Goal: Feedback & Contribution: Leave review/rating

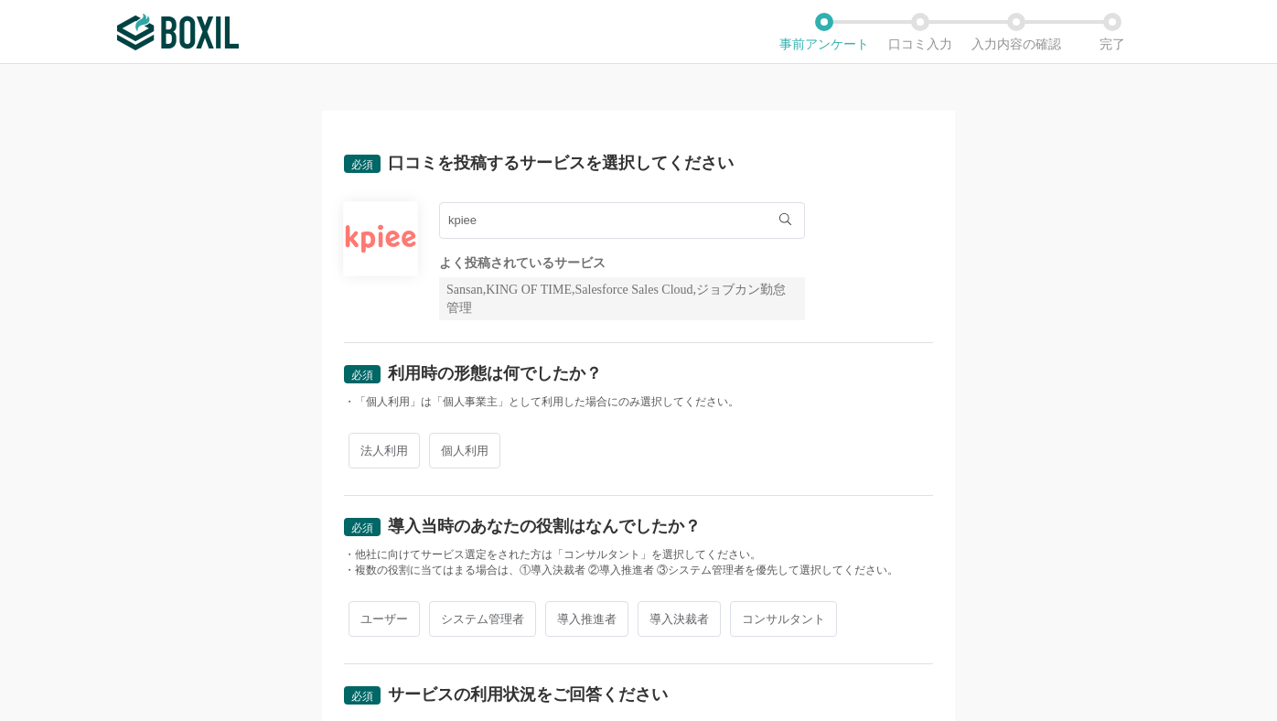
scroll to position [26, 0]
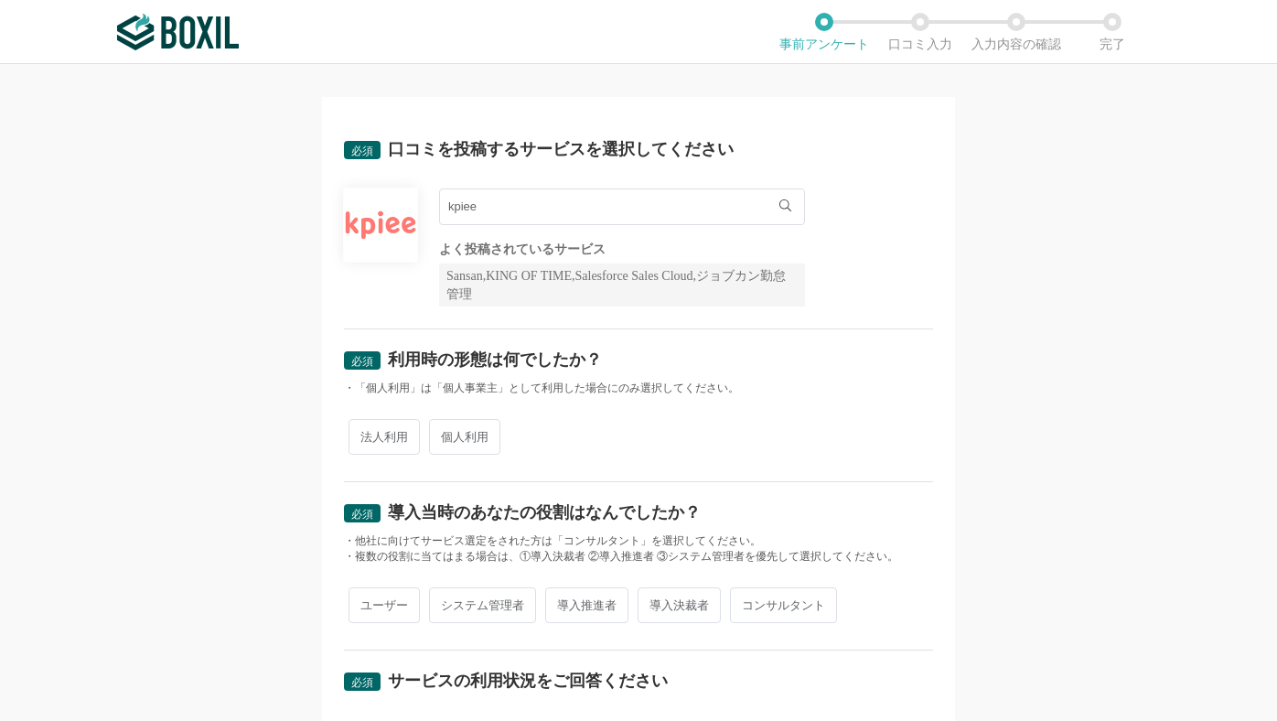
click at [402, 423] on span "法人利用" at bounding box center [384, 437] width 71 height 36
click at [365, 423] on input "法人利用" at bounding box center [359, 428] width 12 height 12
radio input "true"
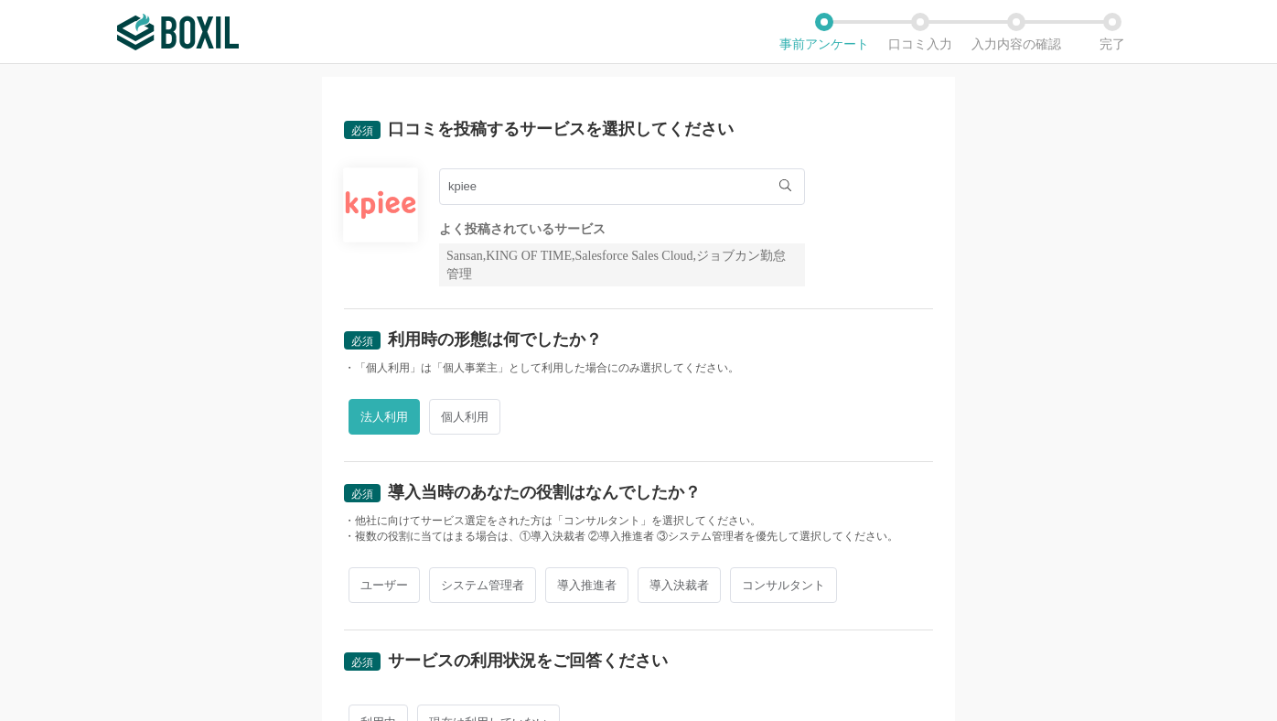
click at [402, 421] on span "法人利用" at bounding box center [384, 417] width 71 height 36
click at [365, 413] on input "法人利用" at bounding box center [359, 408] width 12 height 12
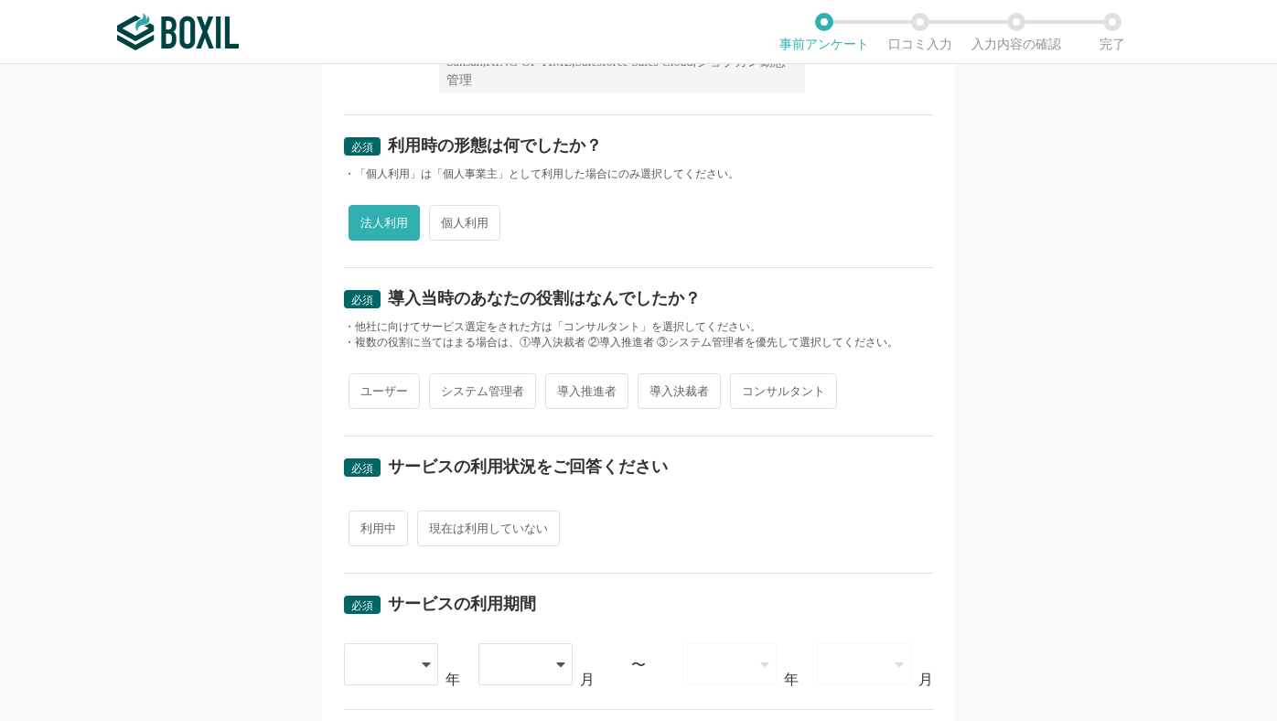
scroll to position [244, 0]
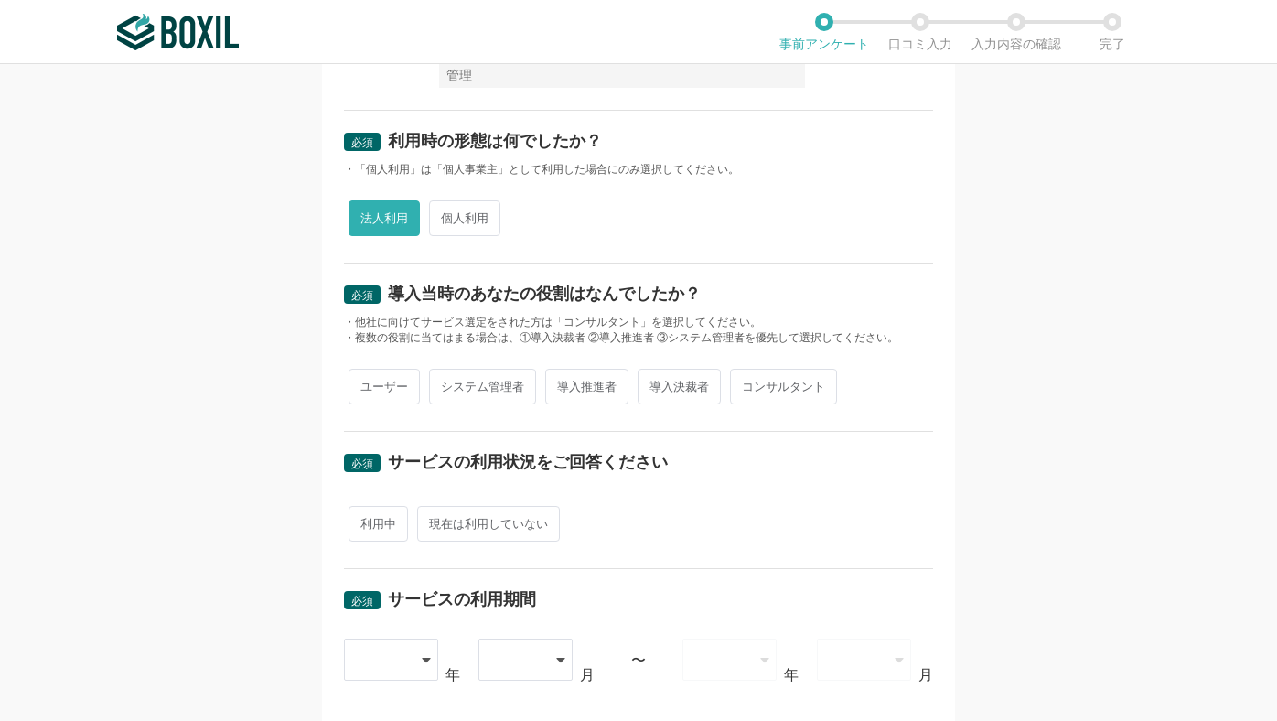
click at [381, 386] on span "ユーザー" at bounding box center [384, 387] width 71 height 36
click at [365, 383] on input "ユーザー" at bounding box center [359, 377] width 12 height 12
radio input "true"
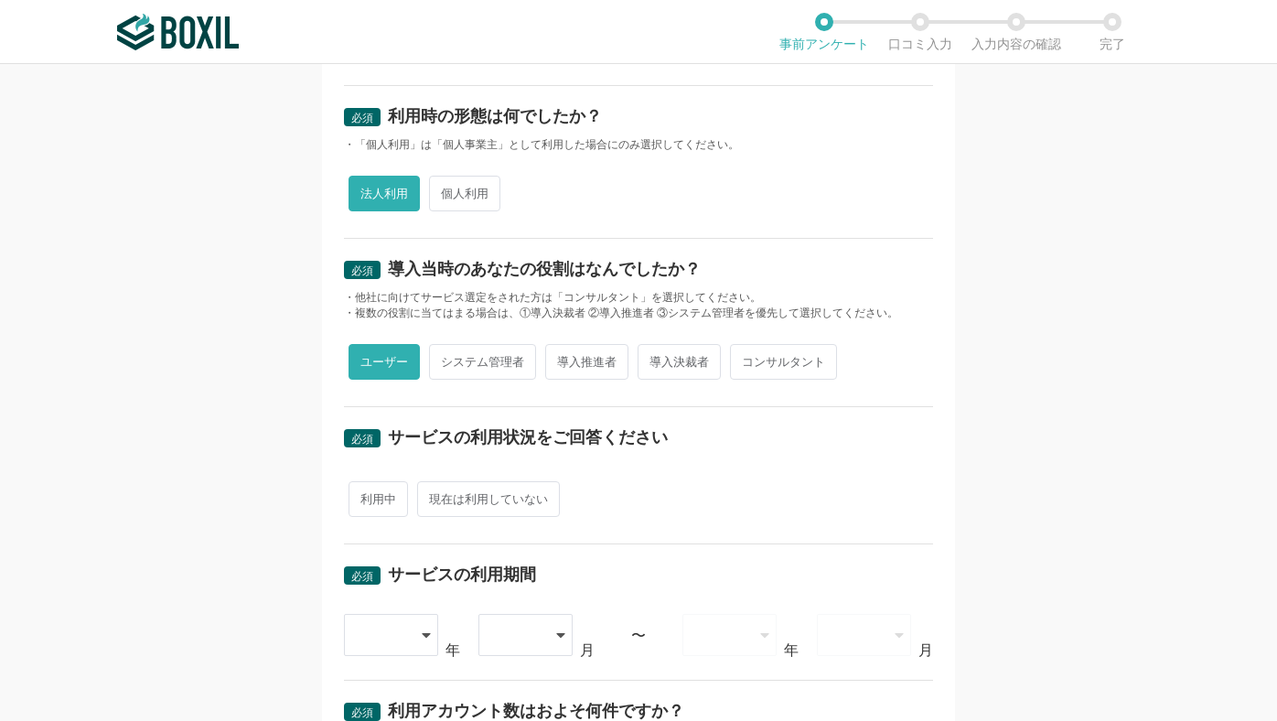
scroll to position [280, 0]
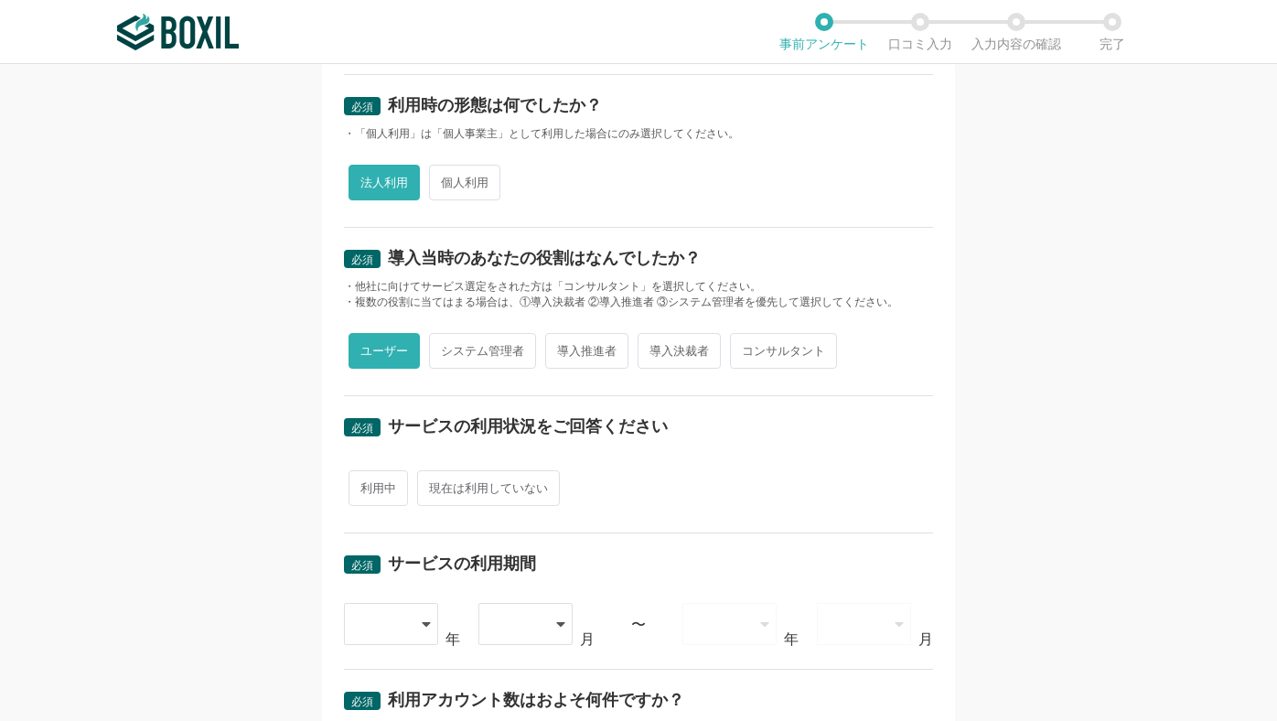
click at [382, 514] on div "必須 サービスの利用状況をご回答ください 利用中 現在は利用していない" at bounding box center [638, 464] width 589 height 137
click at [379, 490] on span "利用中" at bounding box center [378, 488] width 59 height 36
click at [365, 485] on input "利用中" at bounding box center [359, 479] width 12 height 12
radio input "true"
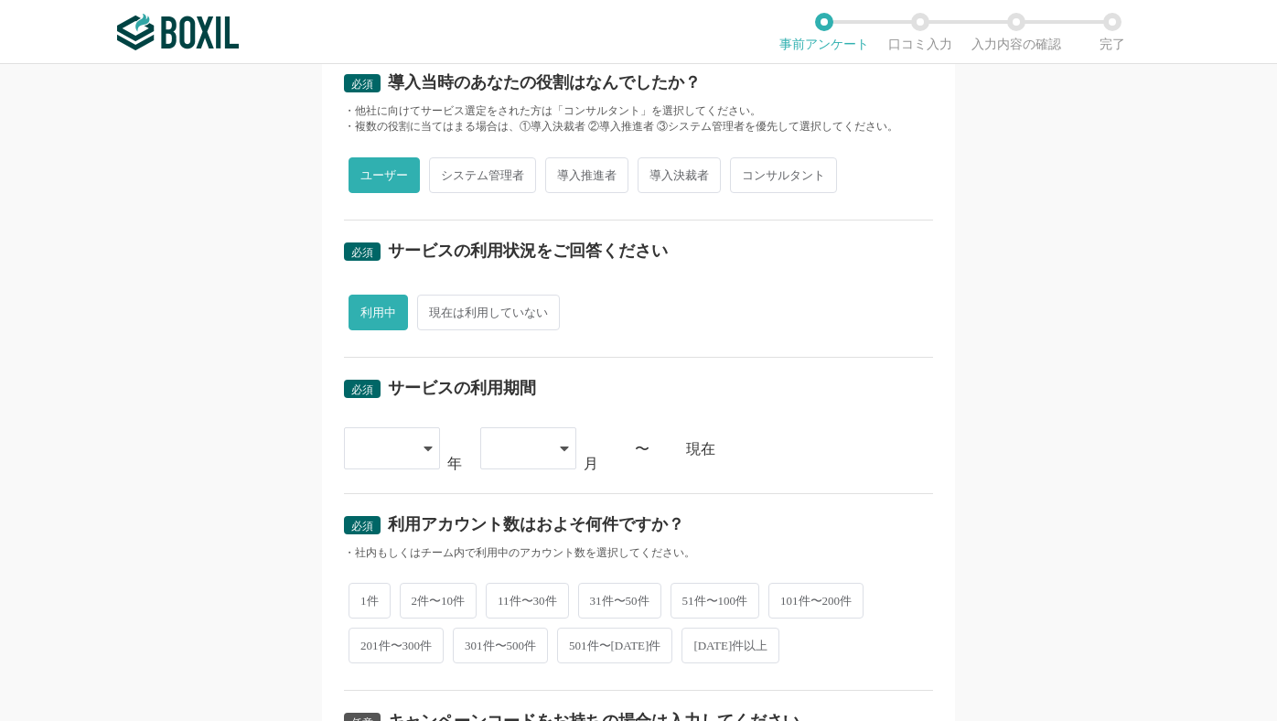
scroll to position [494, 0]
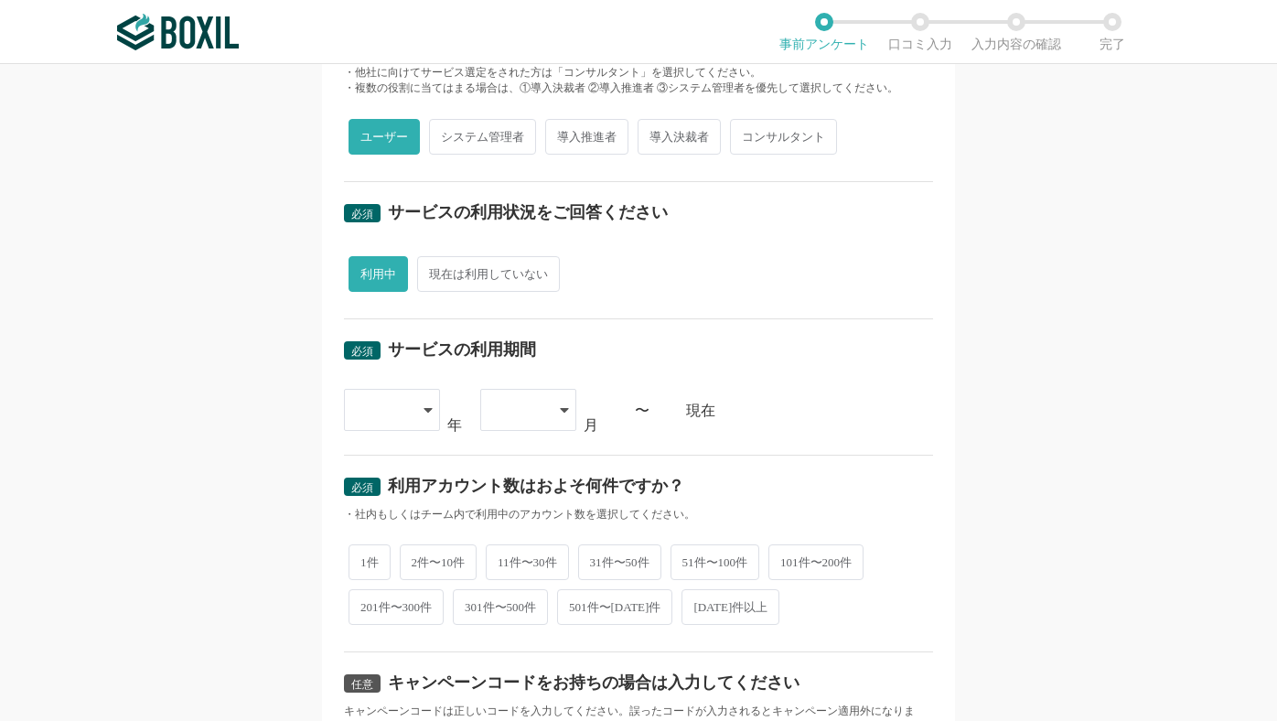
click at [419, 412] on div at bounding box center [392, 410] width 96 height 42
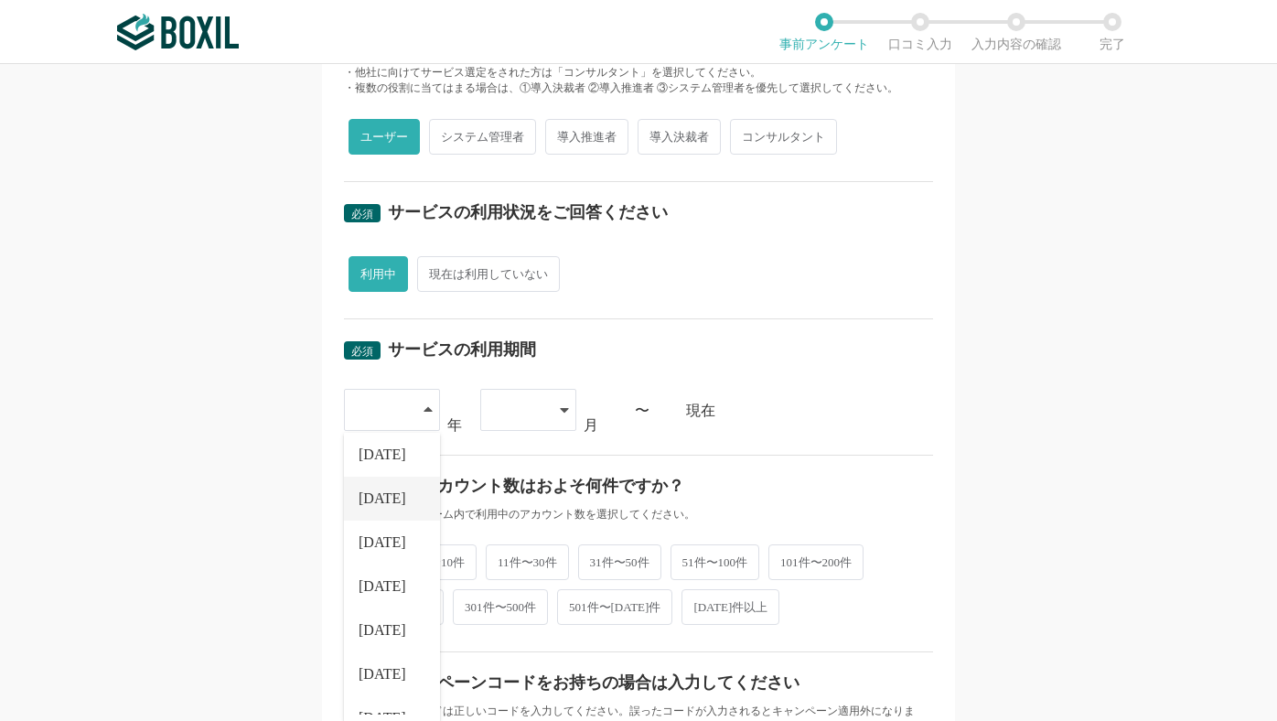
scroll to position [150, 0]
click at [398, 655] on li "[DATE]" at bounding box center [392, 663] width 96 height 44
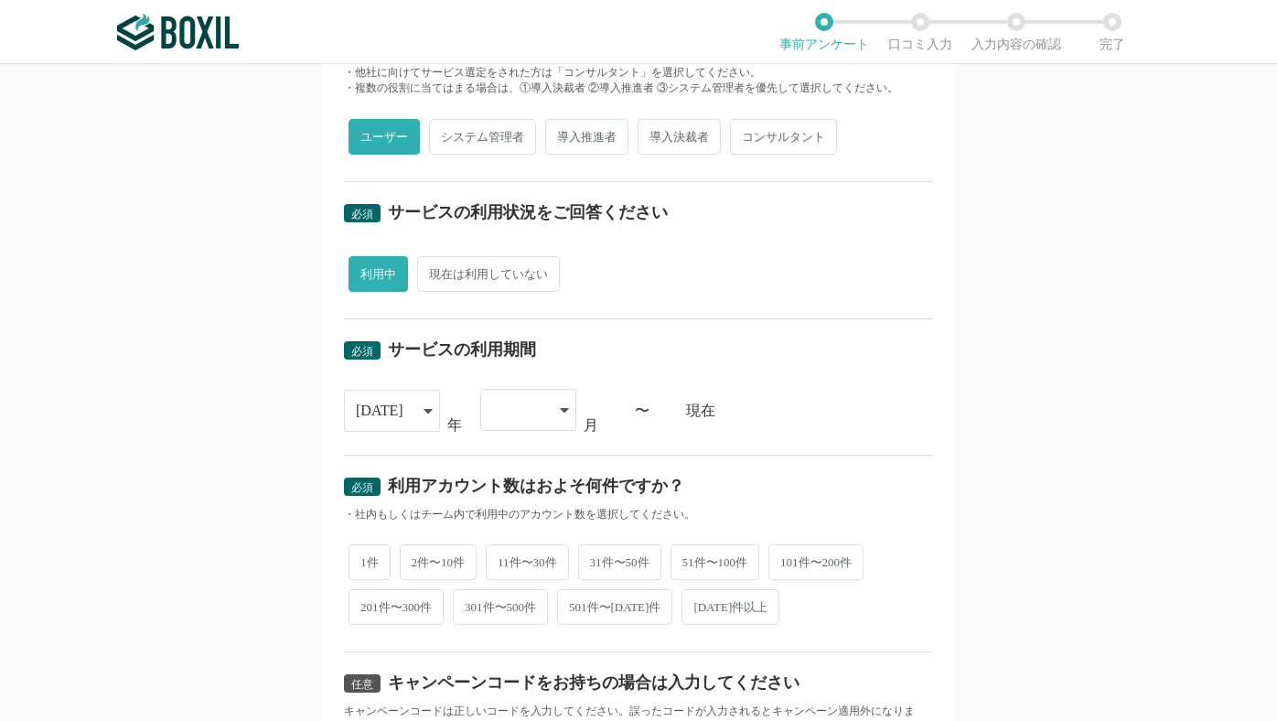
click at [553, 404] on div at bounding box center [528, 410] width 96 height 42
click at [515, 617] on li "10" at bounding box center [528, 608] width 96 height 44
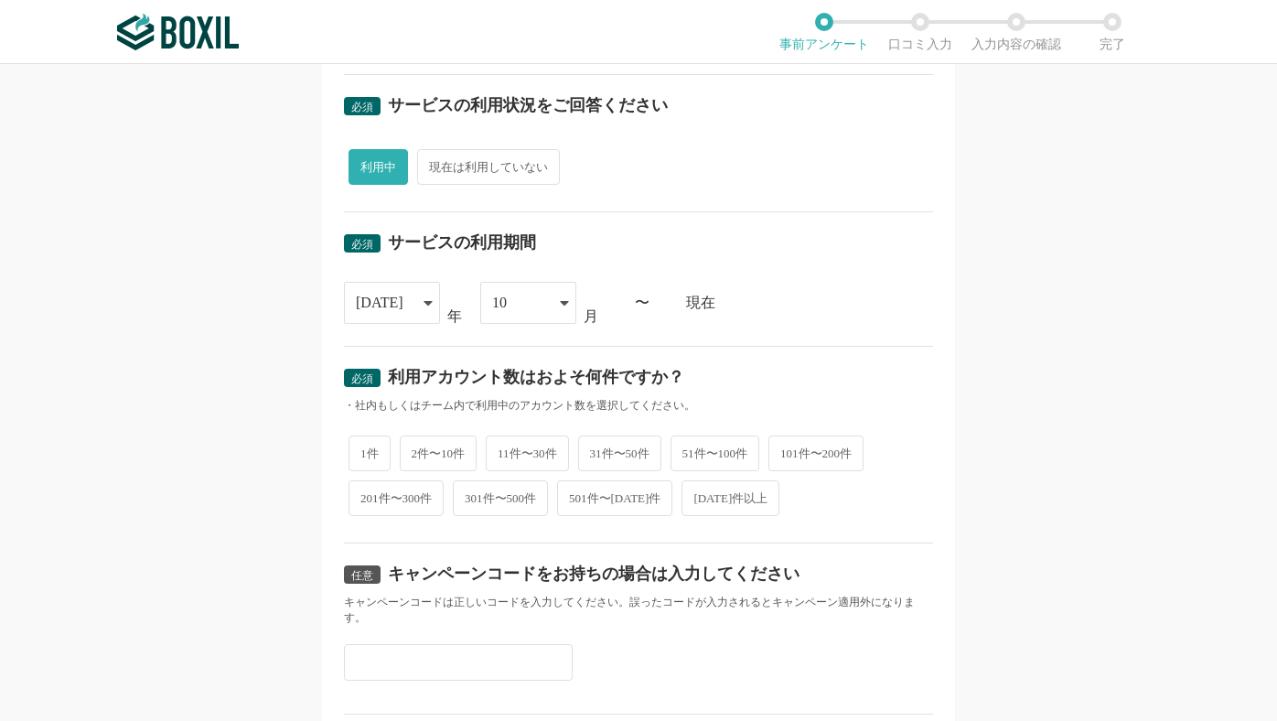
scroll to position [605, 0]
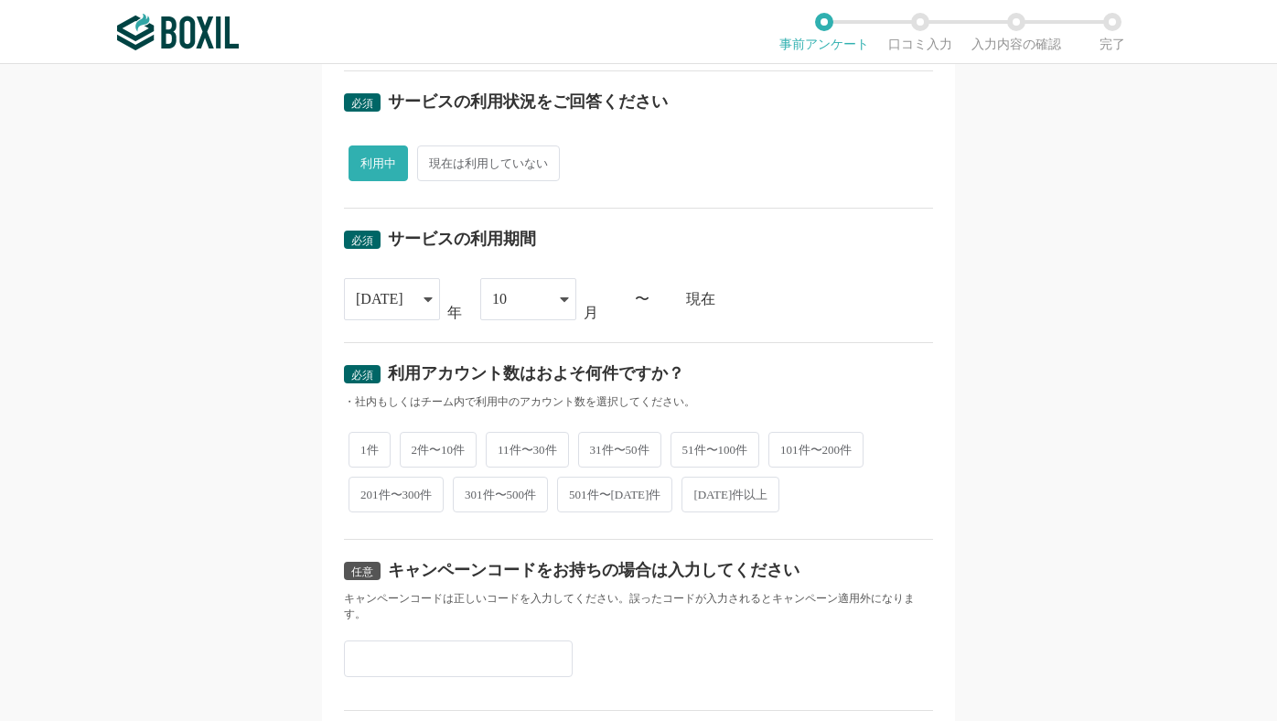
click at [466, 459] on span "2件〜10件" at bounding box center [439, 450] width 78 height 36
click at [416, 446] on input "2件〜10件" at bounding box center [410, 440] width 12 height 12
radio input "true"
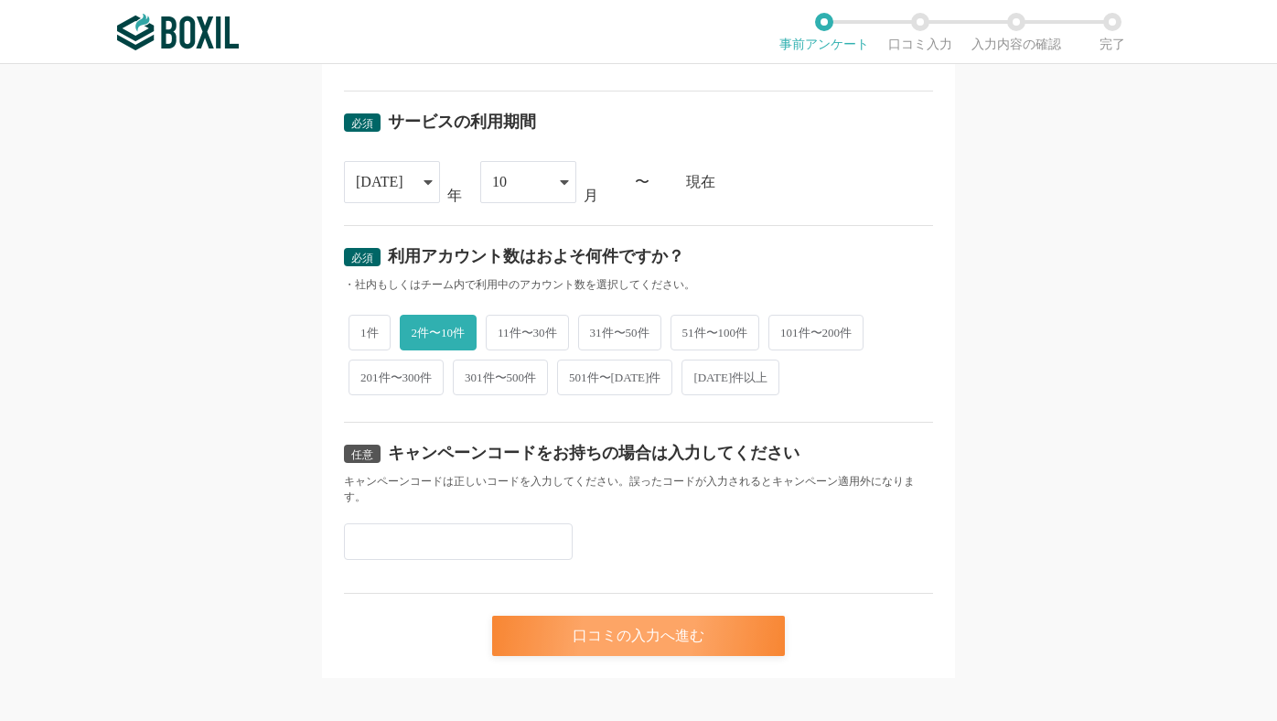
click at [542, 616] on div "口コミの入力へ進む" at bounding box center [638, 636] width 293 height 40
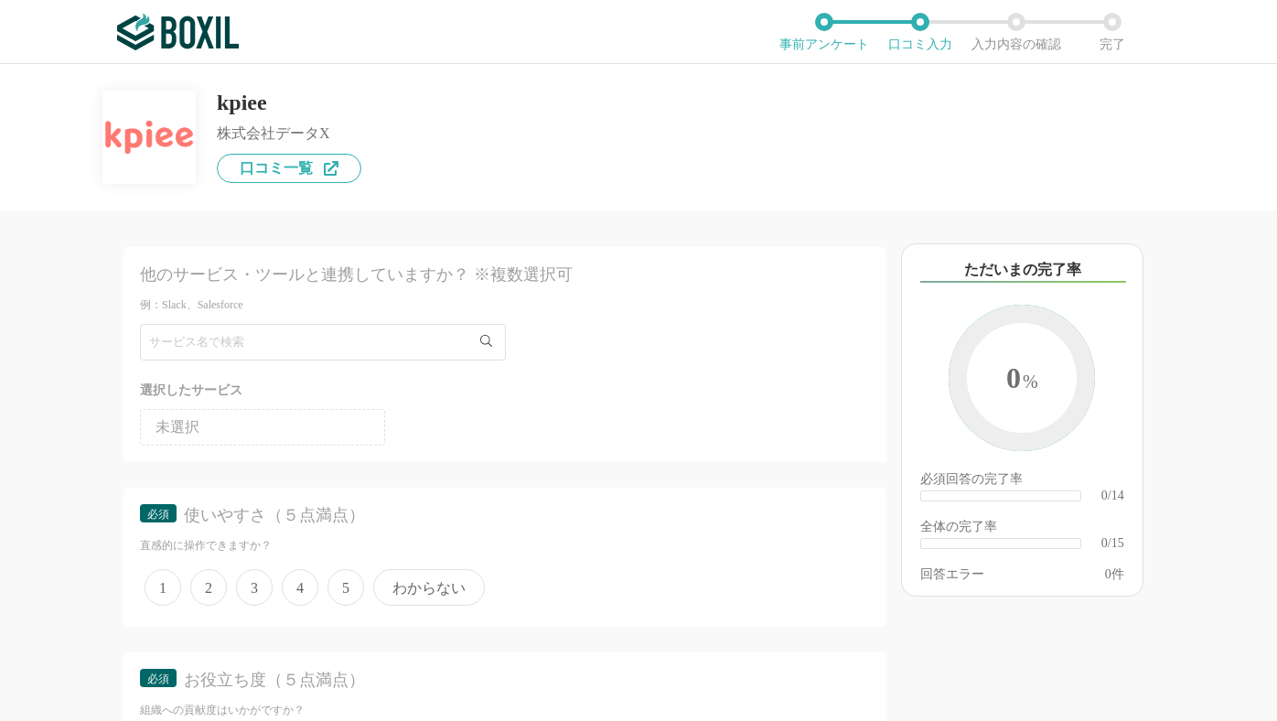
click at [341, 419] on li "未選択" at bounding box center [262, 427] width 245 height 37
click at [332, 435] on li "未選択" at bounding box center [262, 427] width 245 height 37
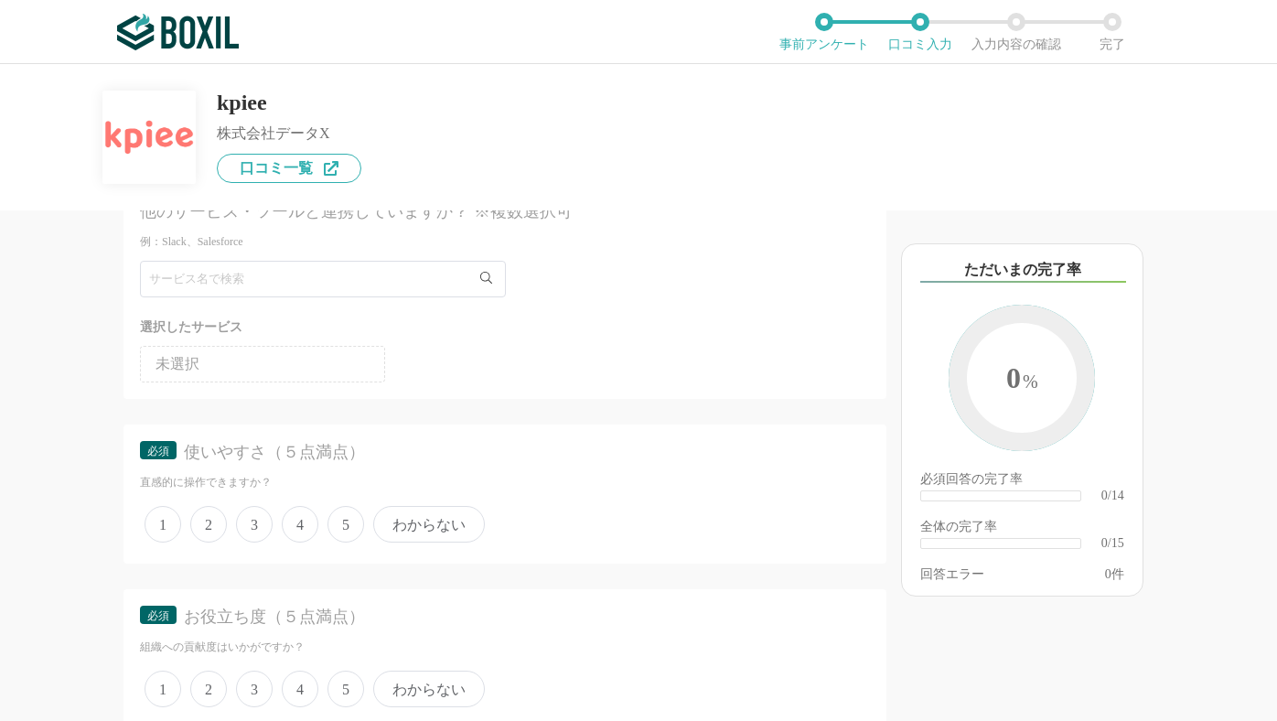
scroll to position [273, 0]
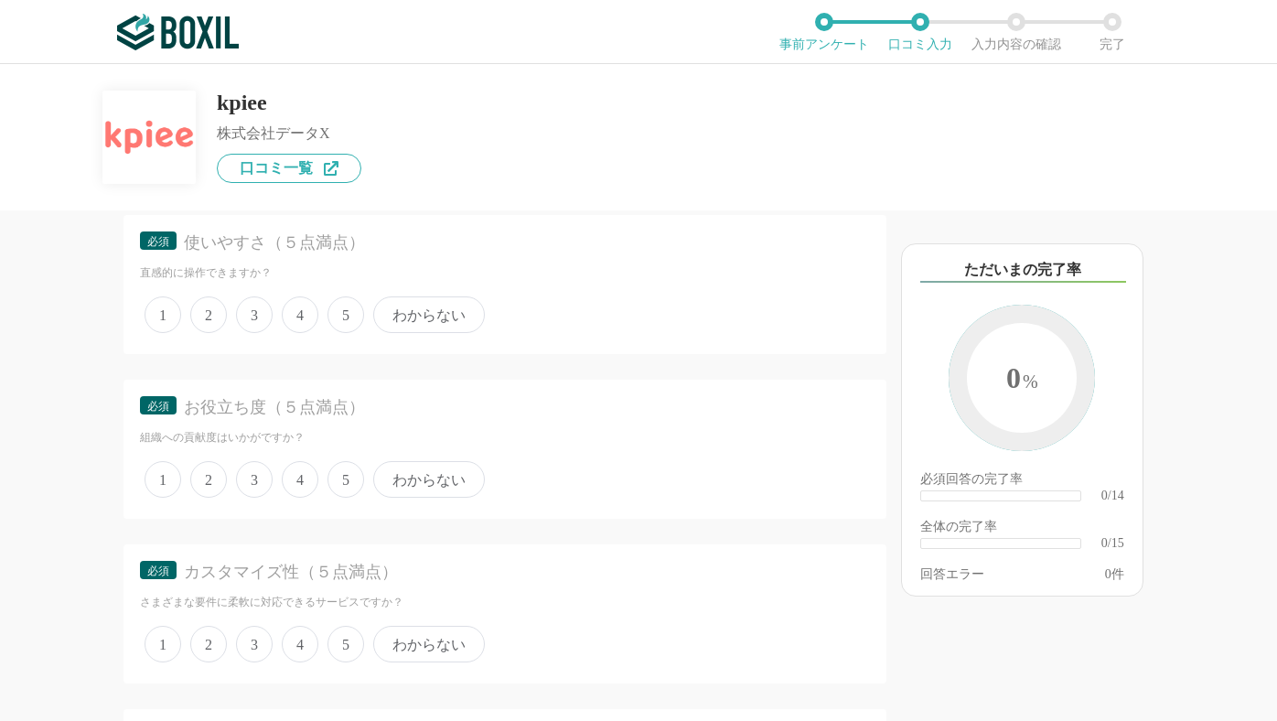
click at [339, 326] on span "5" at bounding box center [345, 314] width 37 height 37
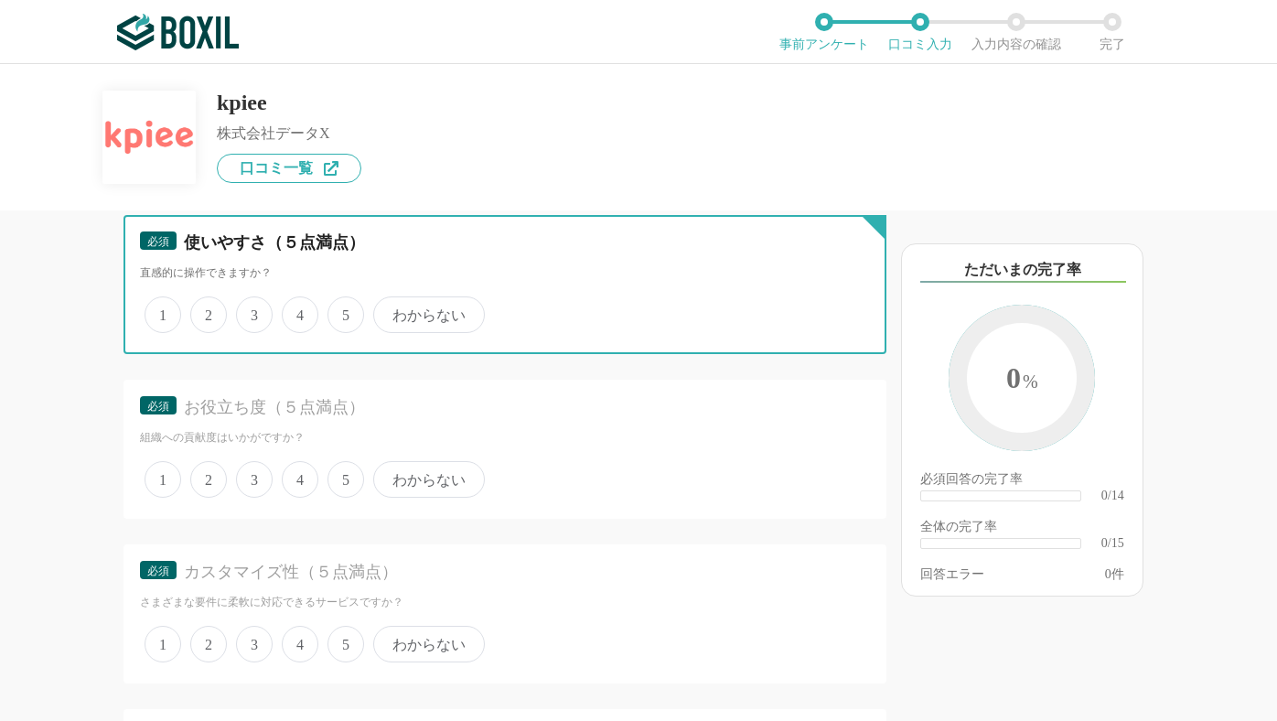
click at [339, 311] on input "5" at bounding box center [338, 305] width 12 height 12
radio input "true"
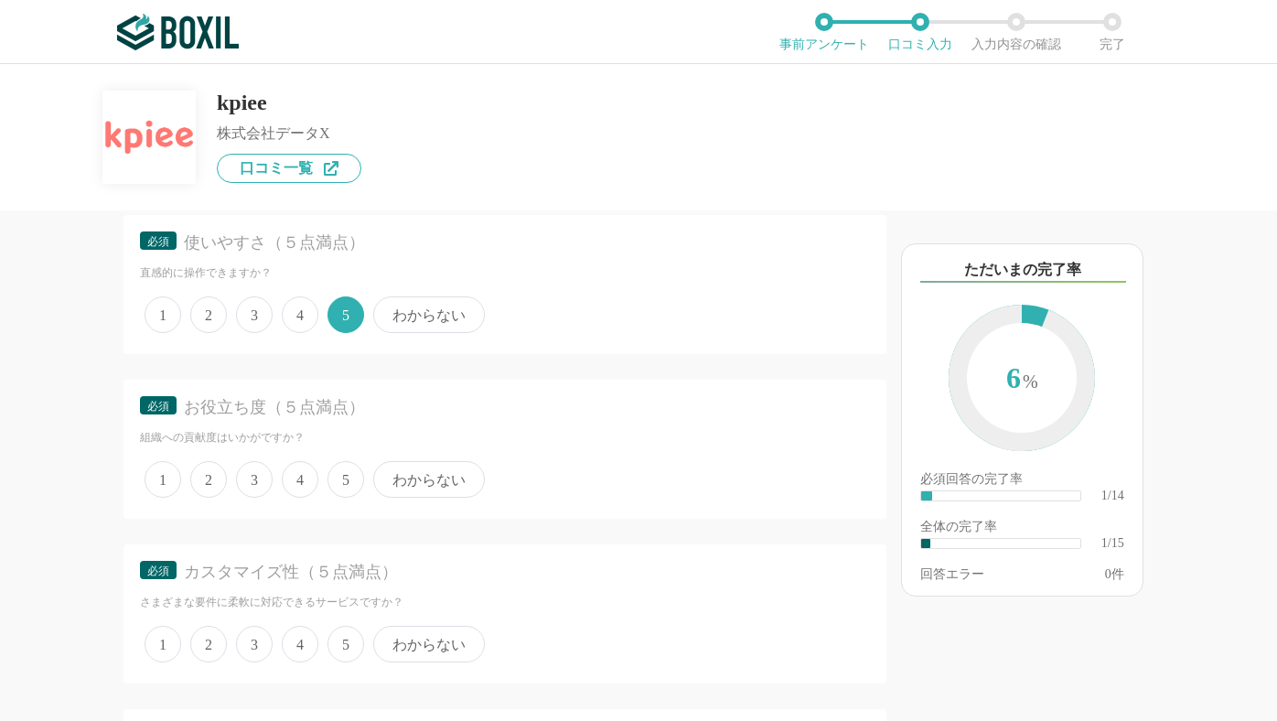
click at [304, 480] on span "4" at bounding box center [300, 479] width 37 height 37
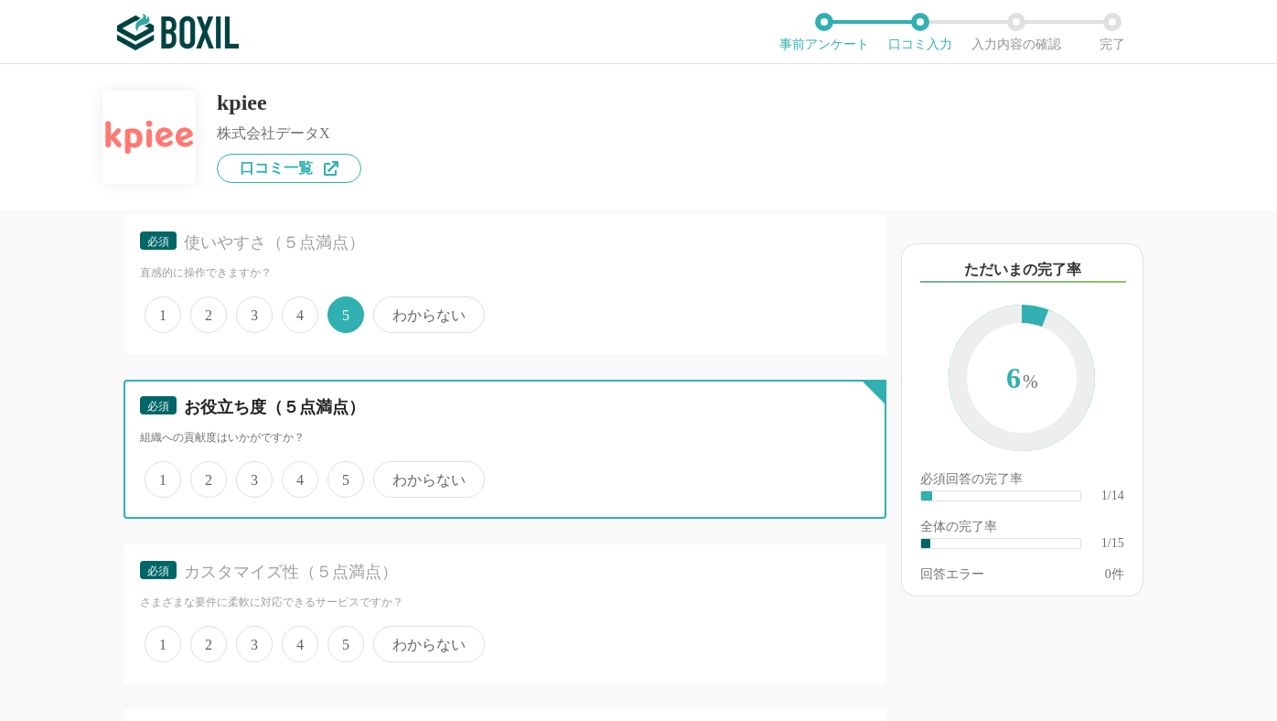
click at [298, 476] on input "4" at bounding box center [292, 470] width 12 height 12
radio input "true"
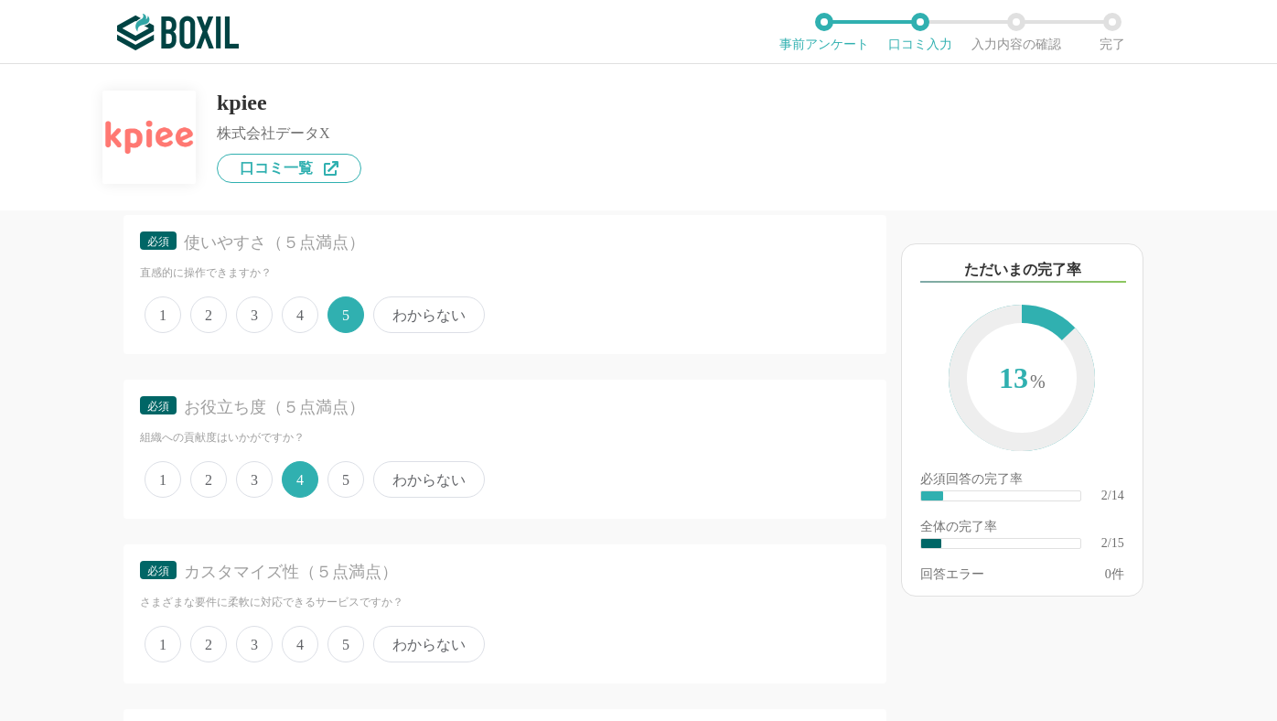
click at [346, 639] on span "5" at bounding box center [345, 644] width 37 height 37
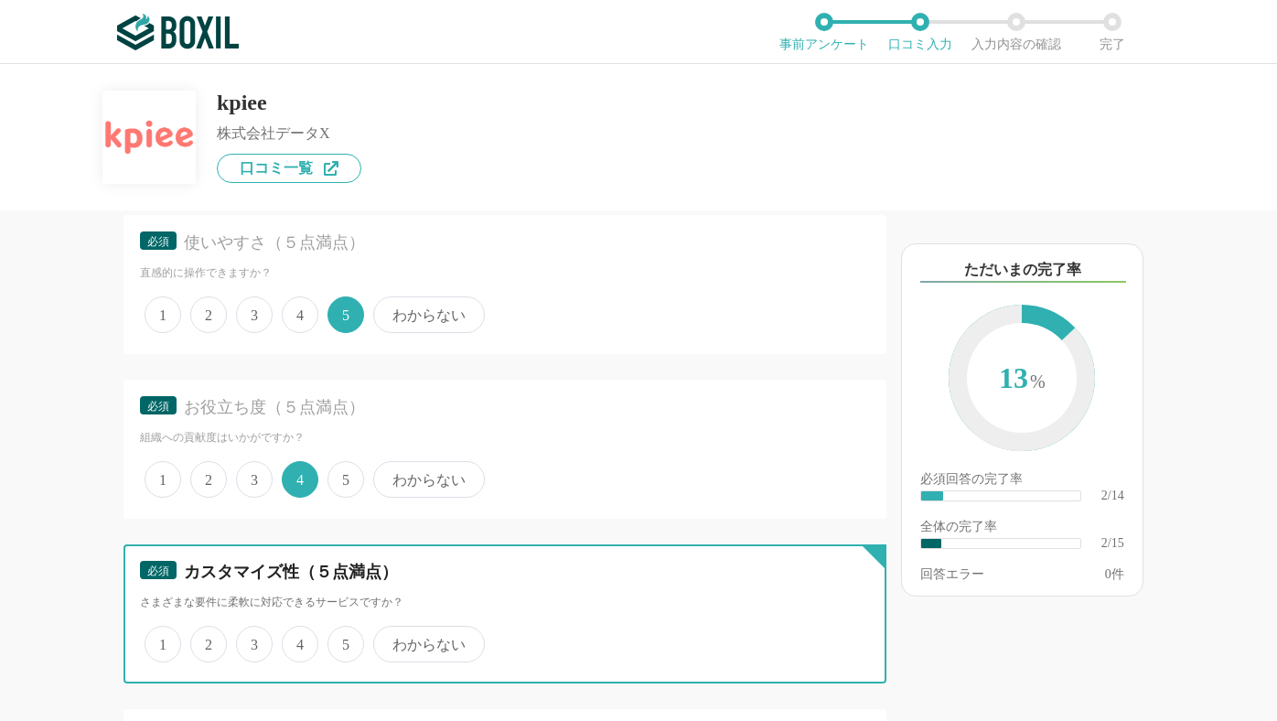
click at [344, 639] on input "5" at bounding box center [338, 634] width 12 height 12
radio input "true"
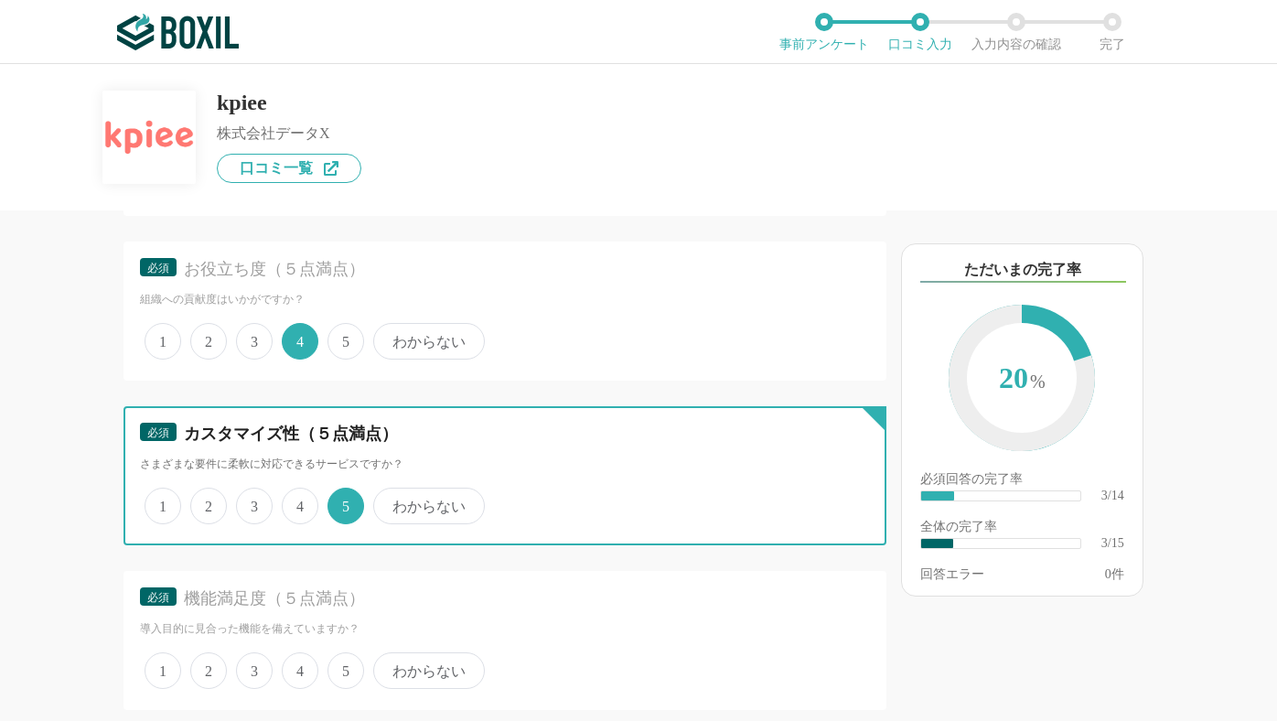
scroll to position [519, 0]
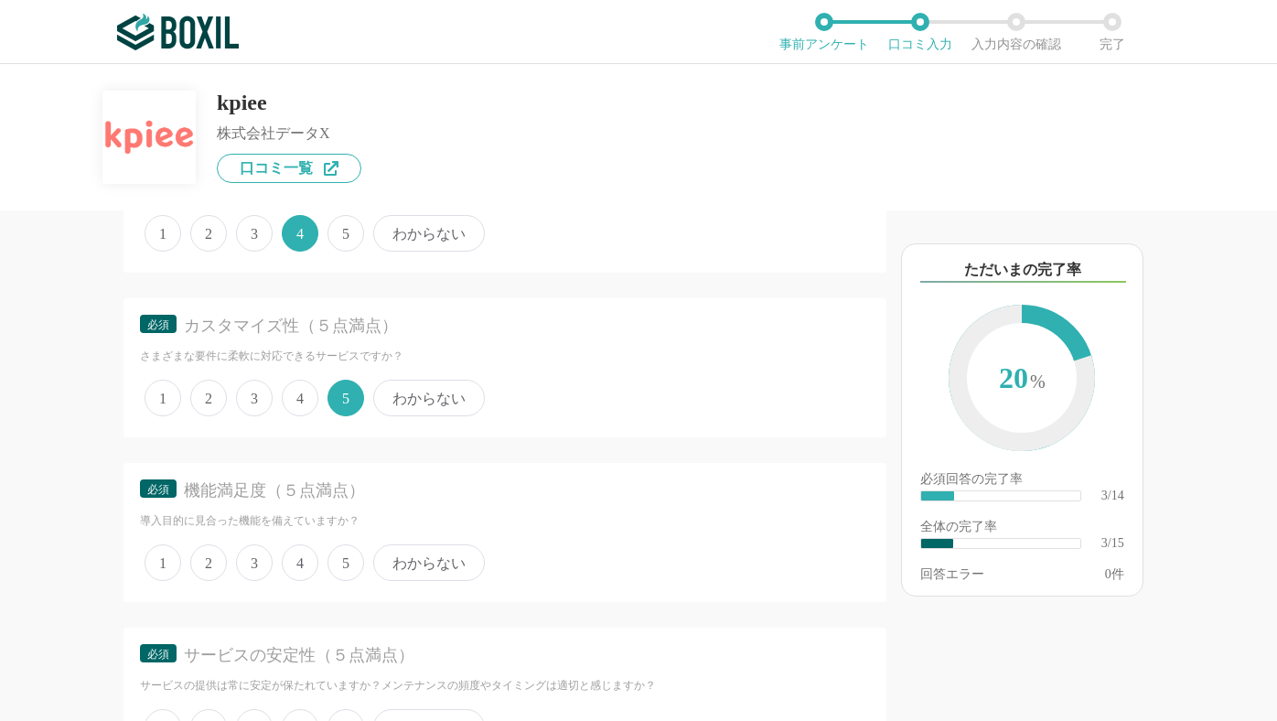
click at [338, 566] on span "5" at bounding box center [345, 562] width 37 height 37
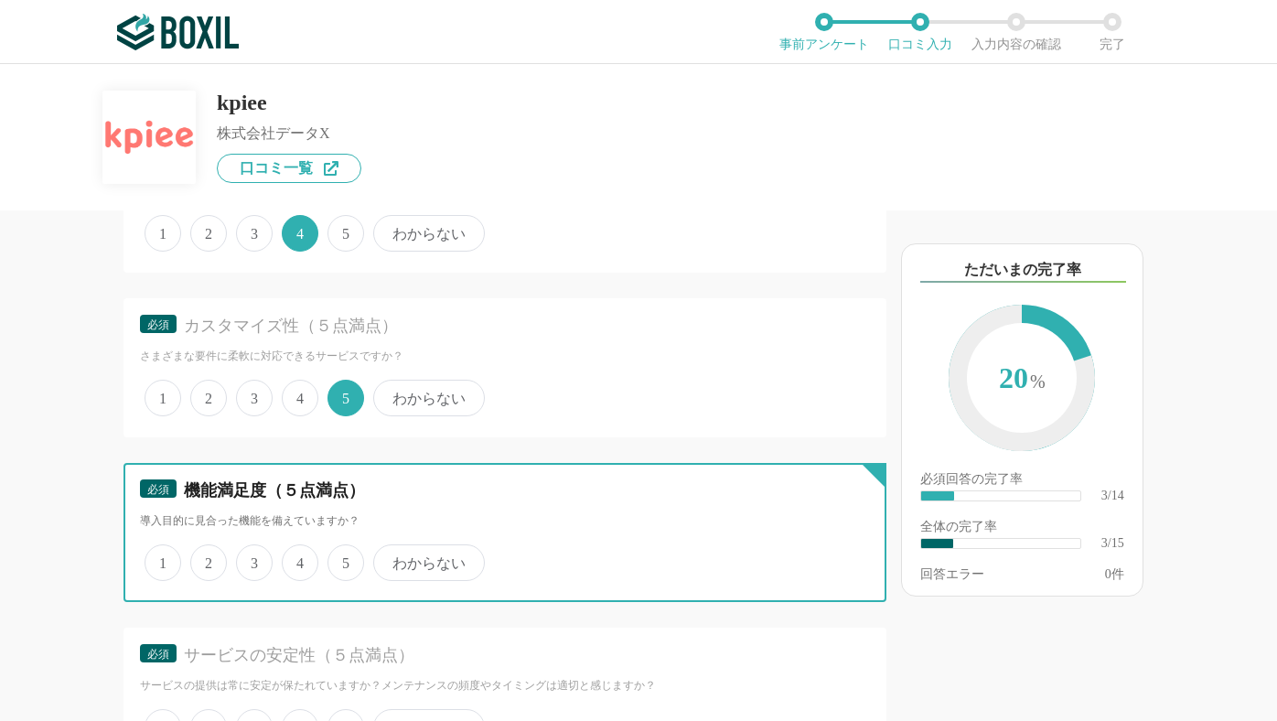
click at [338, 559] on input "5" at bounding box center [338, 553] width 12 height 12
radio input "true"
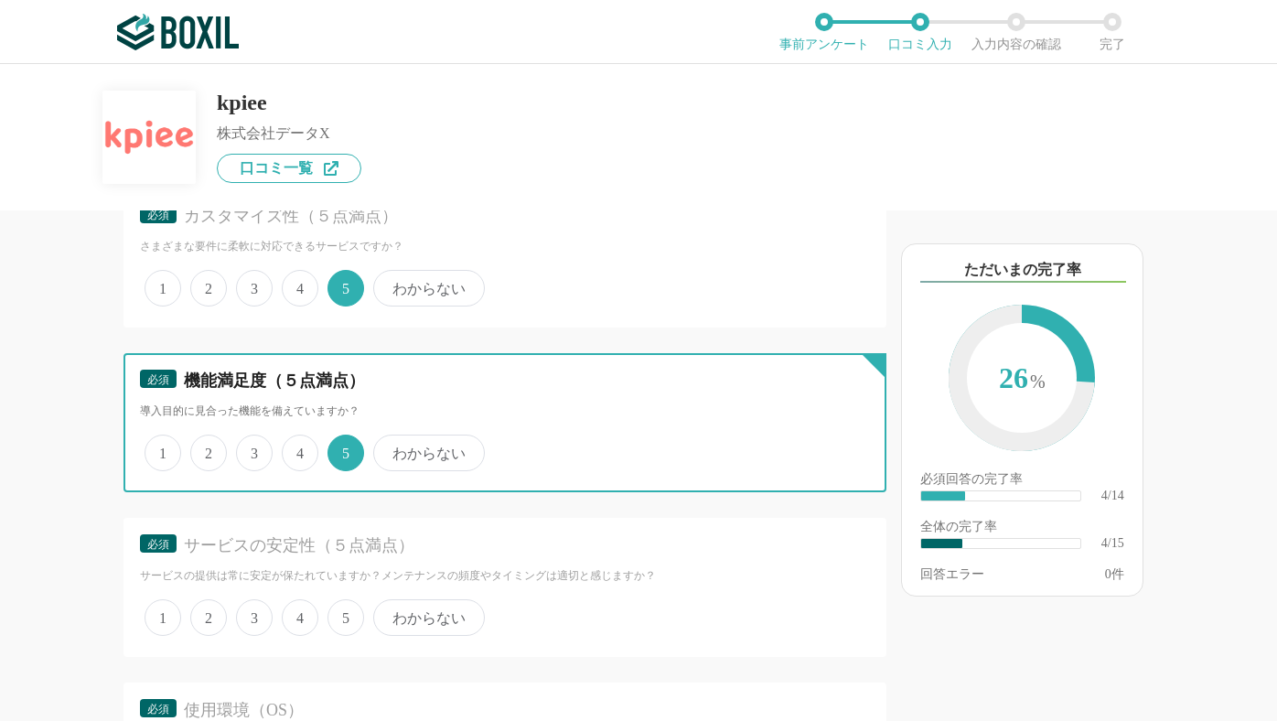
scroll to position [815, 0]
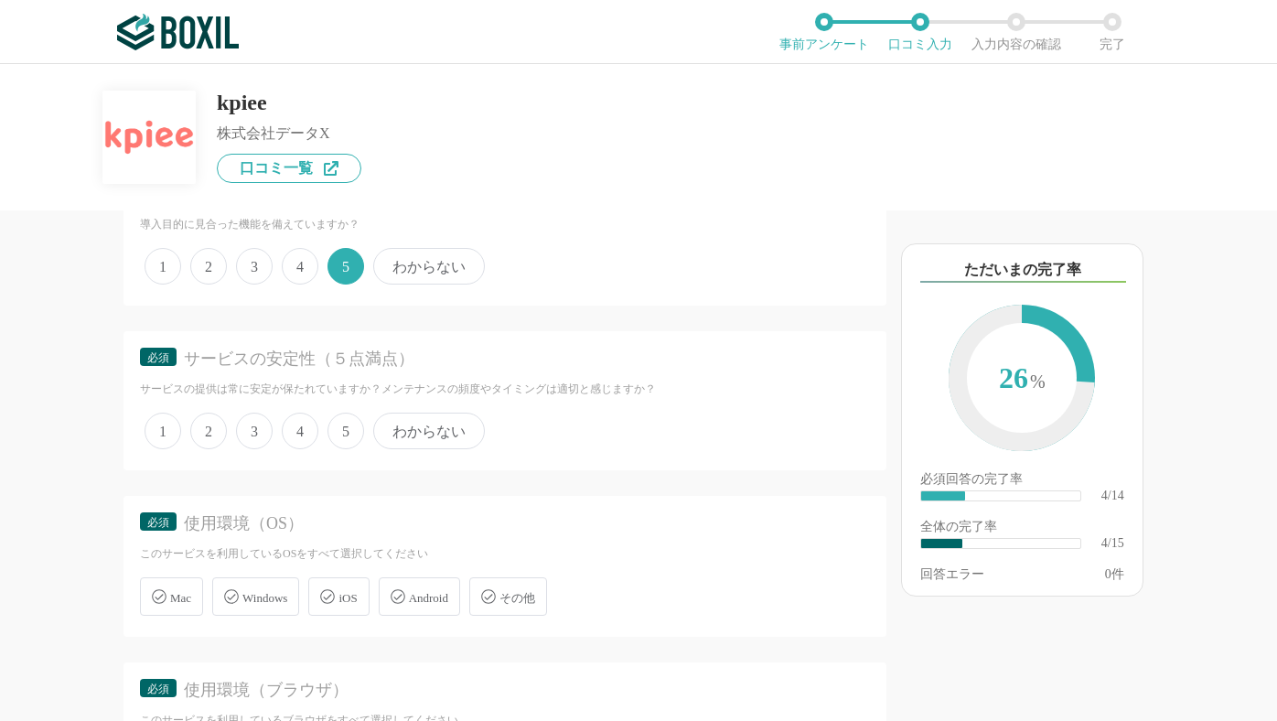
click at [306, 441] on span "4" at bounding box center [300, 431] width 37 height 37
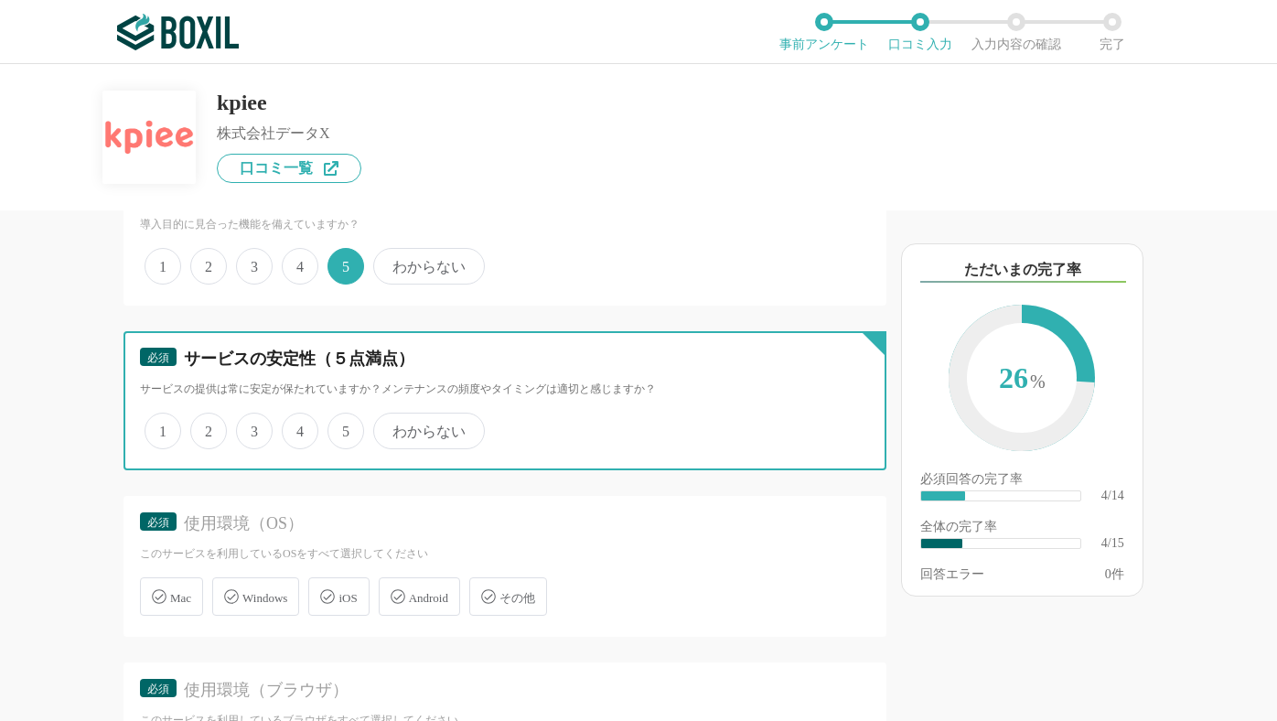
click at [298, 427] on input "4" at bounding box center [292, 421] width 12 height 12
radio input "true"
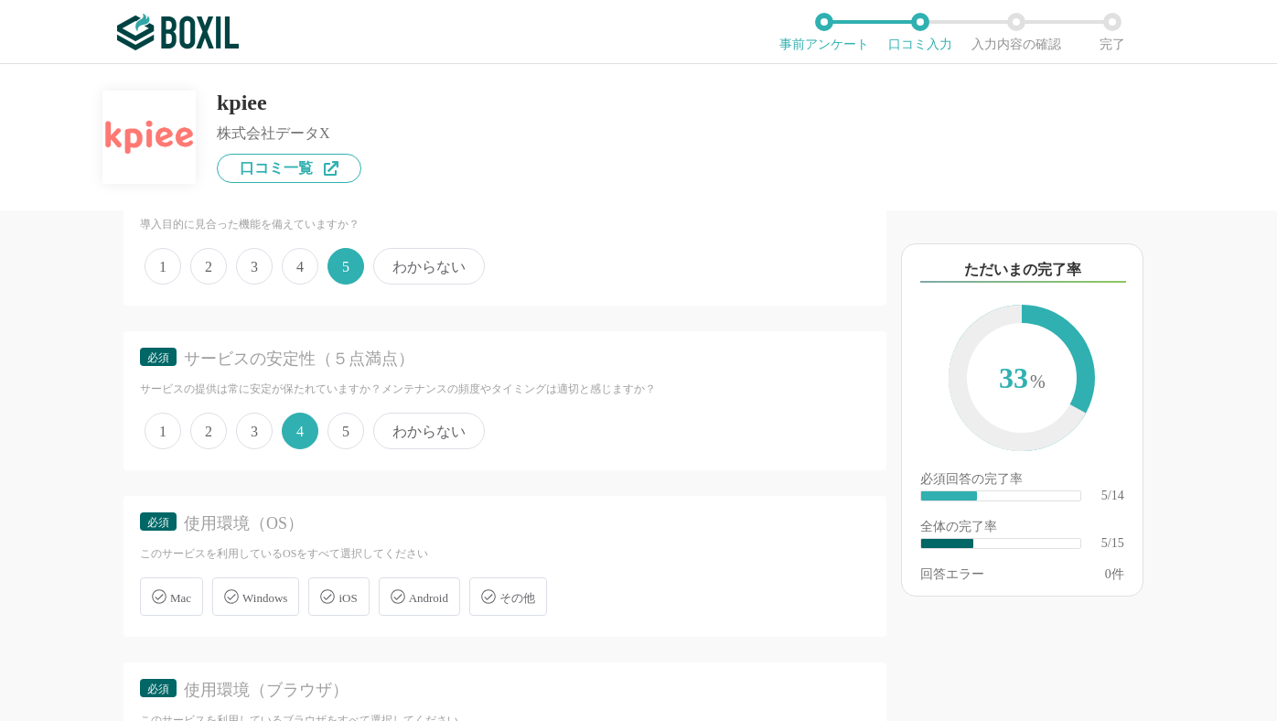
click at [335, 595] on icon at bounding box center [327, 596] width 15 height 15
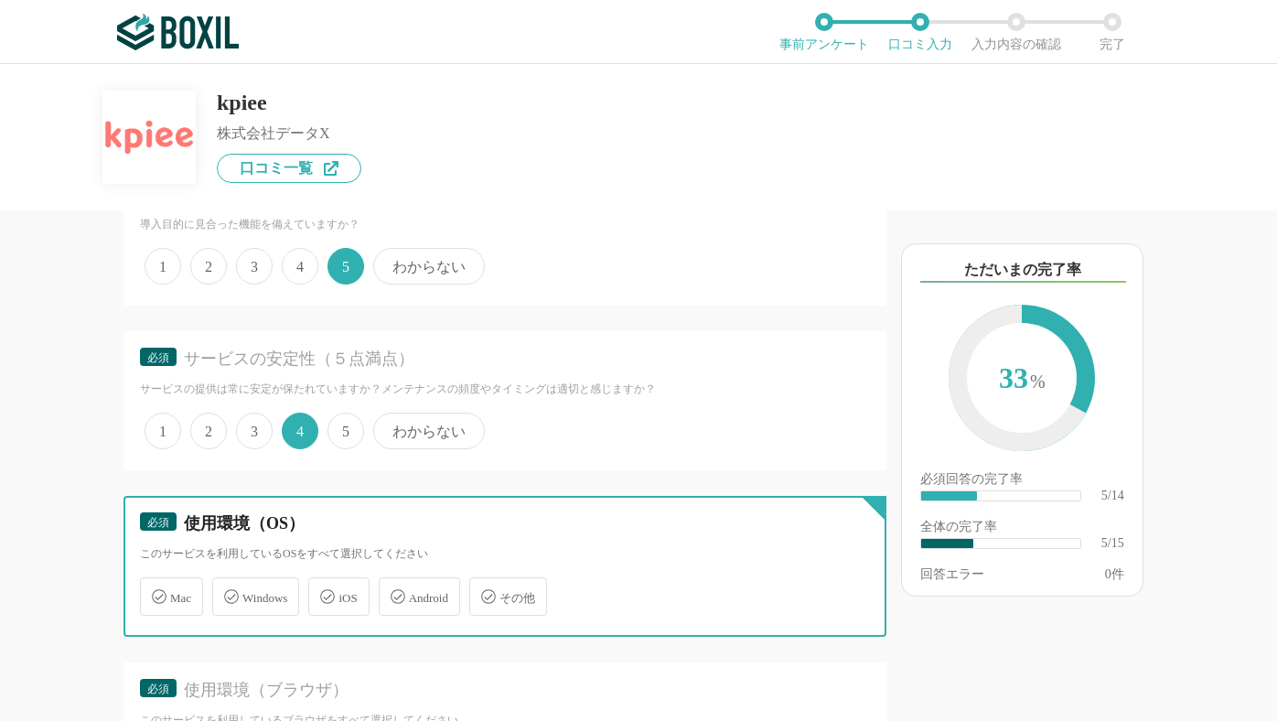
click at [324, 592] on input "iOS" at bounding box center [318, 586] width 12 height 12
checkbox input "true"
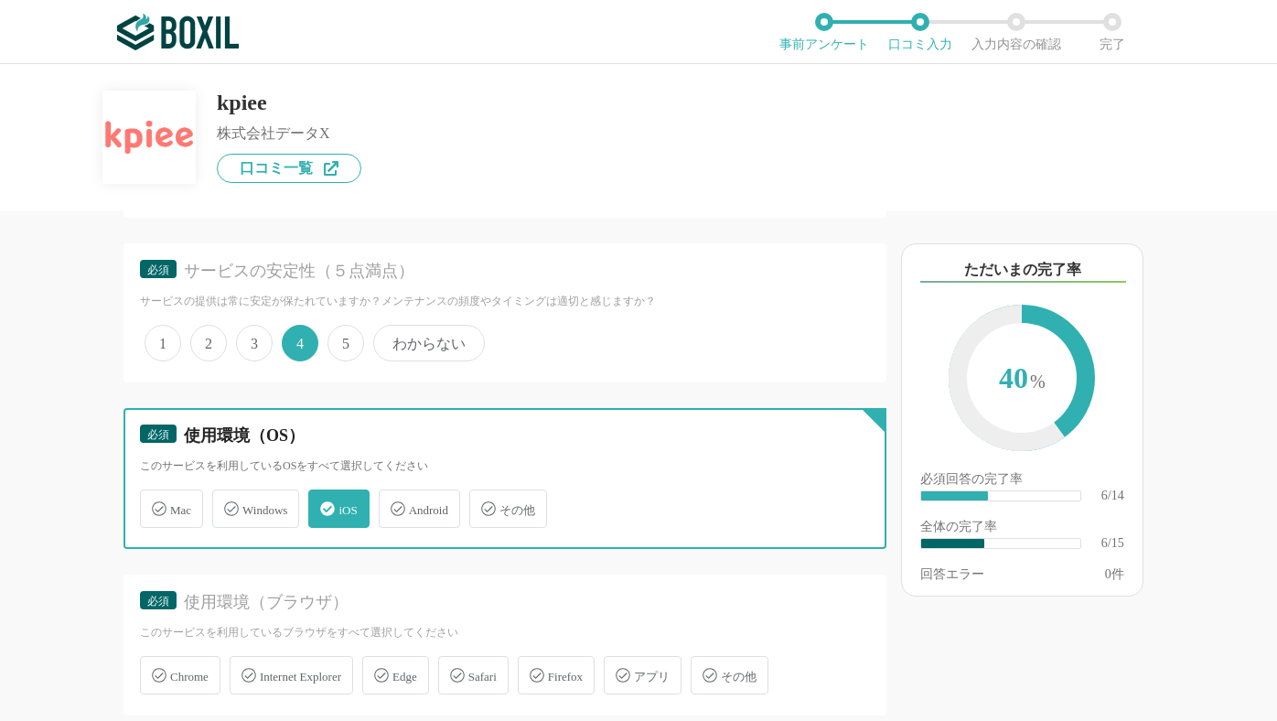
scroll to position [922, 0]
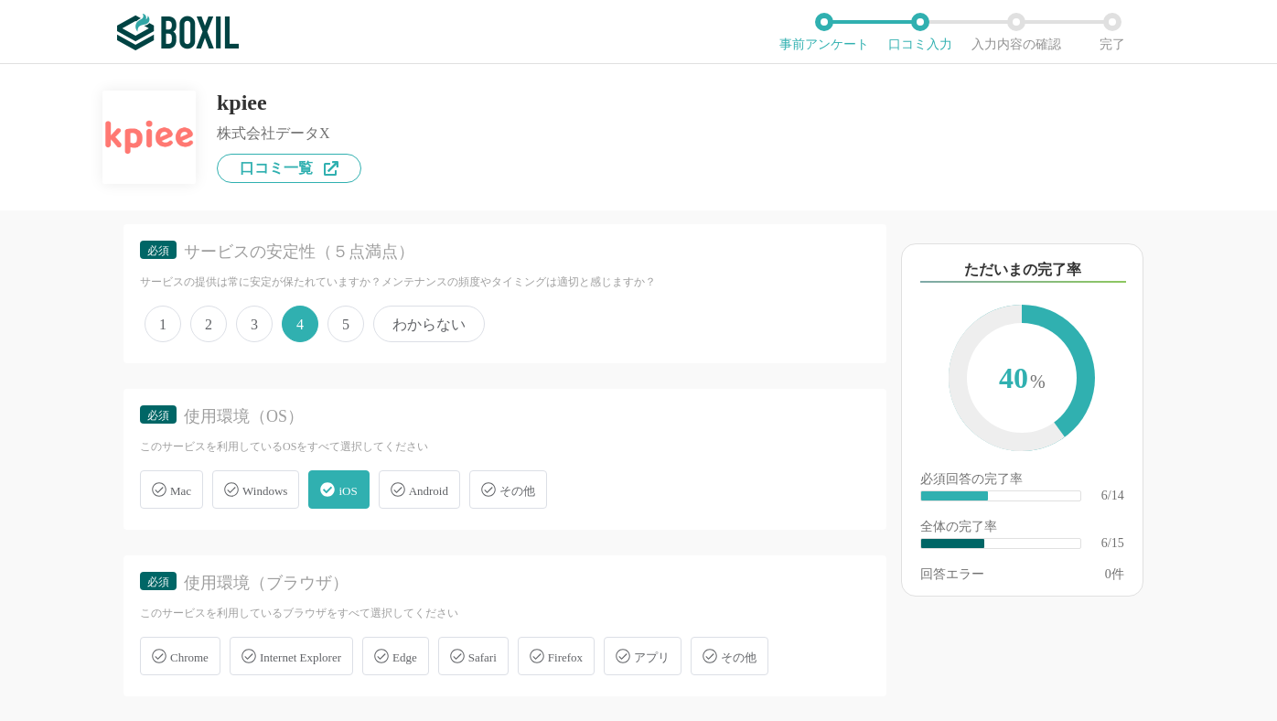
click at [187, 491] on span "Mac" at bounding box center [180, 491] width 21 height 14
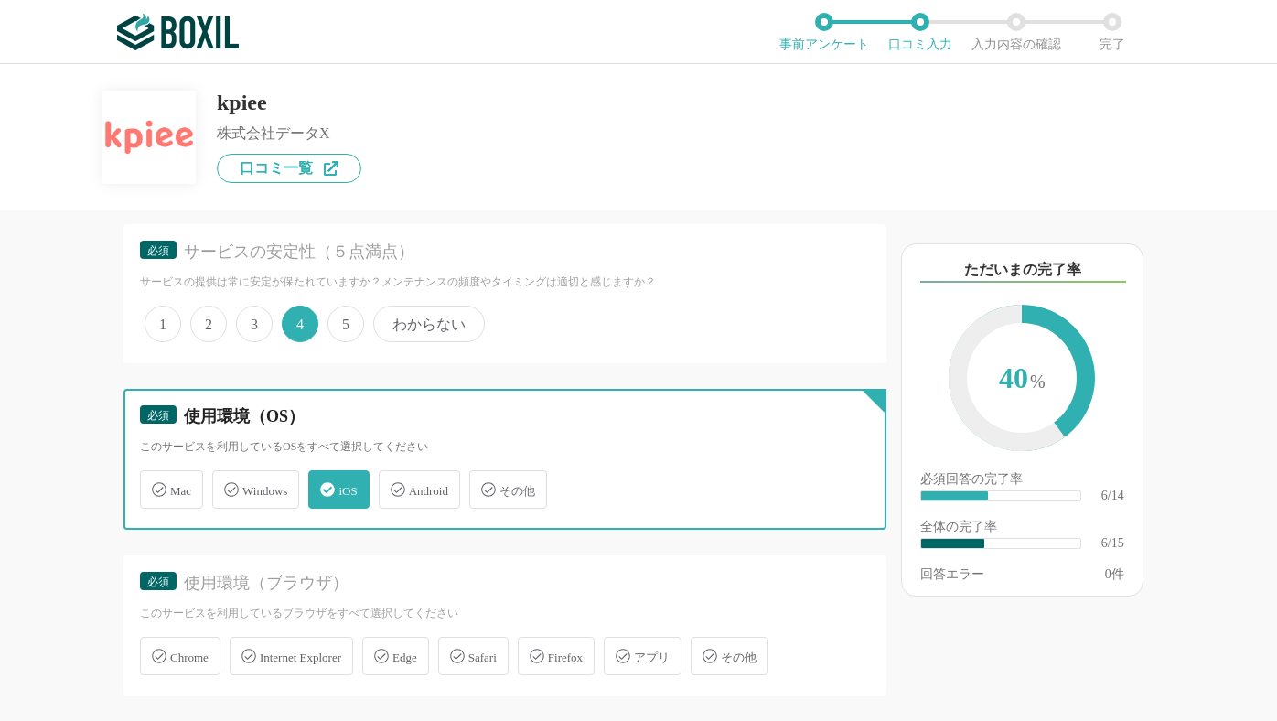
click at [156, 485] on input "Mac" at bounding box center [150, 479] width 12 height 12
checkbox input "true"
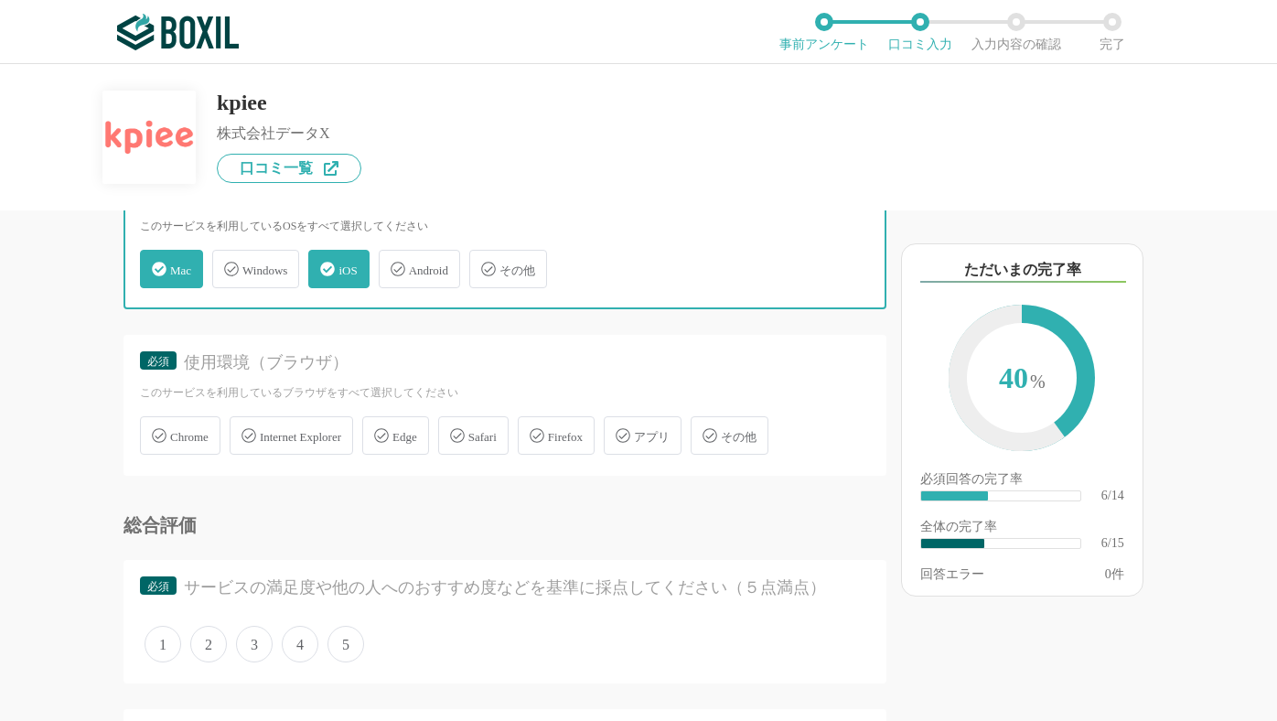
scroll to position [1151, 0]
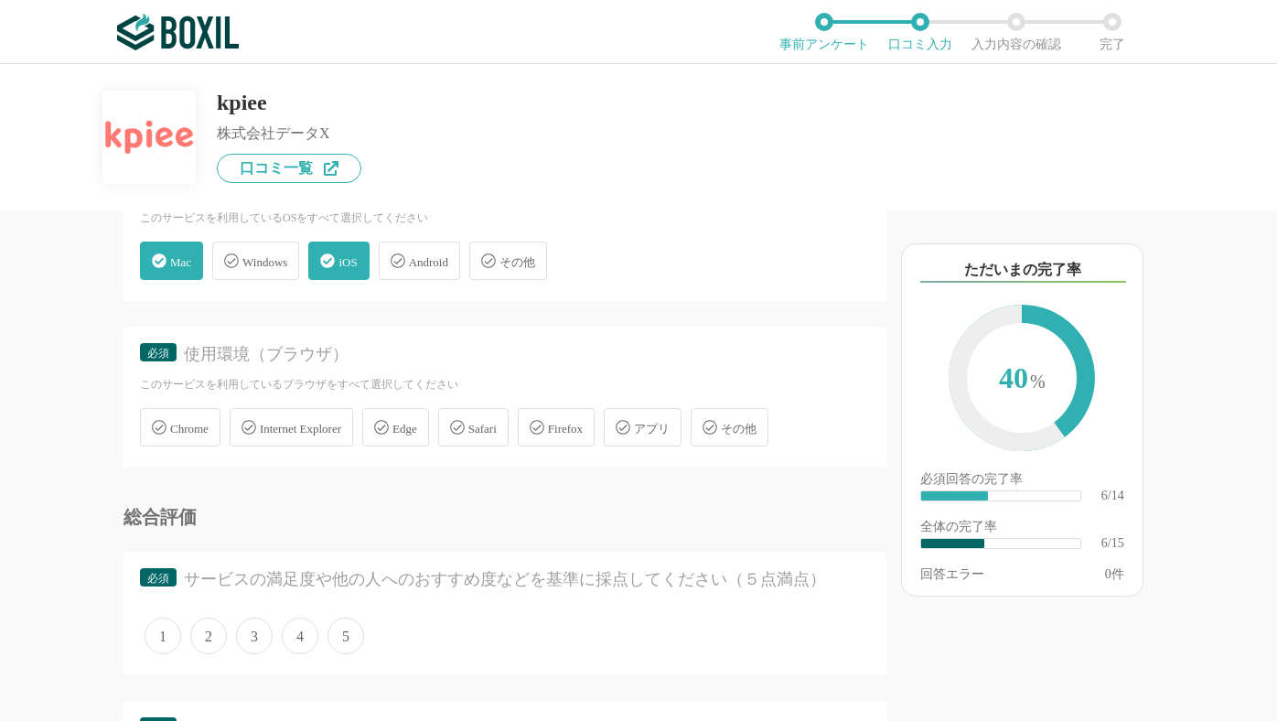
click at [201, 420] on div "Chrome" at bounding box center [180, 427] width 80 height 38
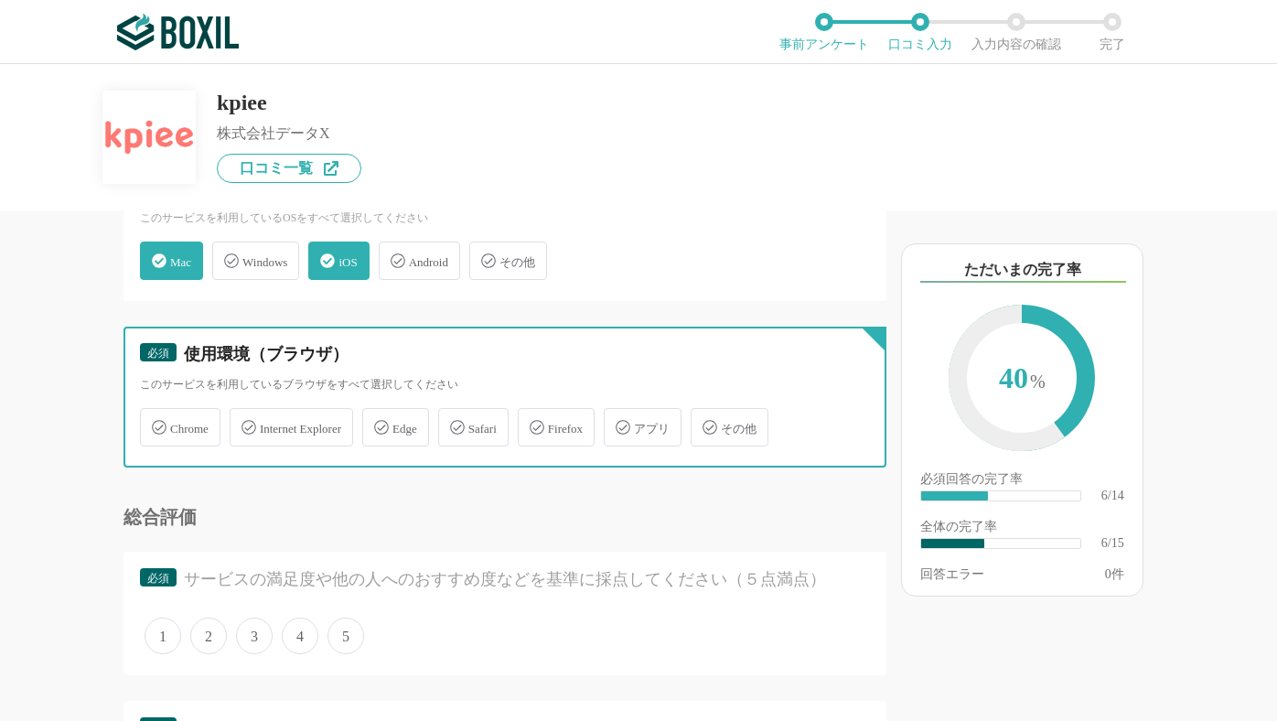
click at [156, 420] on input "Chrome" at bounding box center [150, 417] width 12 height 12
checkbox input "true"
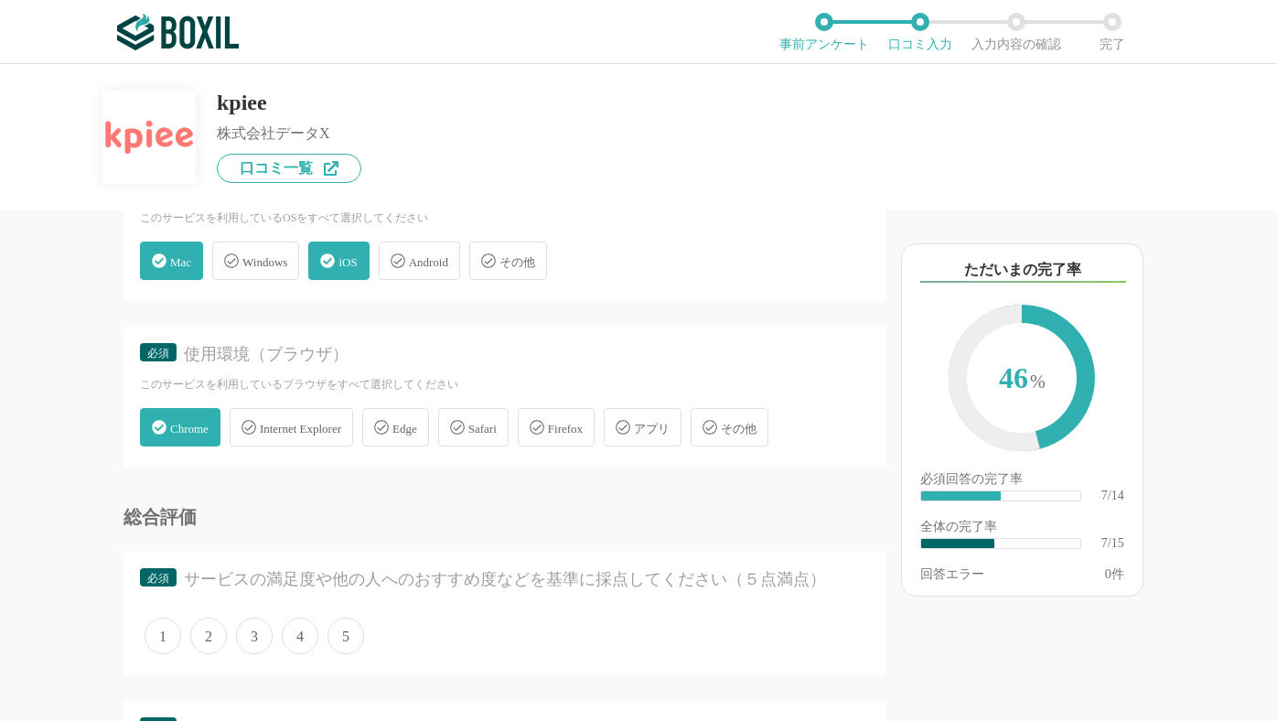
click at [497, 430] on span "Safari" at bounding box center [482, 429] width 28 height 14
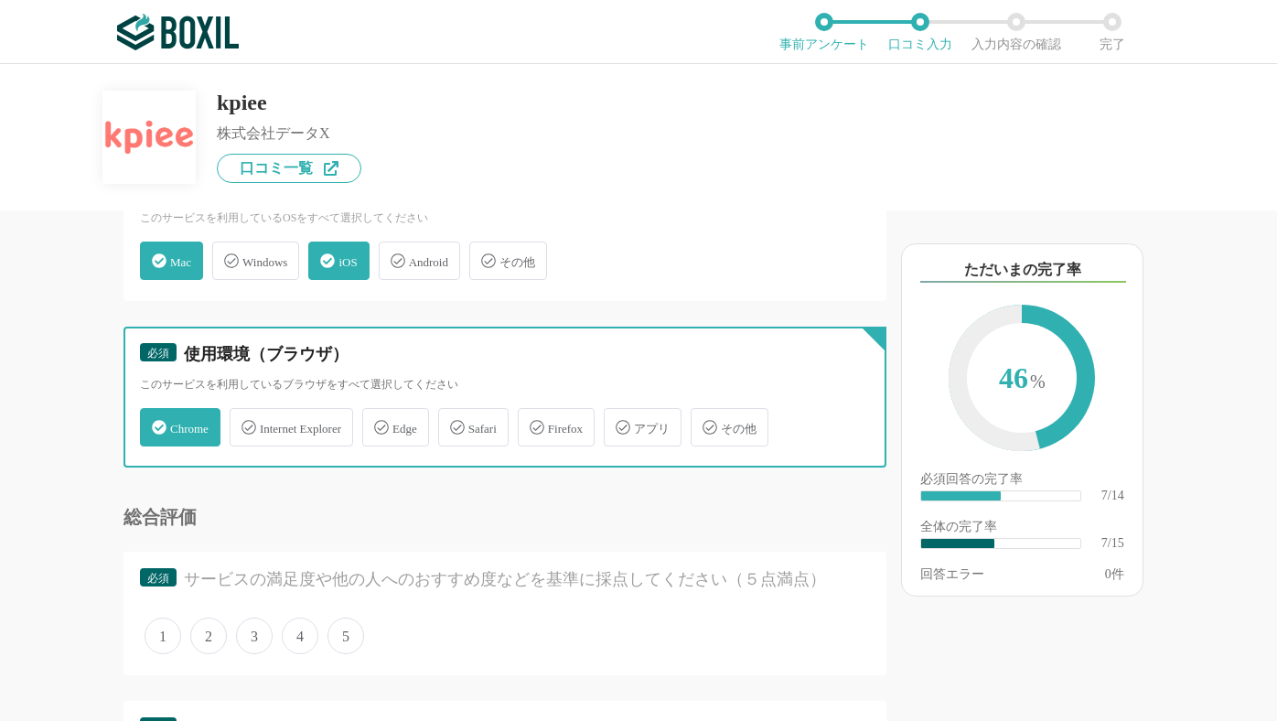
click at [454, 423] on input "Safari" at bounding box center [448, 417] width 12 height 12
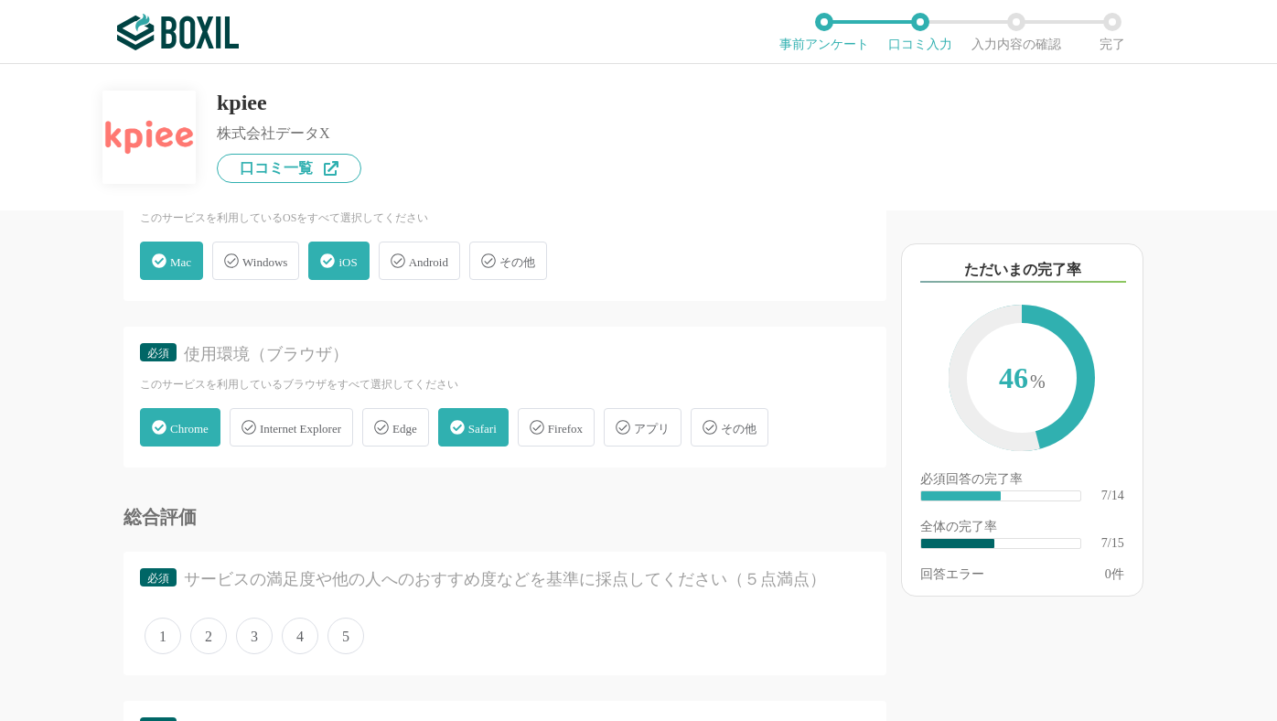
click at [499, 432] on div "Safari" at bounding box center [473, 427] width 70 height 38
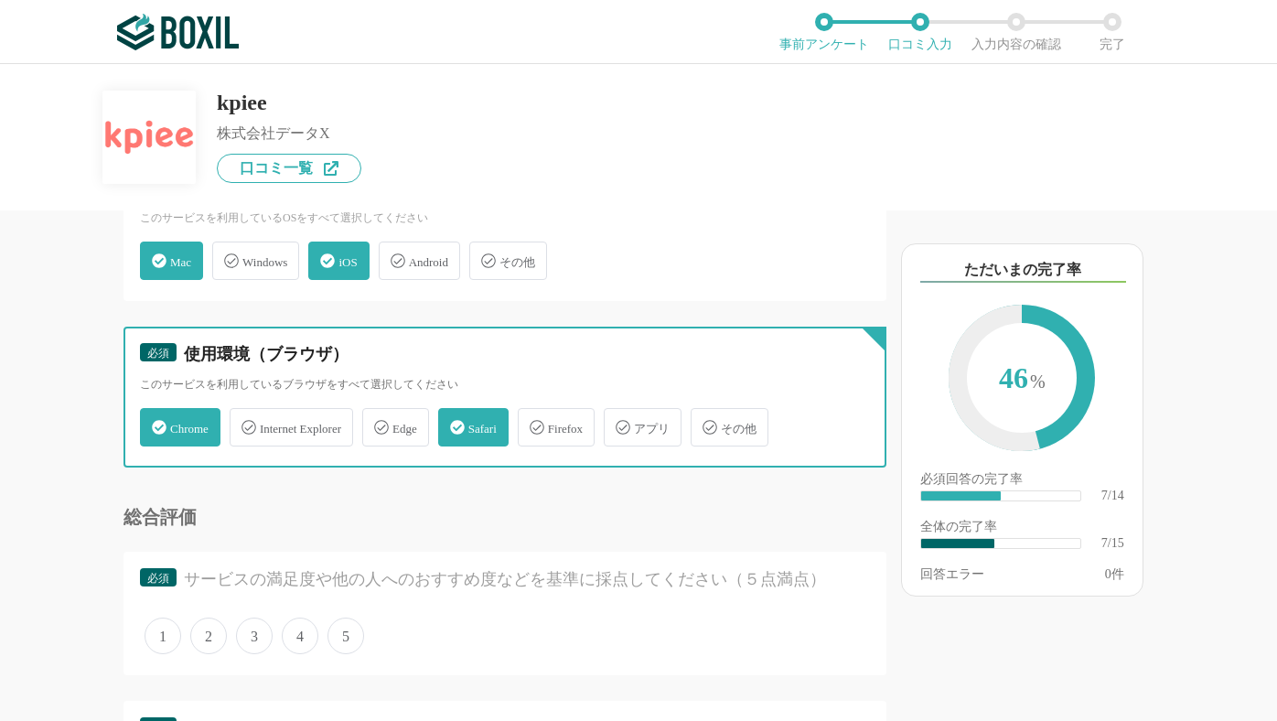
click at [454, 423] on input "Safari" at bounding box center [448, 417] width 12 height 12
checkbox input "false"
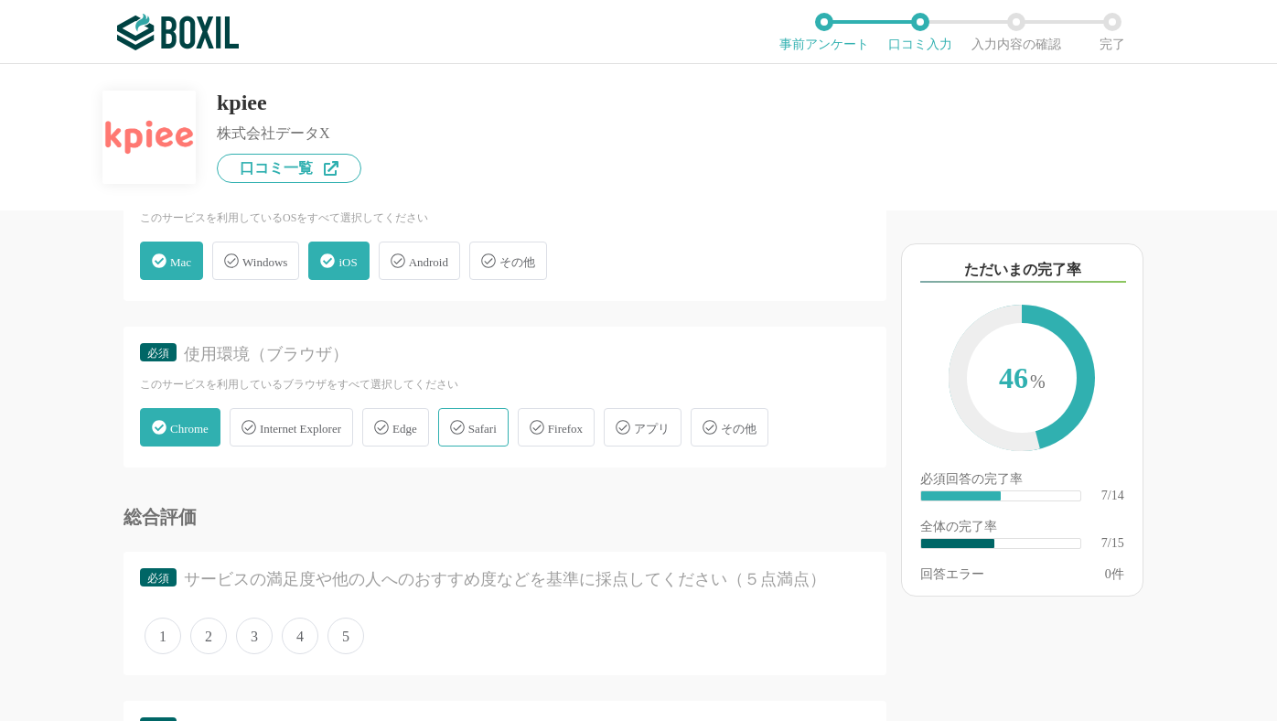
click at [205, 435] on div "Chrome" at bounding box center [180, 427] width 80 height 38
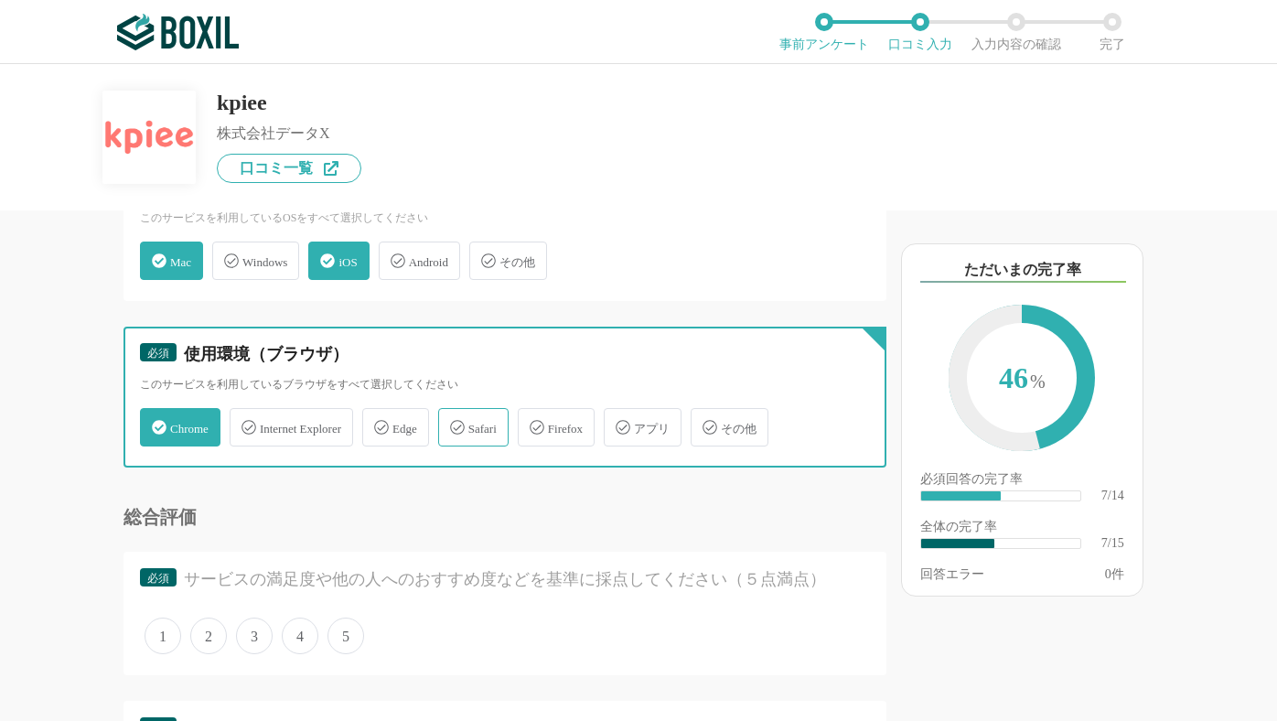
click at [156, 423] on input "Chrome" at bounding box center [150, 417] width 12 height 12
checkbox input "false"
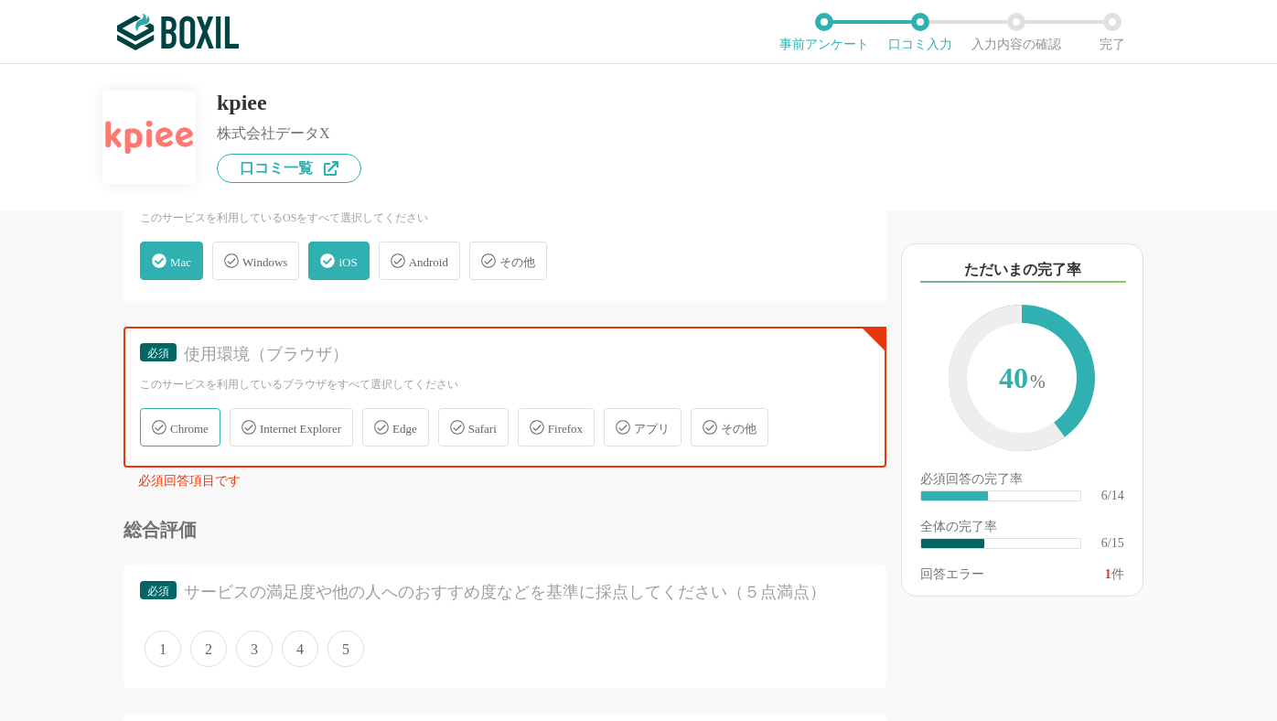
click at [679, 434] on div "アプリ" at bounding box center [643, 427] width 78 height 38
click at [619, 423] on input "アプリ" at bounding box center [613, 417] width 12 height 12
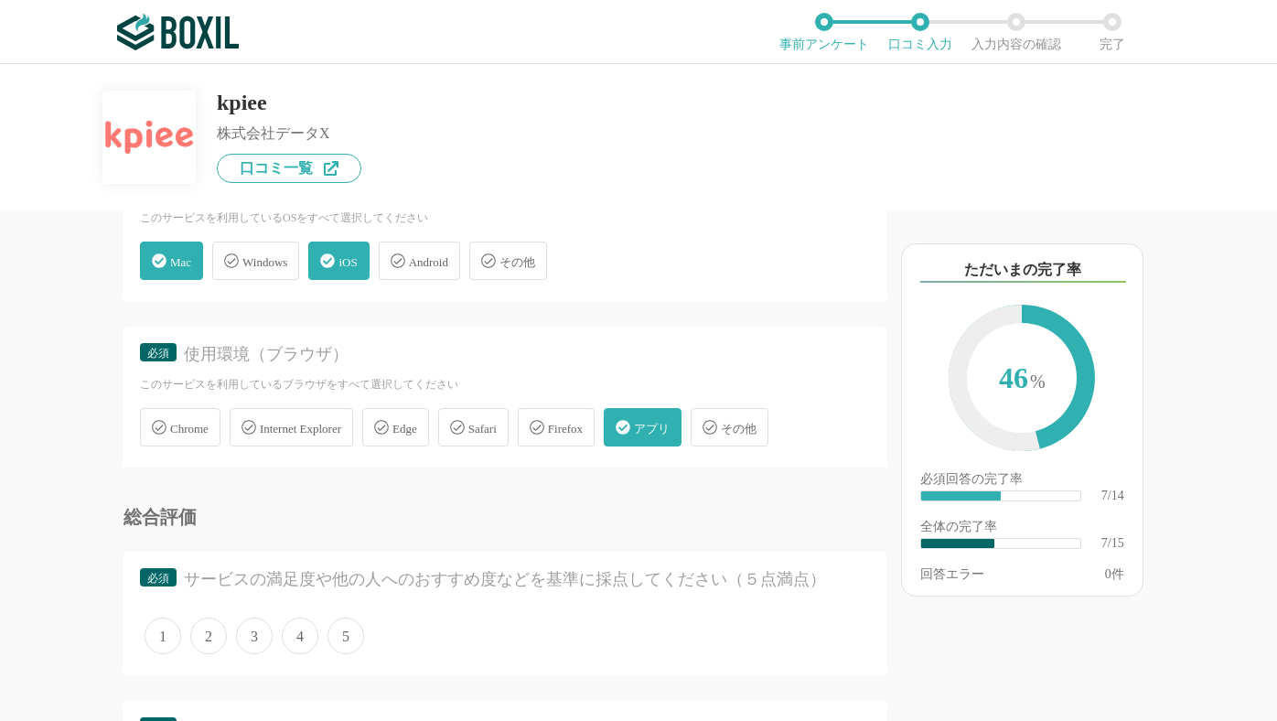
click at [679, 434] on div "アプリ" at bounding box center [643, 427] width 78 height 38
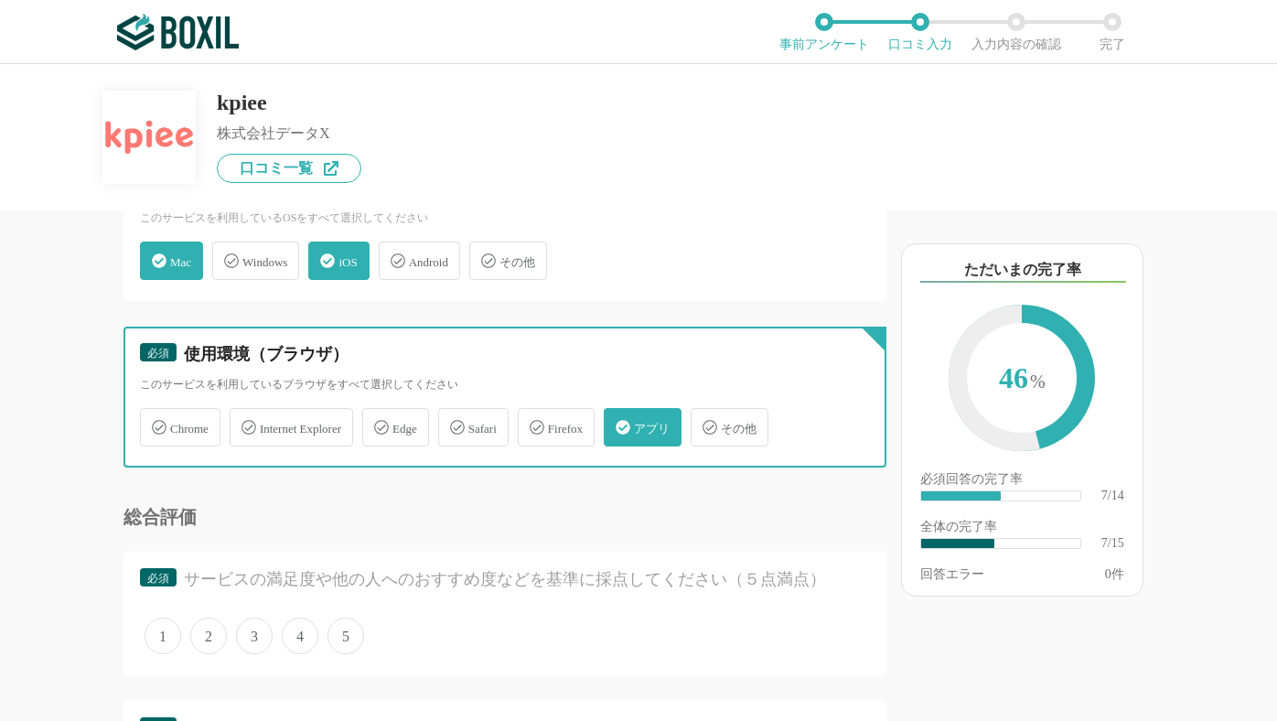
click at [619, 423] on input "アプリ" at bounding box center [613, 417] width 12 height 12
checkbox input "false"
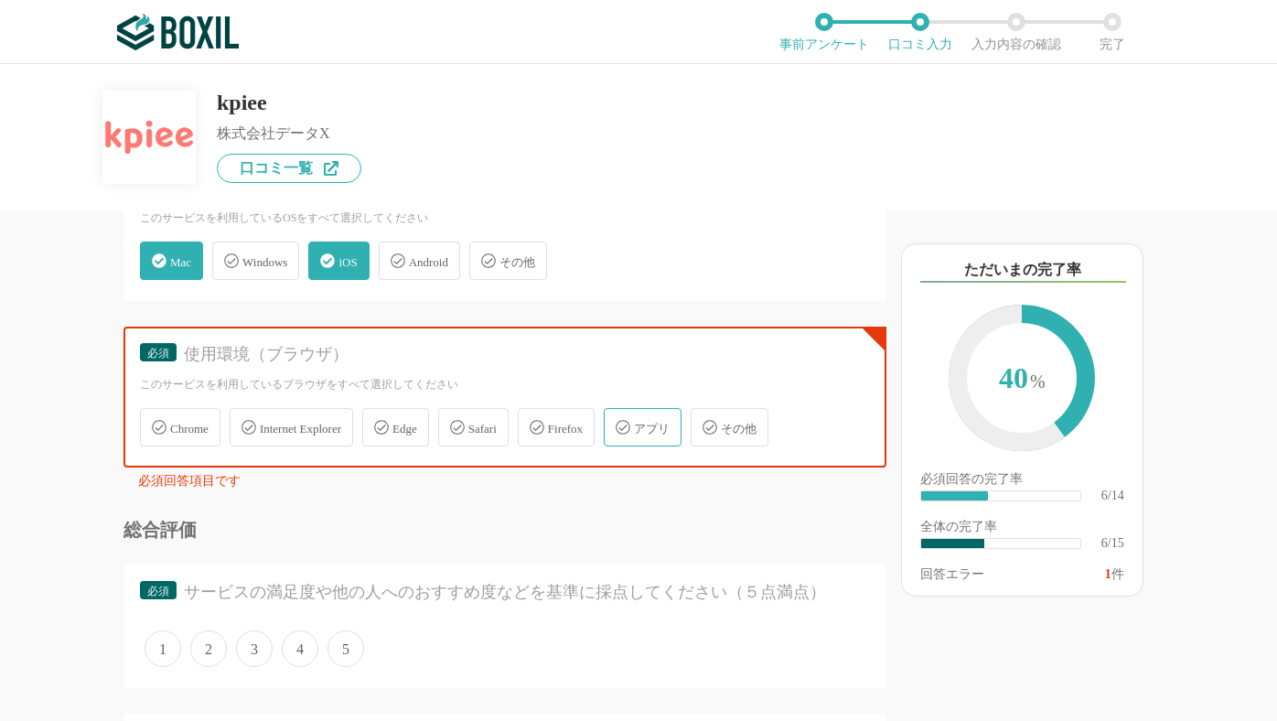
click at [185, 436] on div "Chrome" at bounding box center [180, 427] width 80 height 38
click at [156, 423] on input "Chrome" at bounding box center [150, 417] width 12 height 12
checkbox input "true"
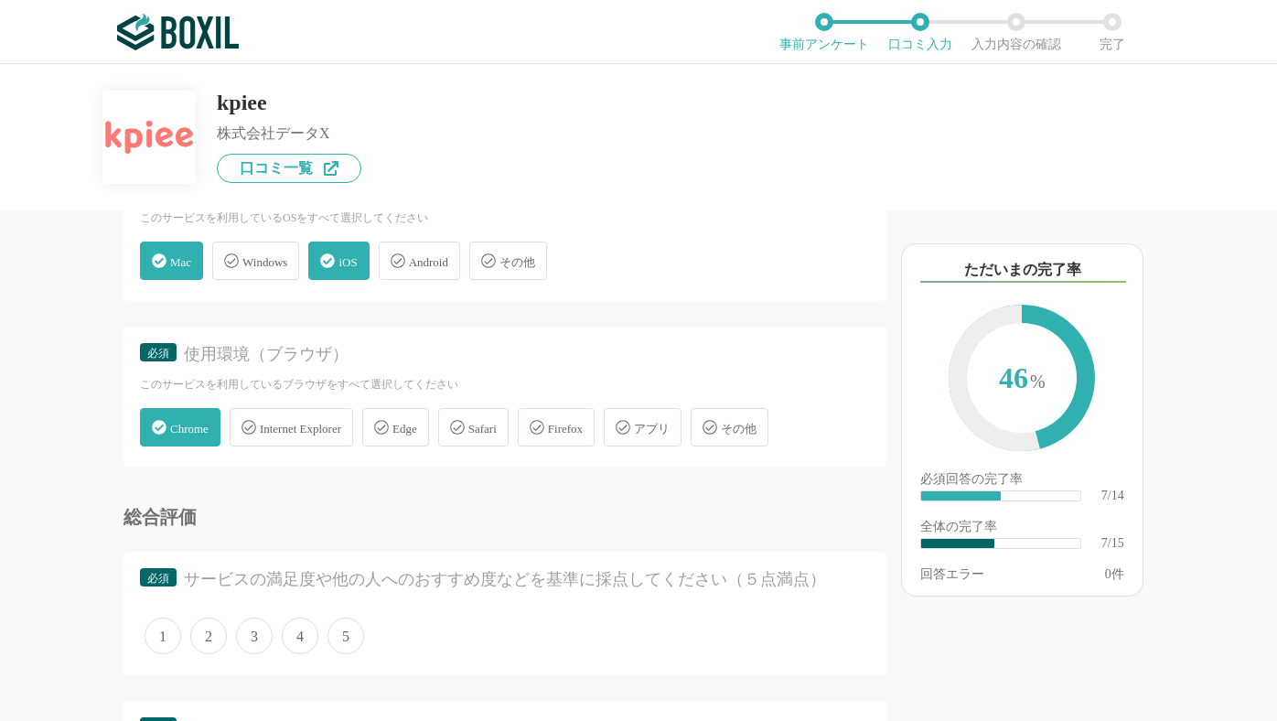
click at [493, 434] on div "Safari" at bounding box center [473, 427] width 70 height 38
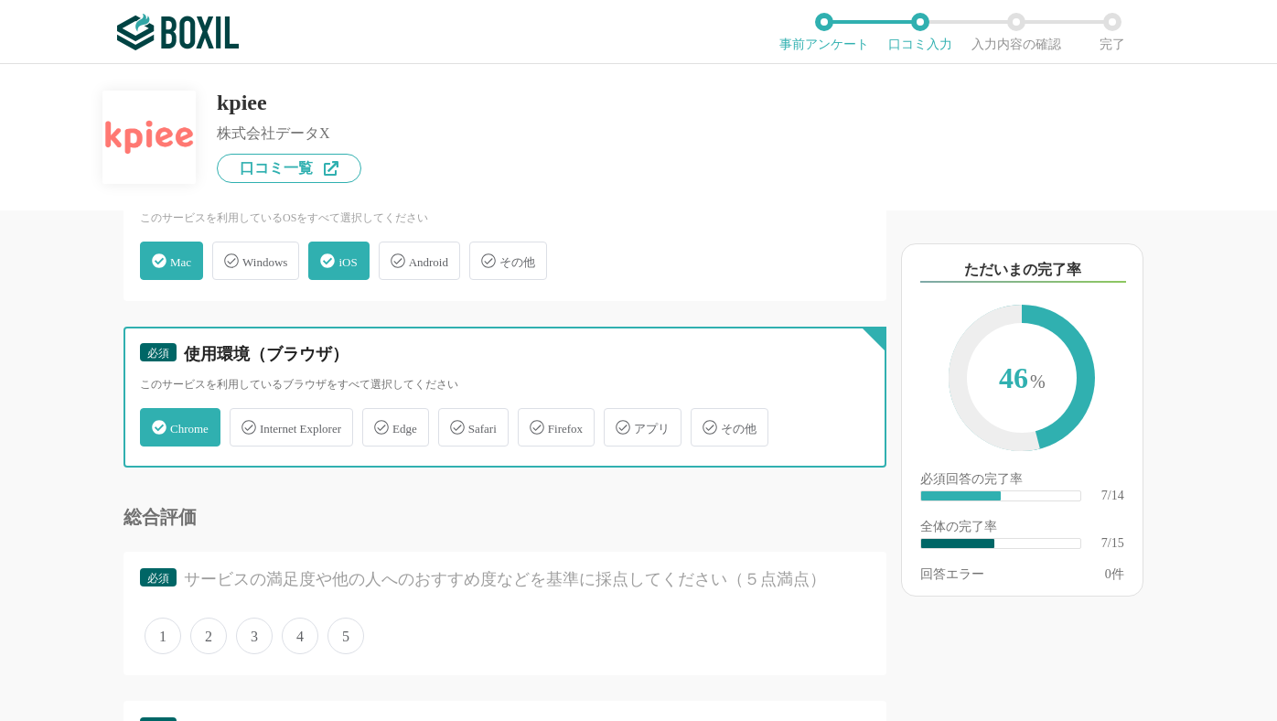
click at [454, 423] on input "Safari" at bounding box center [448, 417] width 12 height 12
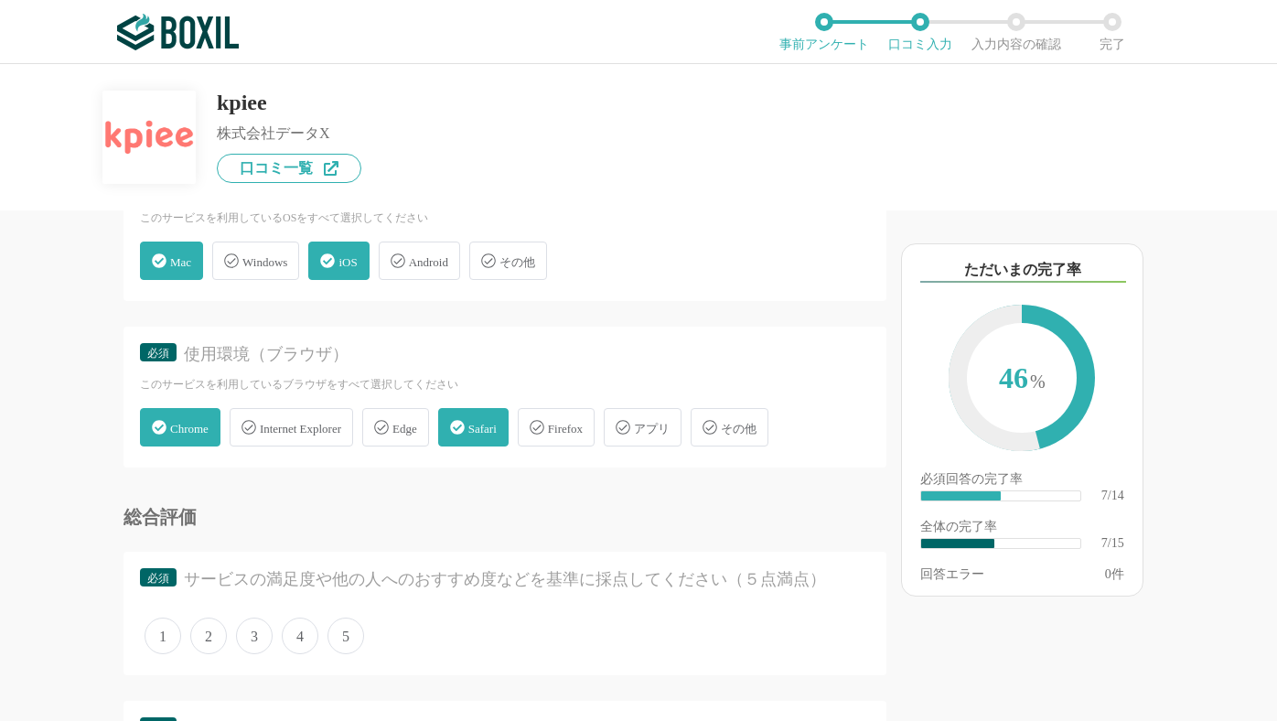
click at [493, 434] on div "Safari" at bounding box center [473, 427] width 70 height 38
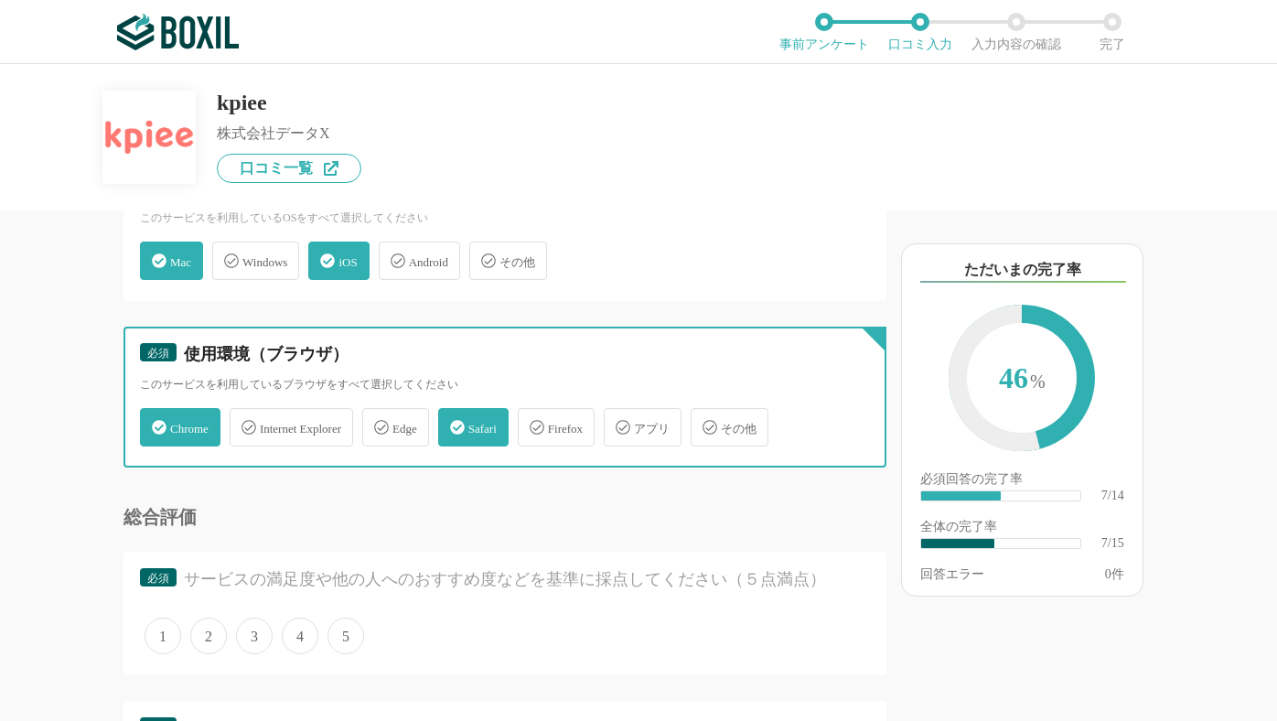
click at [454, 423] on input "Safari" at bounding box center [448, 417] width 12 height 12
checkbox input "false"
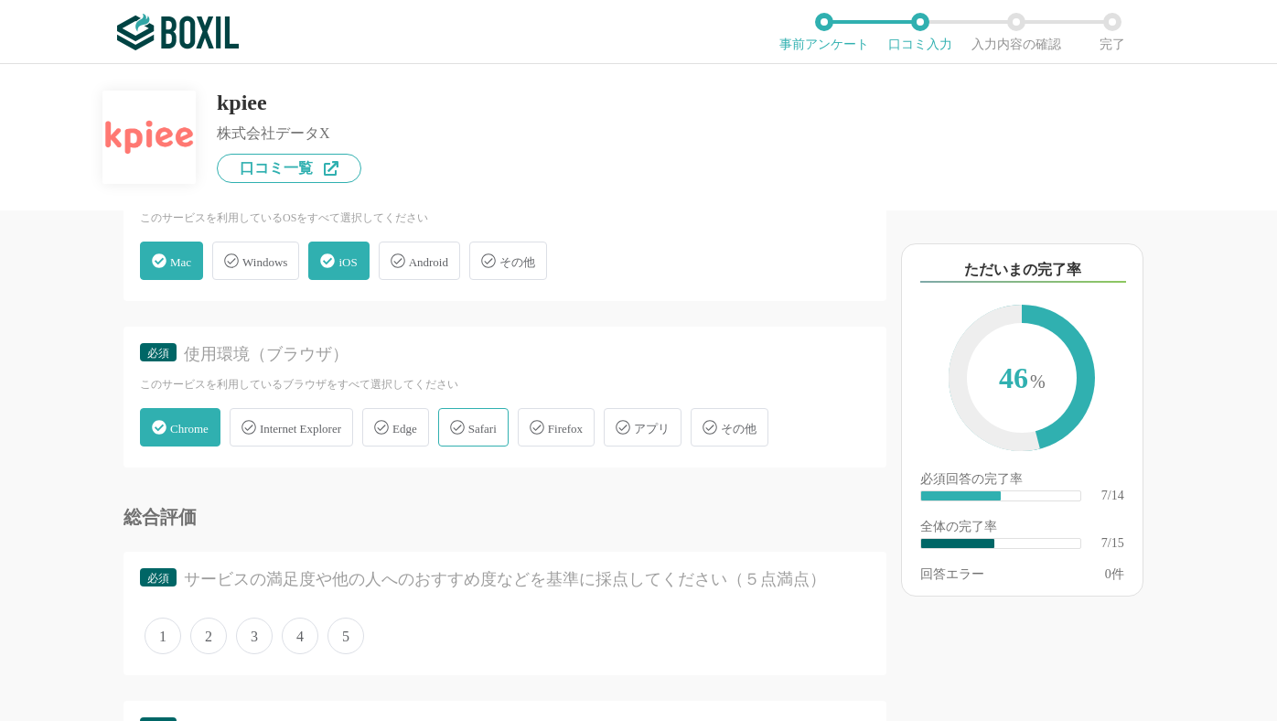
click at [630, 423] on icon at bounding box center [623, 427] width 15 height 15
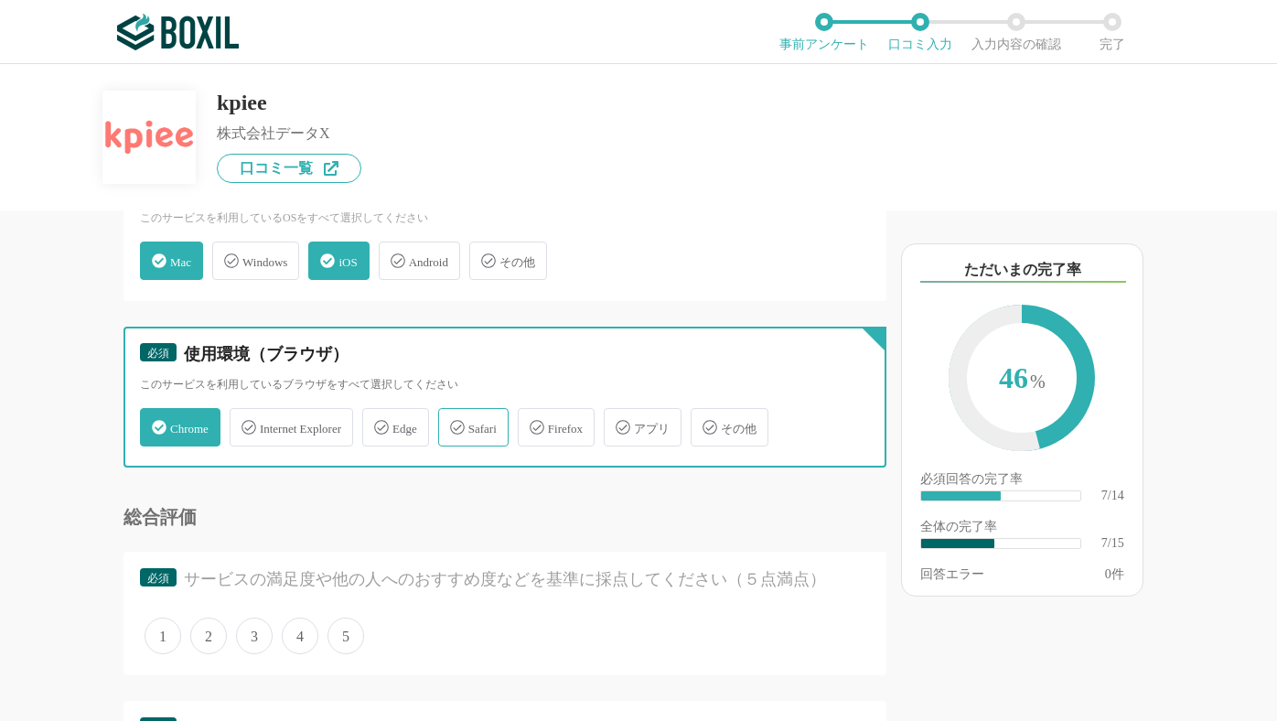
click at [619, 423] on input "アプリ" at bounding box center [613, 417] width 12 height 12
checkbox input "true"
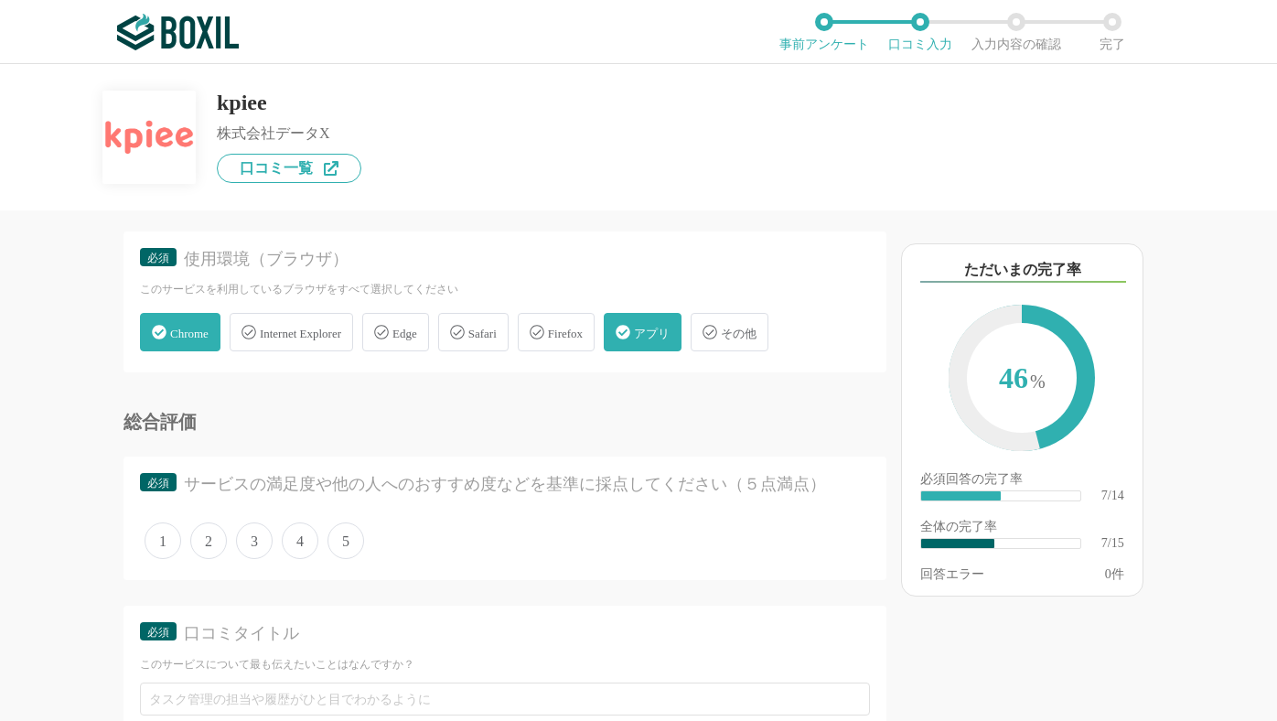
scroll to position [1297, 0]
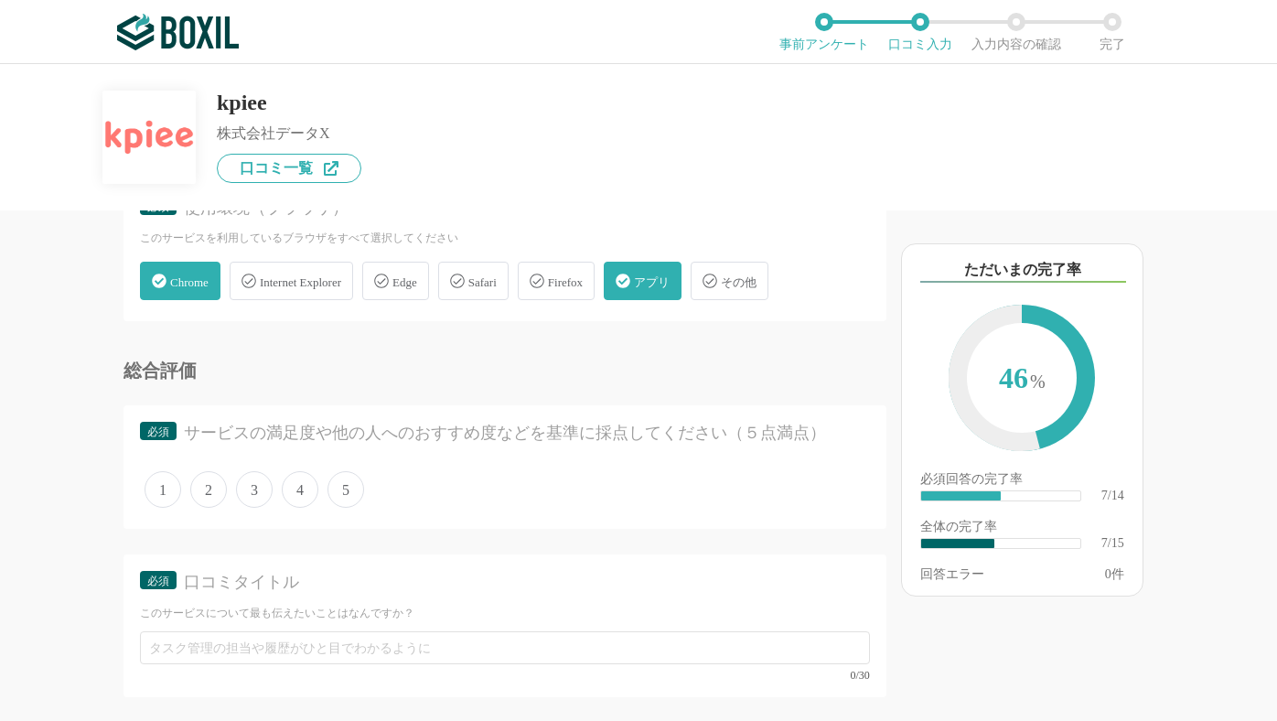
click at [342, 492] on span "5" at bounding box center [345, 489] width 37 height 37
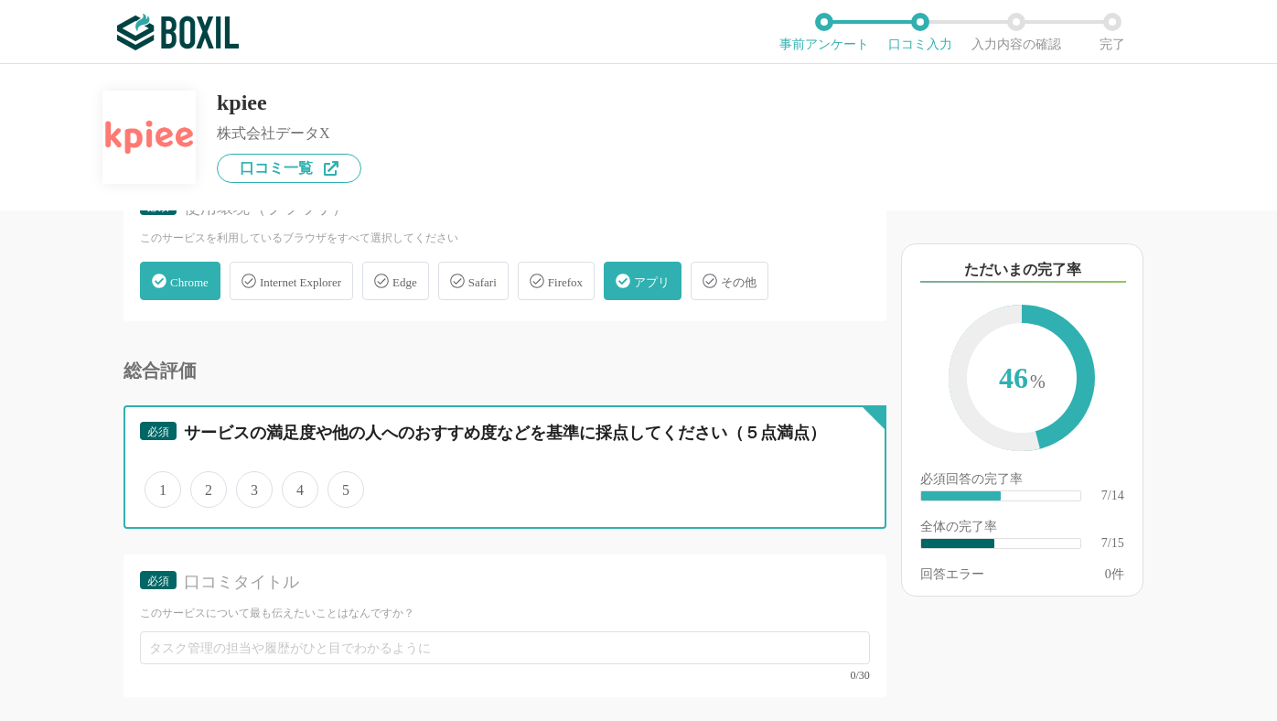
click at [342, 486] on input "5" at bounding box center [338, 480] width 12 height 12
radio input "true"
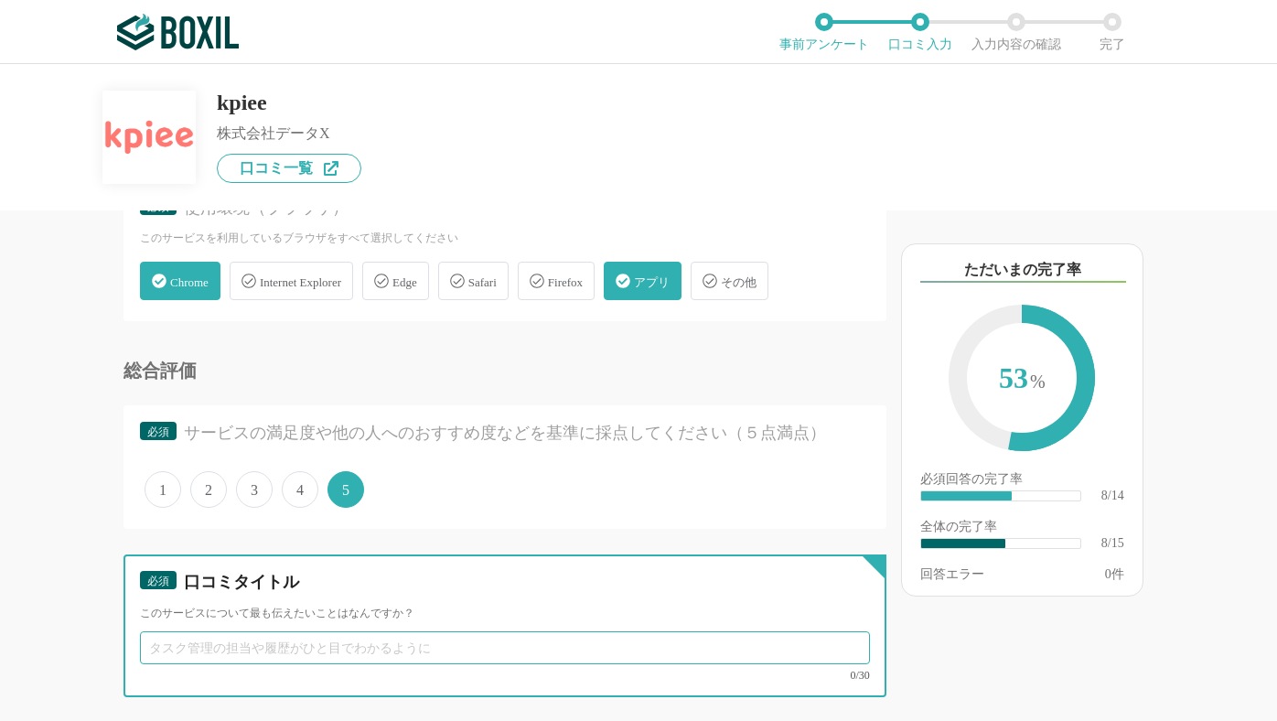
click at [315, 651] on input "text" at bounding box center [505, 647] width 730 height 33
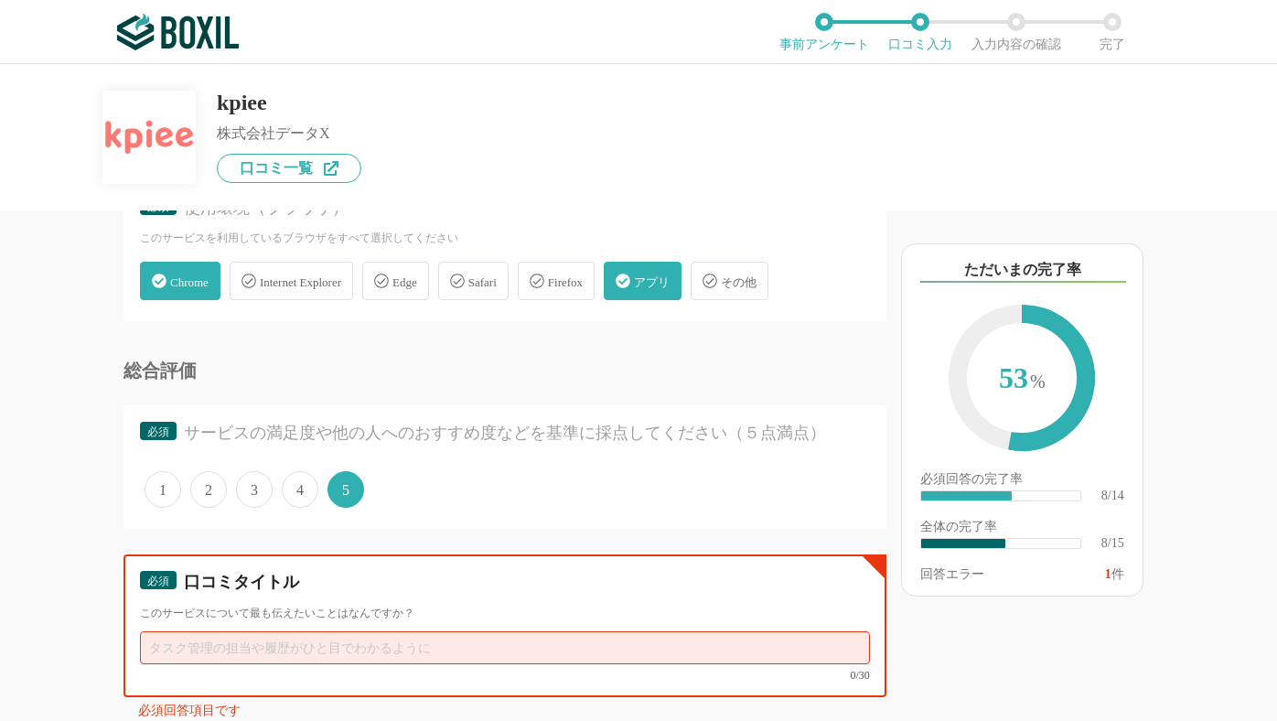
paste input "営業ヨミ表の可視化で、意思決定スピードと成果が向上"
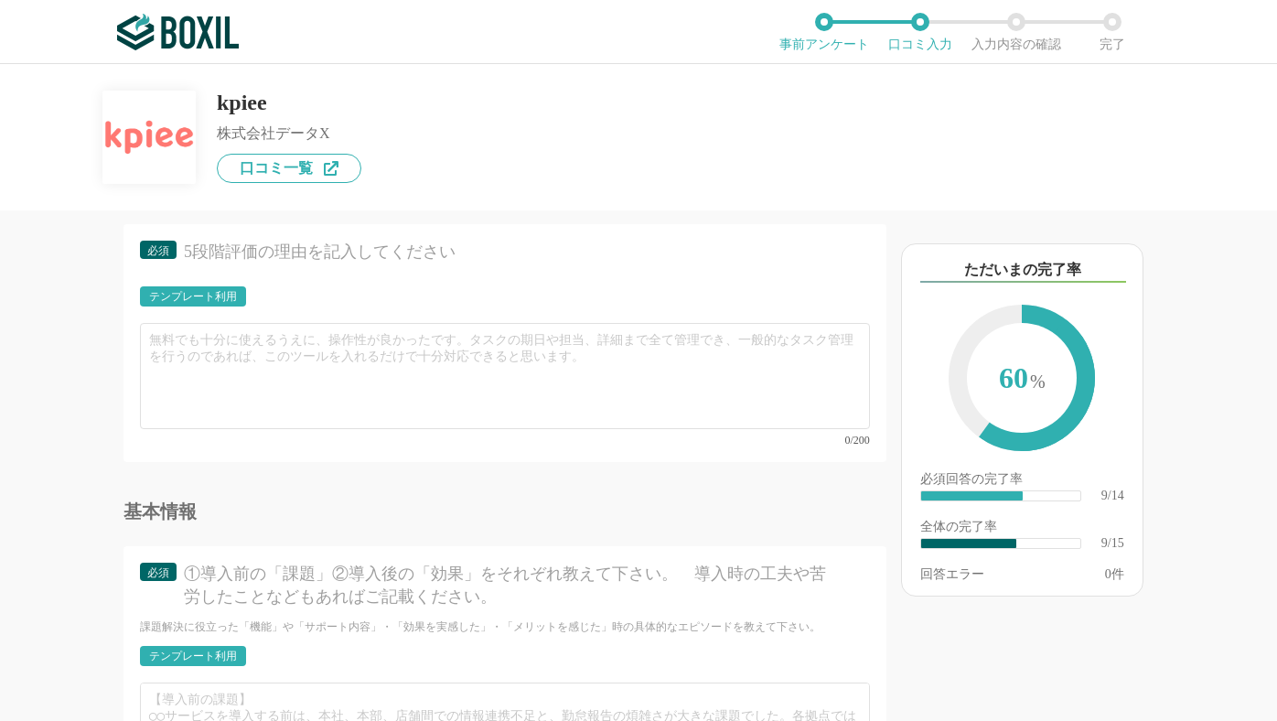
scroll to position [1820, 0]
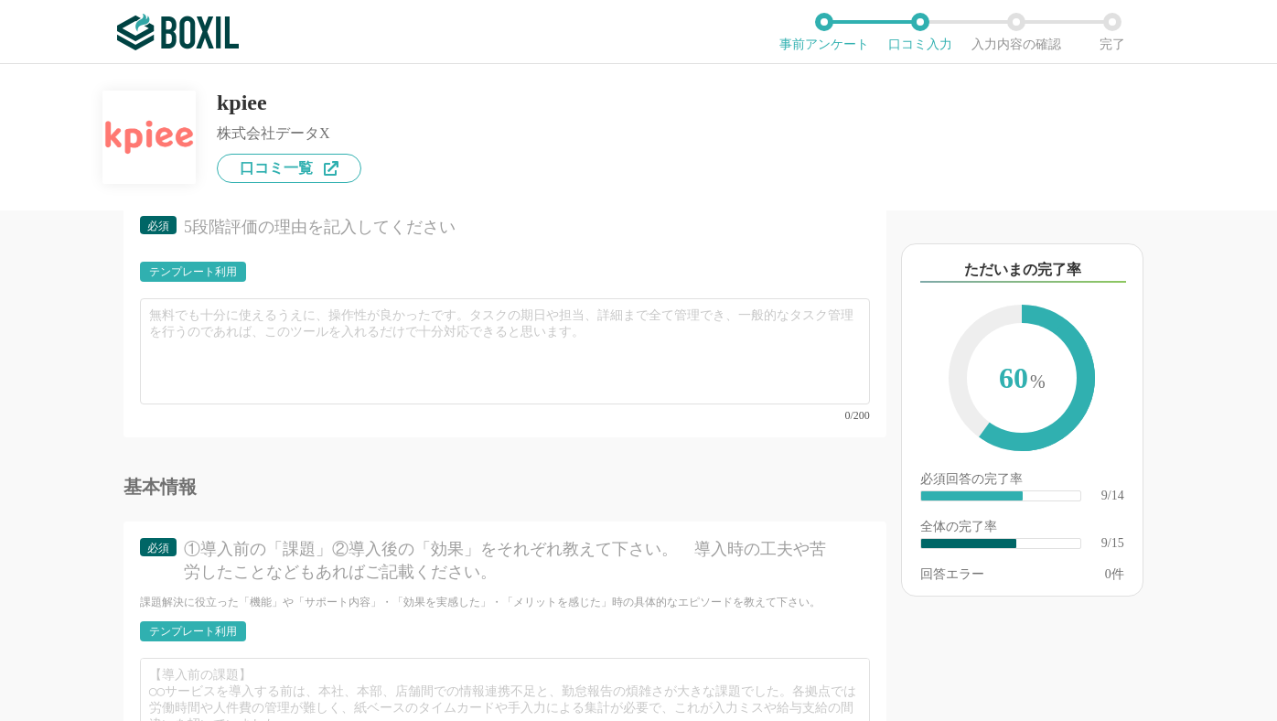
type input "営業ヨミ表の可視化で、意思決定スピードと成果が向上"
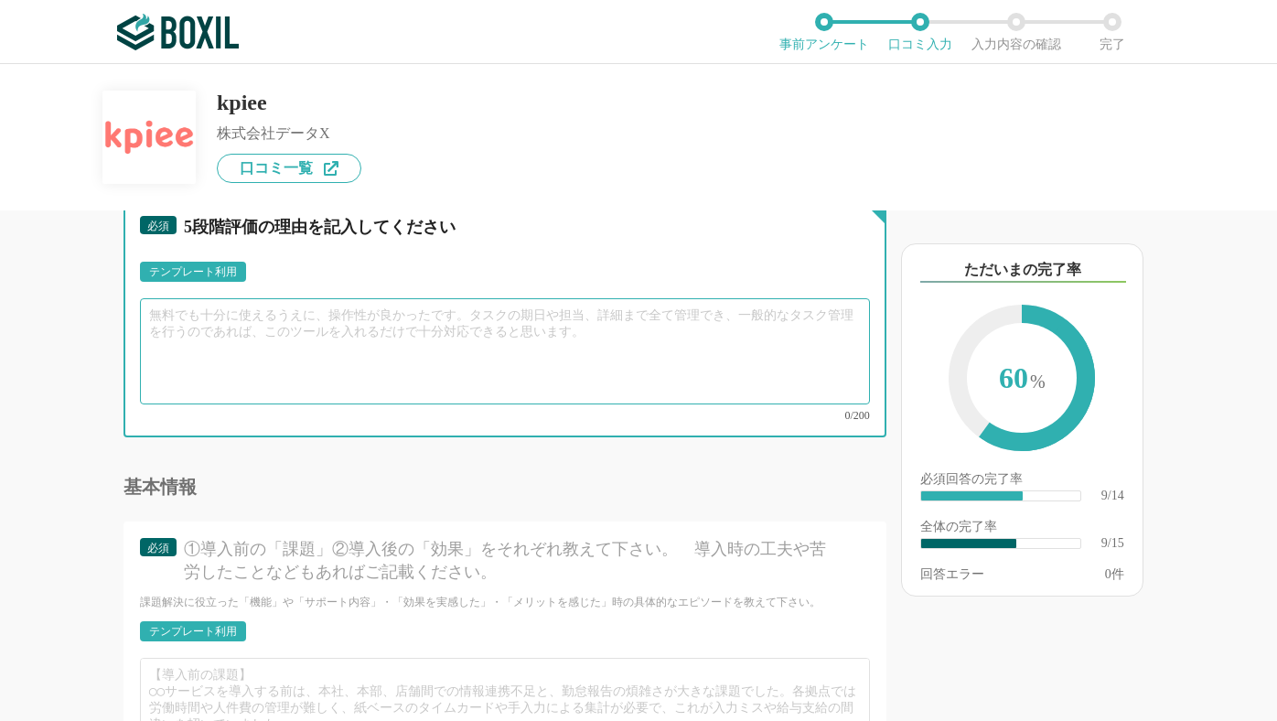
click at [302, 355] on textarea at bounding box center [505, 351] width 730 height 106
paste textarea "これまで、役員陣が求める営業関連の数値データが十分に可視化されておらず、経営判断に活用しきれていない状況がありました。 kpieeを導入したことで、営業ヨミ表…"
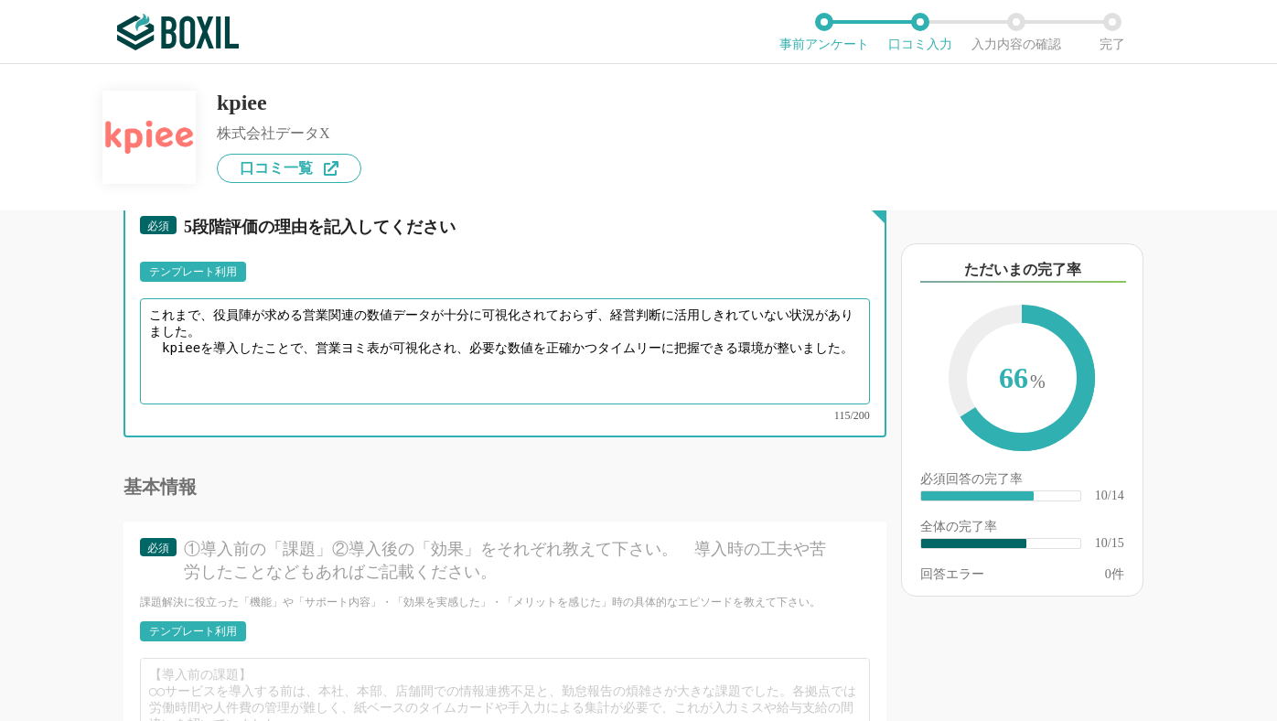
click at [160, 344] on textarea "これまで、役員陣が求める営業関連の数値データが十分に可視化されておらず、経営判断に活用しきれていない状況がありました。 kpieeを導入したことで、営業ヨミ表…" at bounding box center [505, 351] width 730 height 106
type textarea "これまで、役員陣が求める営業関連の数値データが十分に可視化されておらず、経営判断に活用しきれていない状況がありました。 kpieeを導入したことで、営業ヨミ表…"
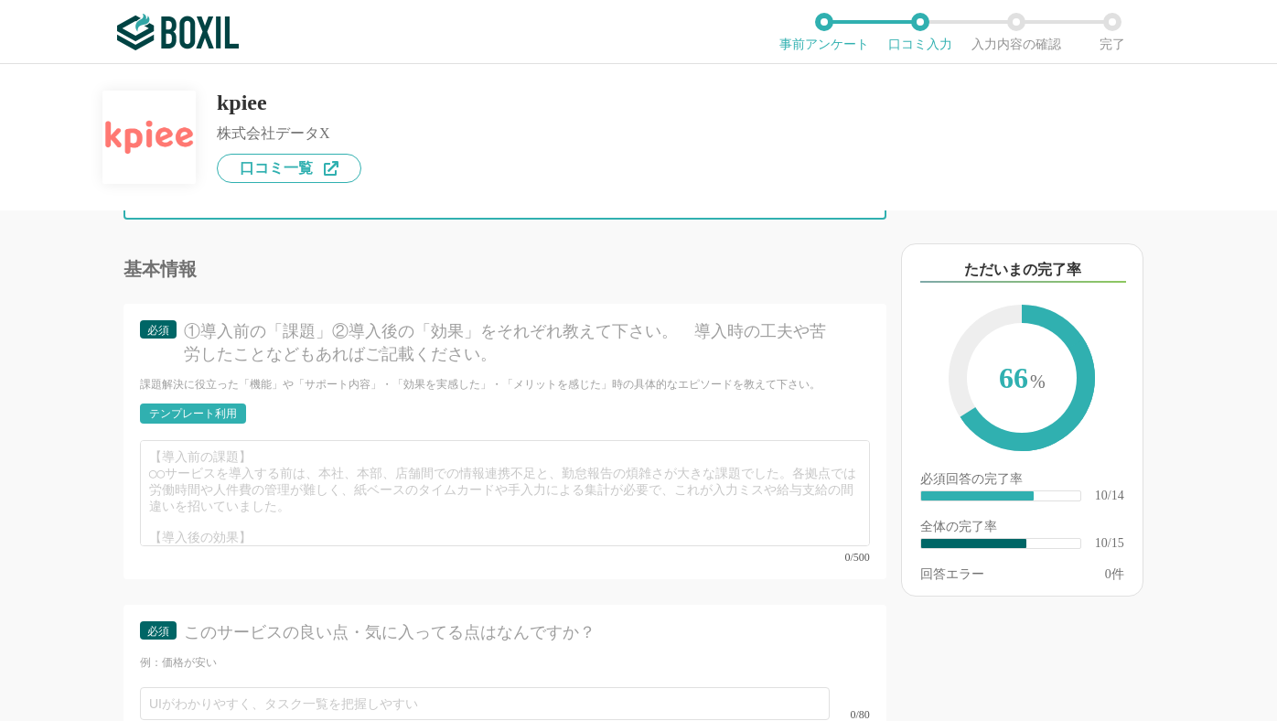
scroll to position [2041, 0]
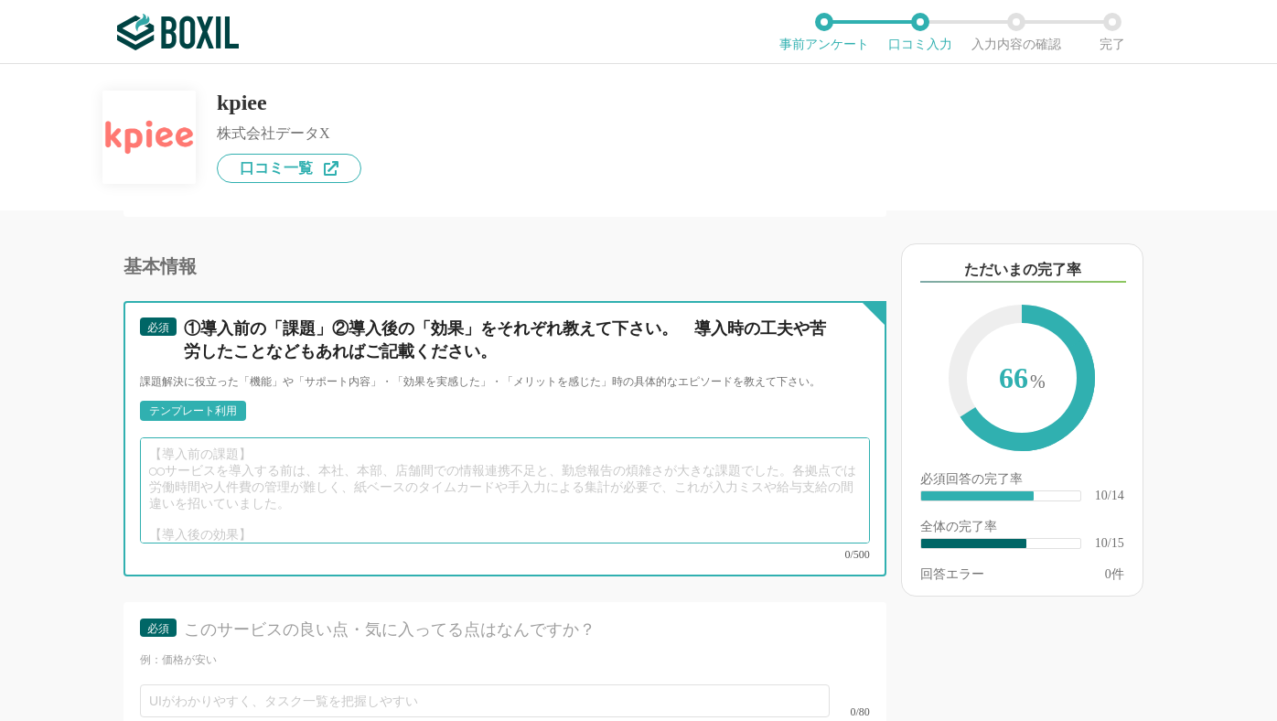
click at [231, 503] on textarea at bounding box center [505, 490] width 730 height 106
paste textarea "営業ヨミ表を[PERSON_NAME]管理できるようになったことで、各案件のフェーズや担当が即座に確認可能となり、 進捗に基づいた打ち手の議論が[PERSON…"
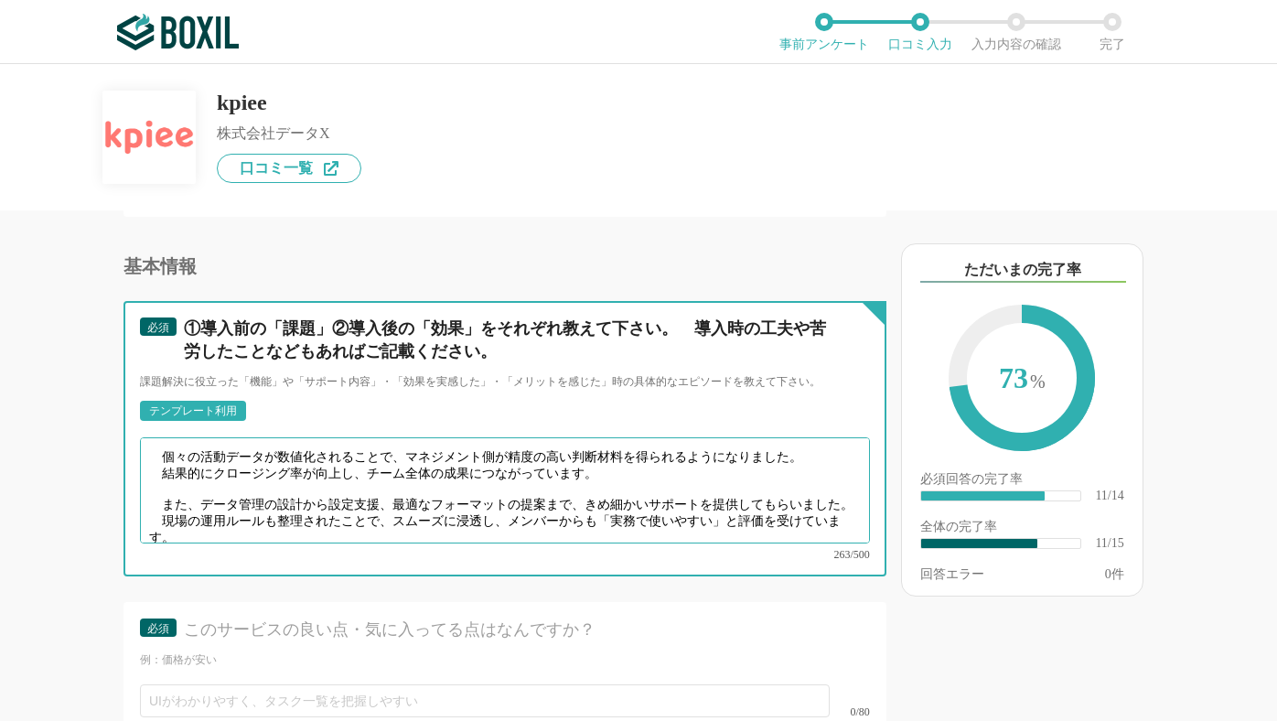
scroll to position [0, 0]
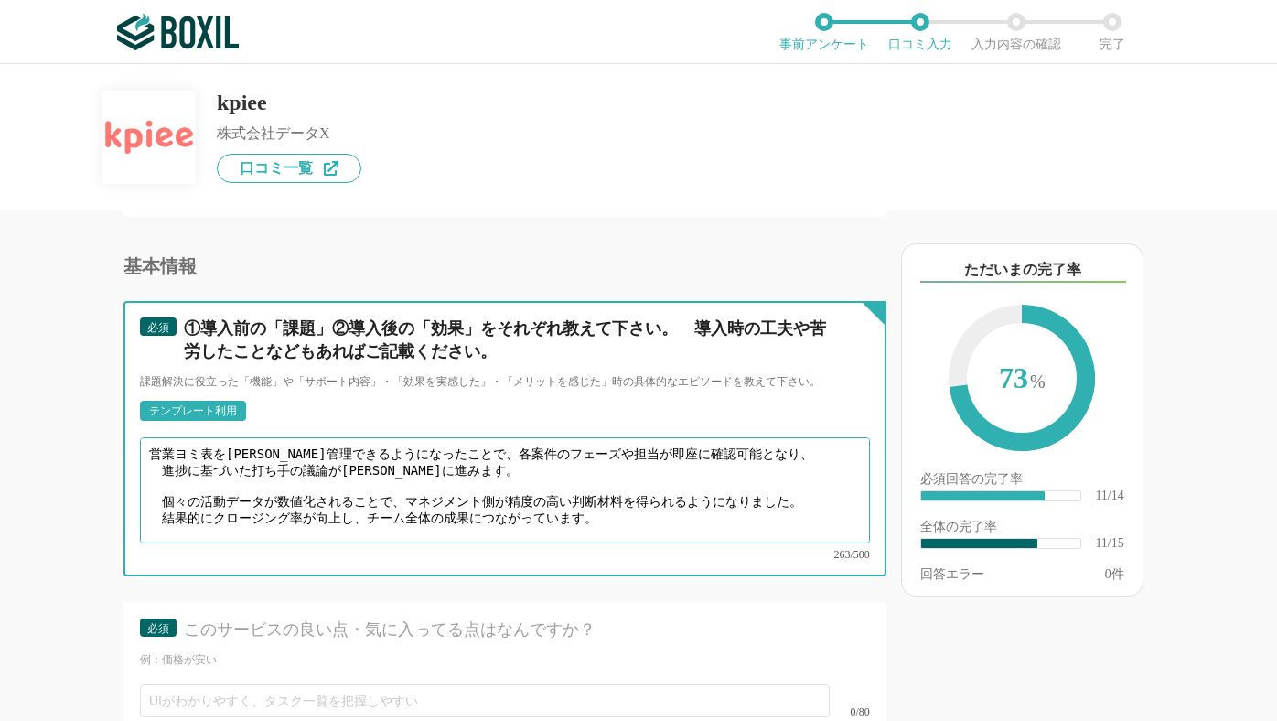
click at [166, 463] on textarea "営業ヨミ表を[PERSON_NAME]管理できるようになったことで、各案件のフェーズや担当が即座に確認可能となり、 進捗に基づいた打ち手の議論が[PERSON…" at bounding box center [505, 490] width 730 height 106
click at [161, 478] on textarea "営業ヨミ表を[PERSON_NAME]管理できるようになったことで、各案件のフェーズや担当が即座に確認可能となり、 進捗に基づいた打ち手の議論が[PERSON…" at bounding box center [505, 490] width 730 height 106
click at [164, 500] on textarea "営業ヨミ表を[PERSON_NAME]管理できるようになったことで、各案件のフェーズや担当が即座に確認可能となり、 進捗に基づいた打ち手の議論が[PERSON…" at bounding box center [505, 490] width 730 height 106
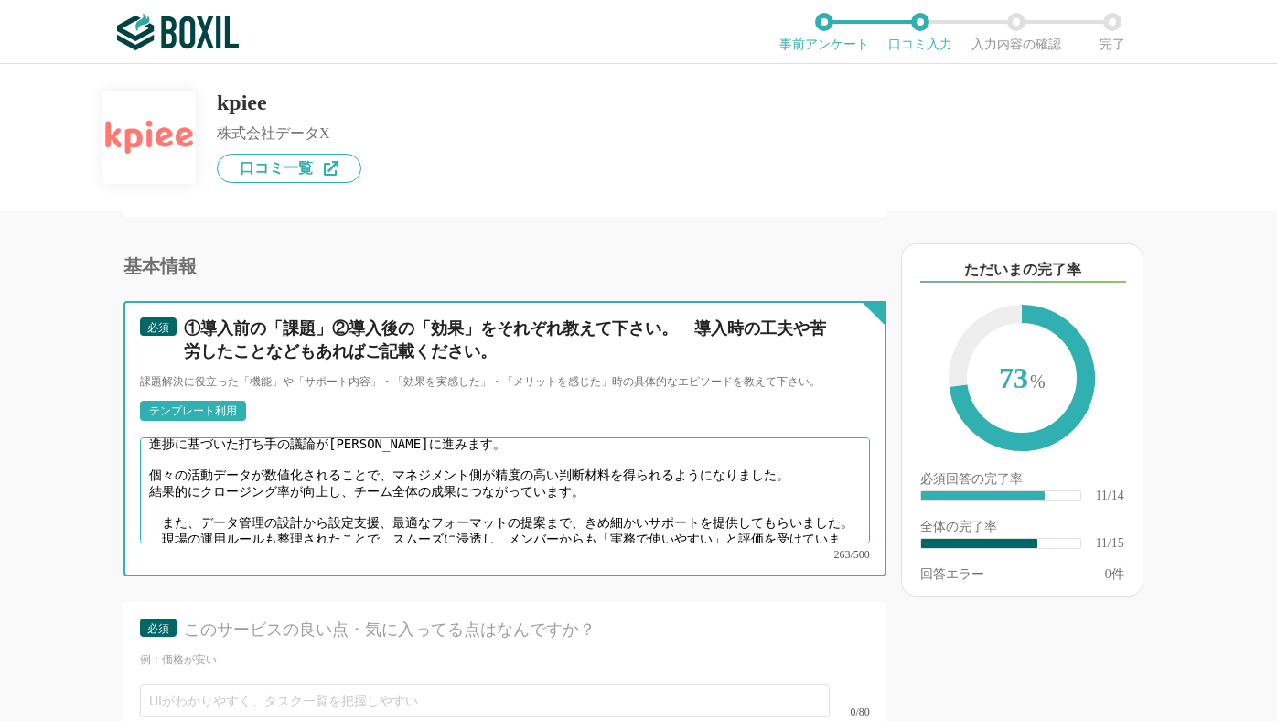
click at [161, 499] on textarea "営業ヨミ表を[PERSON_NAME]管理できるようになったことで、各案件のフェーズや担当が即座に確認可能となり、 進捗に基づいた打ち手の議論が[PERSON…" at bounding box center [505, 490] width 730 height 106
click at [166, 509] on textarea "営業ヨミ表を[PERSON_NAME]管理できるようになったことで、各案件のフェーズや担当が即座に確認可能となり、 進捗に基づいた打ち手の議論が[PERSON…" at bounding box center [505, 490] width 730 height 106
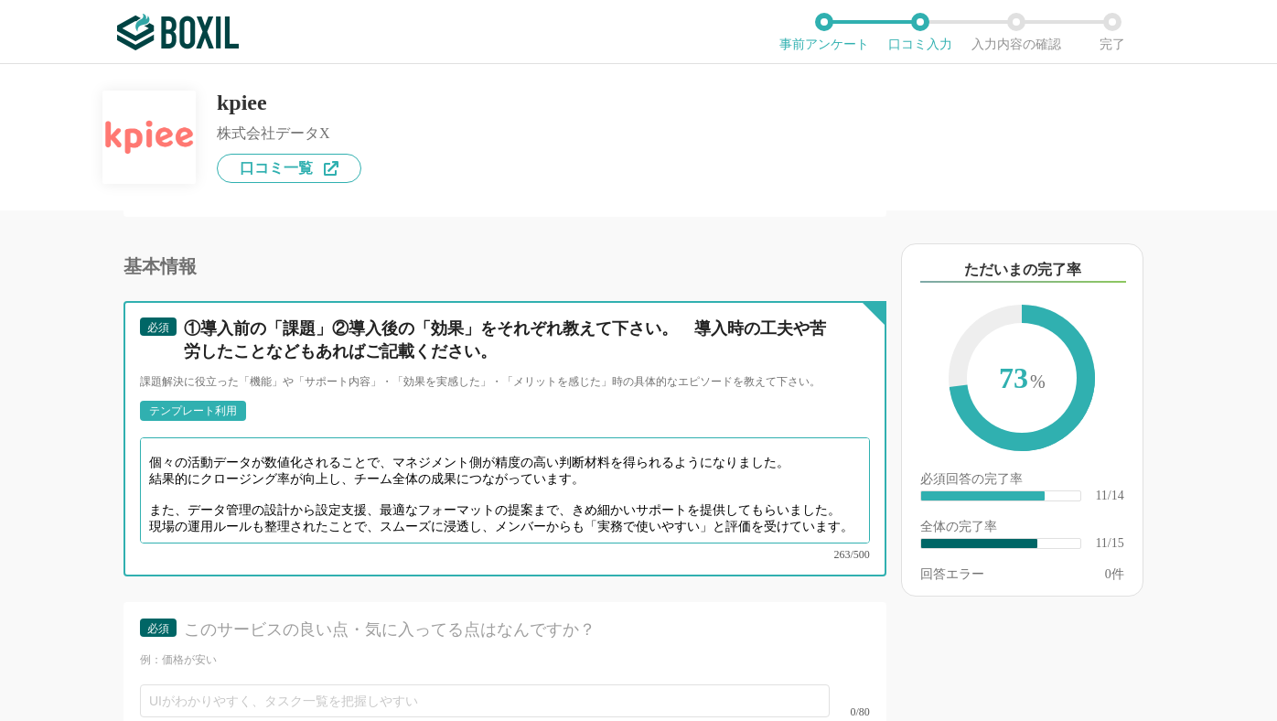
type textarea "営業ヨミ表を[PERSON_NAME]管理できるようになったことで、各案件のフェーズや担当が即座に確認可能となり、 進捗に基づいた打ち手の議論がスムーズに進み…"
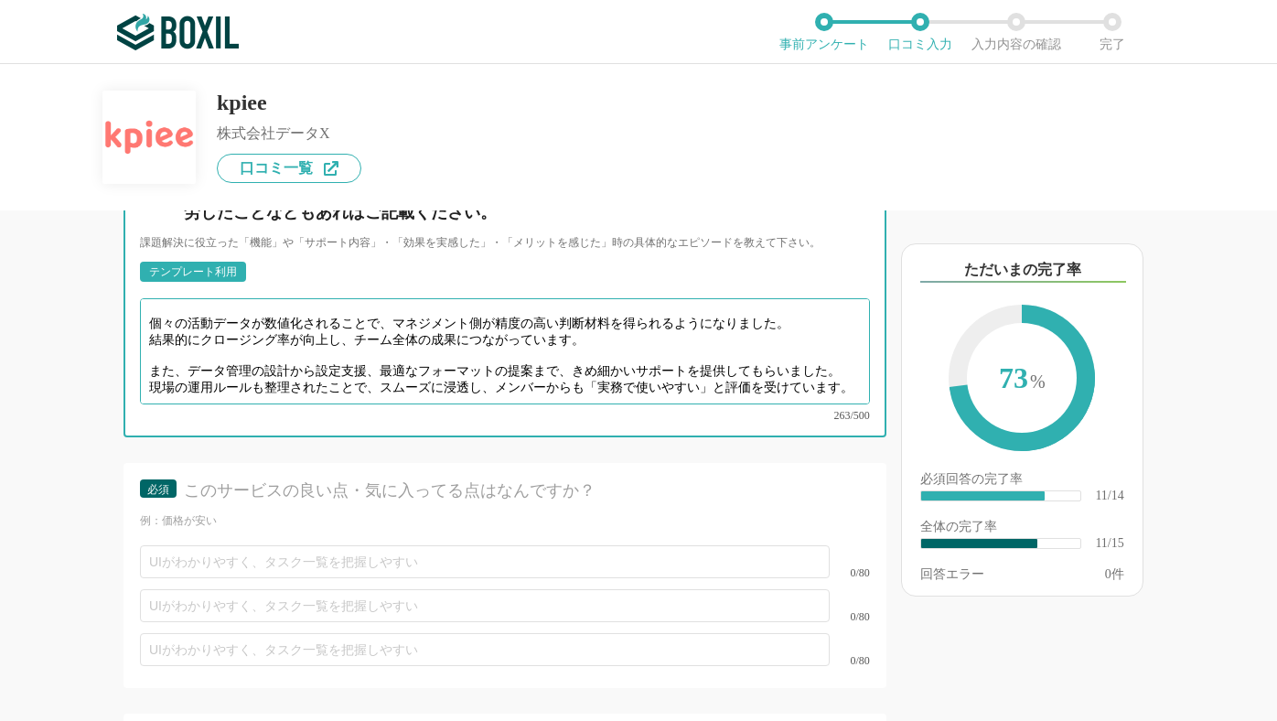
scroll to position [2193, 0]
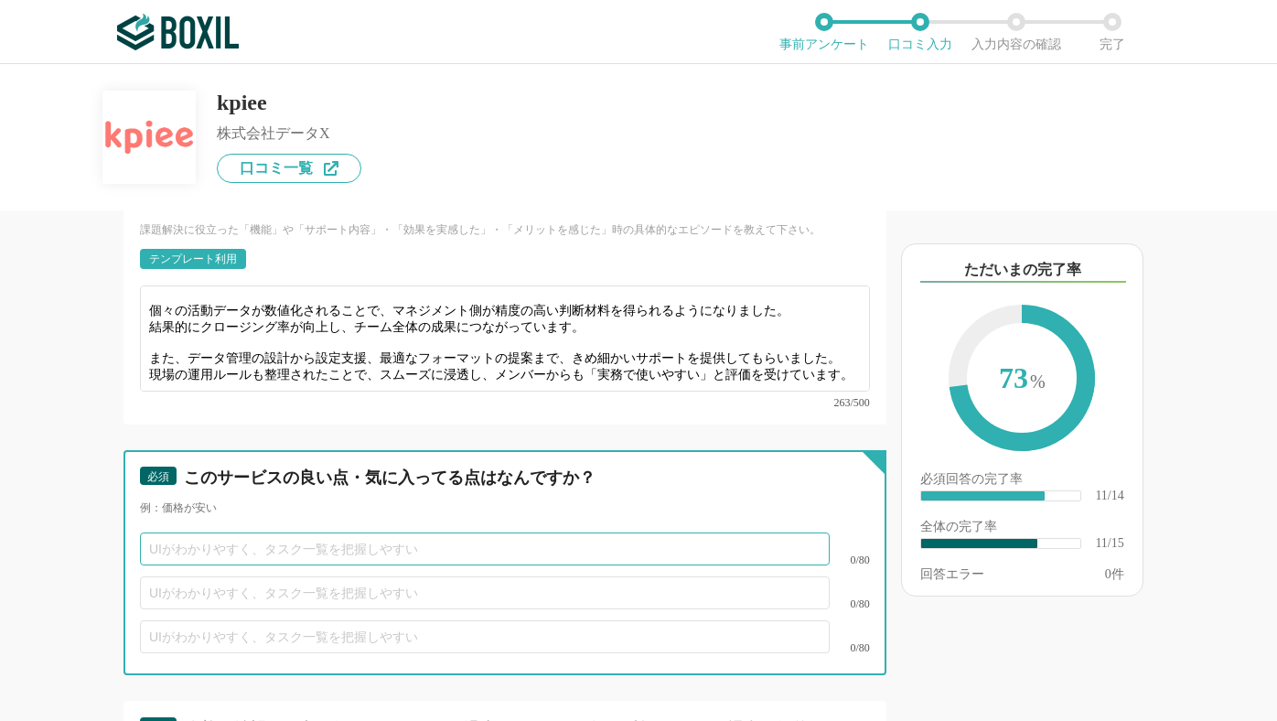
click at [170, 534] on input "text" at bounding box center [485, 548] width 690 height 33
paste input "数値を軸とした営業活動の可視化を、手厚いサポートとともに実現してくれる点です。"
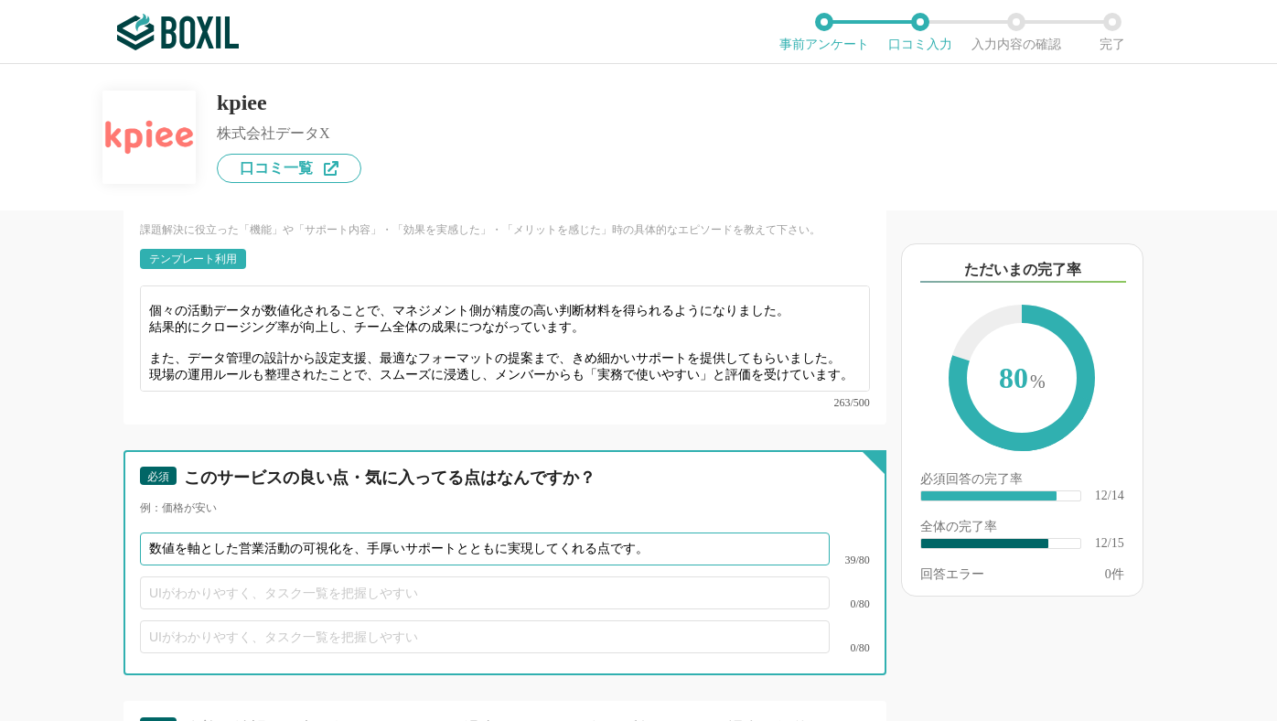
type input "数値を軸とした営業活動の可視化を、手厚いサポートとともに実現してくれる点です。"
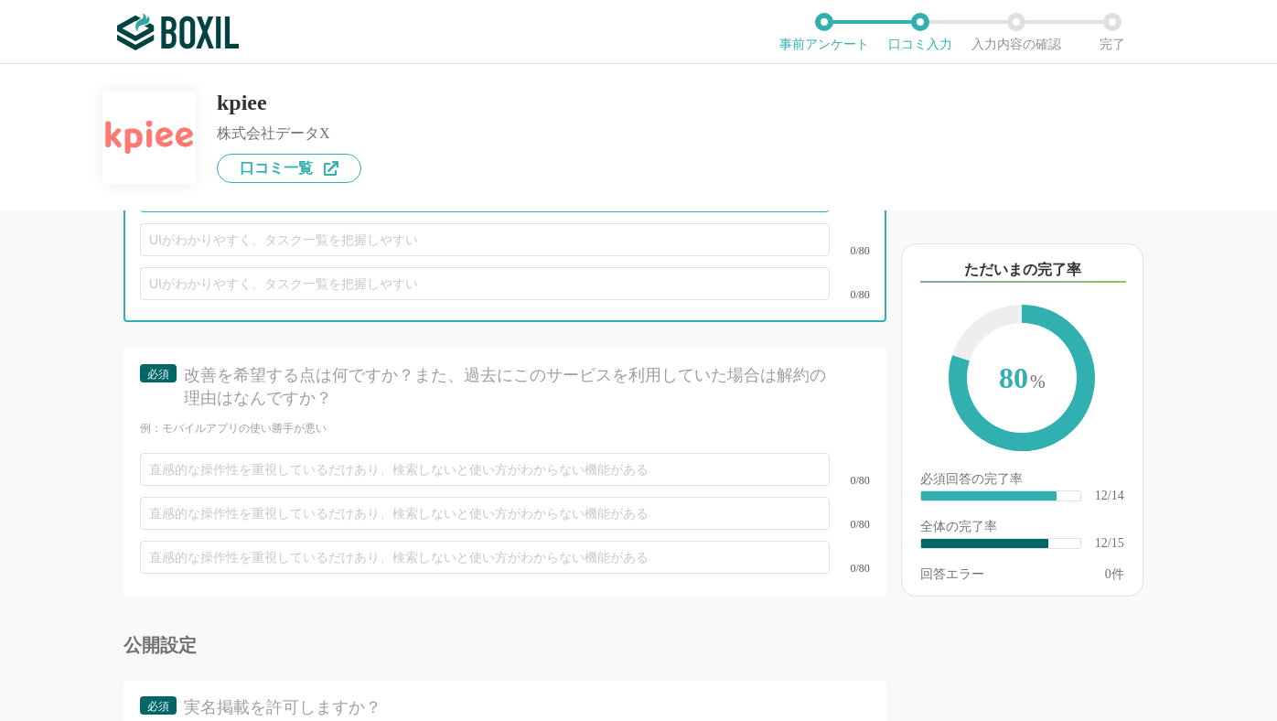
scroll to position [2548, 0]
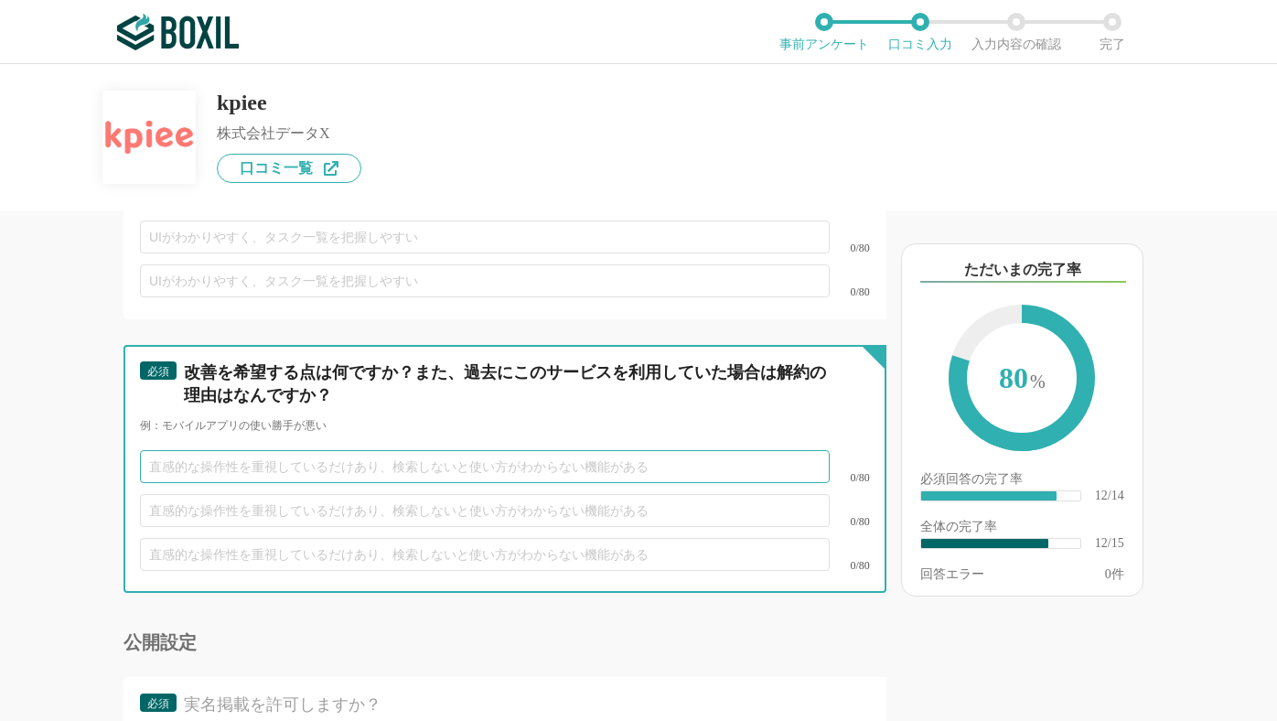
click at [277, 458] on input "text" at bounding box center [485, 466] width 690 height 33
paste input "営業活動はオフィス外でも発生するため、モバイルでの確認や入力がさらに最適化されると、活用シーンが一層広がると感じています。"
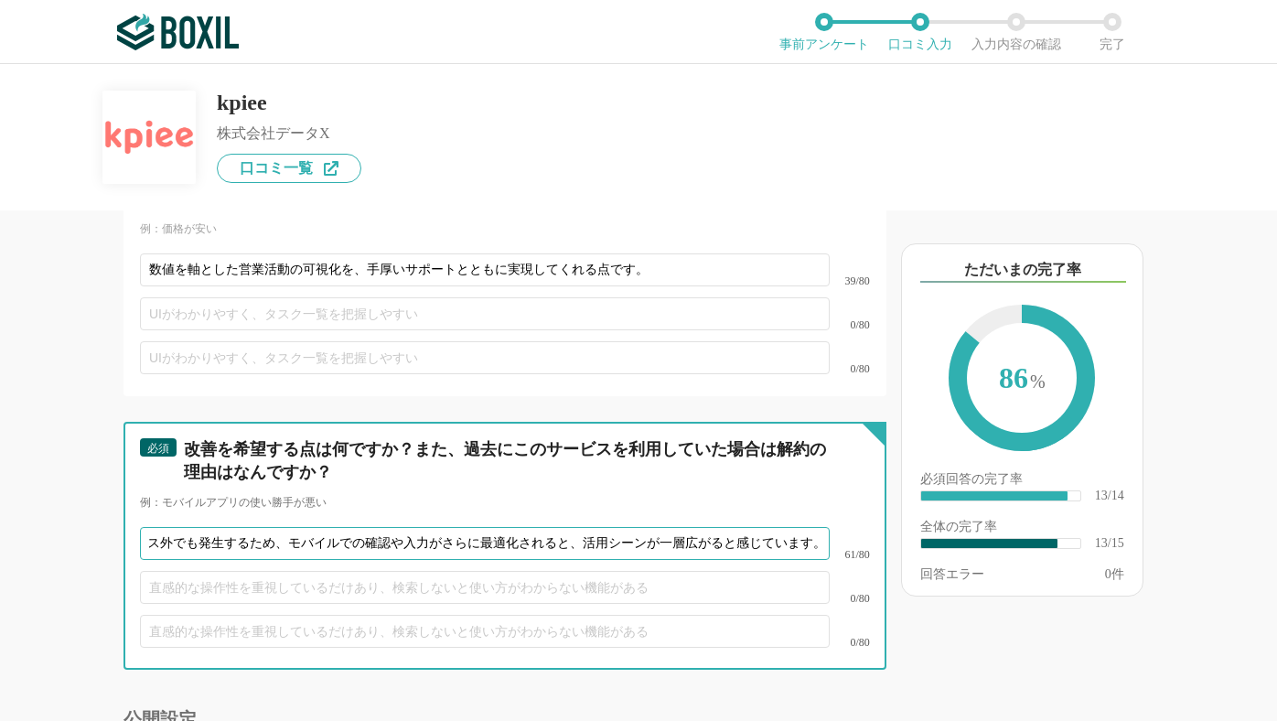
scroll to position [2468, 0]
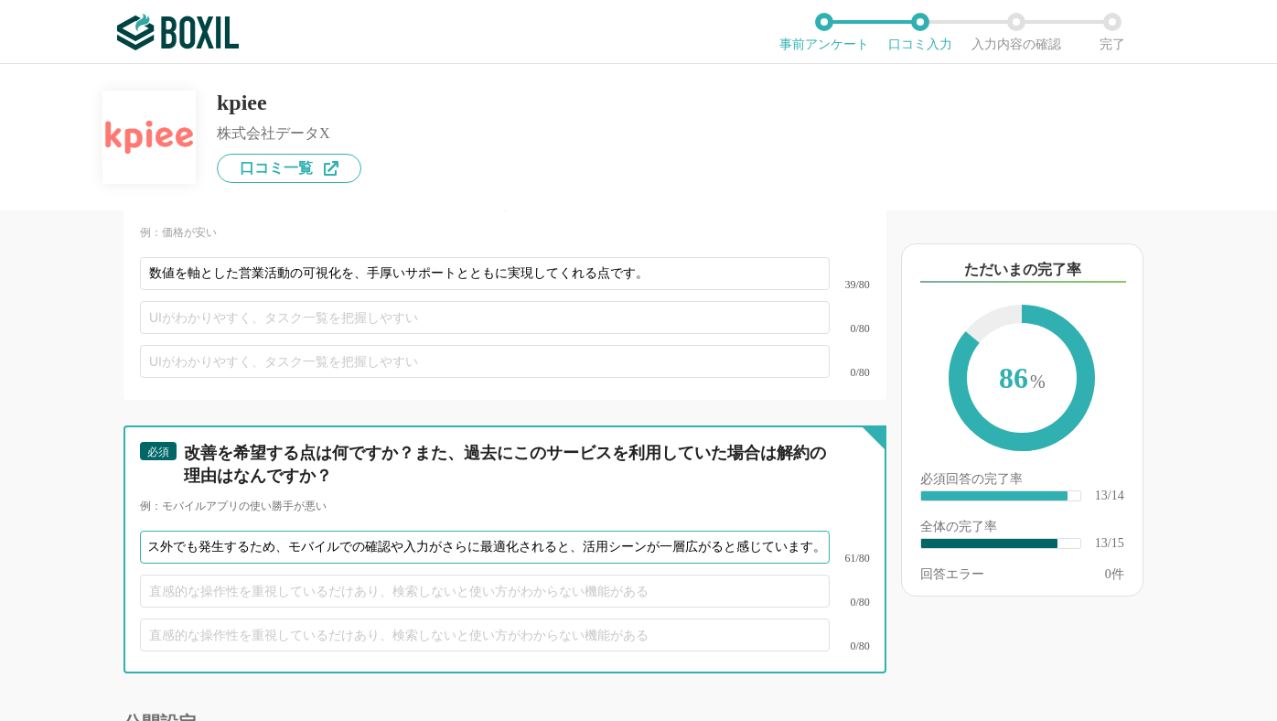
drag, startPoint x: 298, startPoint y: 531, endPoint x: 157, endPoint y: 516, distance: 141.6
click at [157, 531] on input "営業活動はオフィス外でも発生するため、モバイルでの確認や入力がさらに最適化されると、活用シーンが一層広がると感じています。" at bounding box center [485, 547] width 690 height 33
type input "営業活動はオフィス外でも発生するため、モバイルでの確認や入力がさらに最適化されると、活用シーンが一層広がると感じています。"
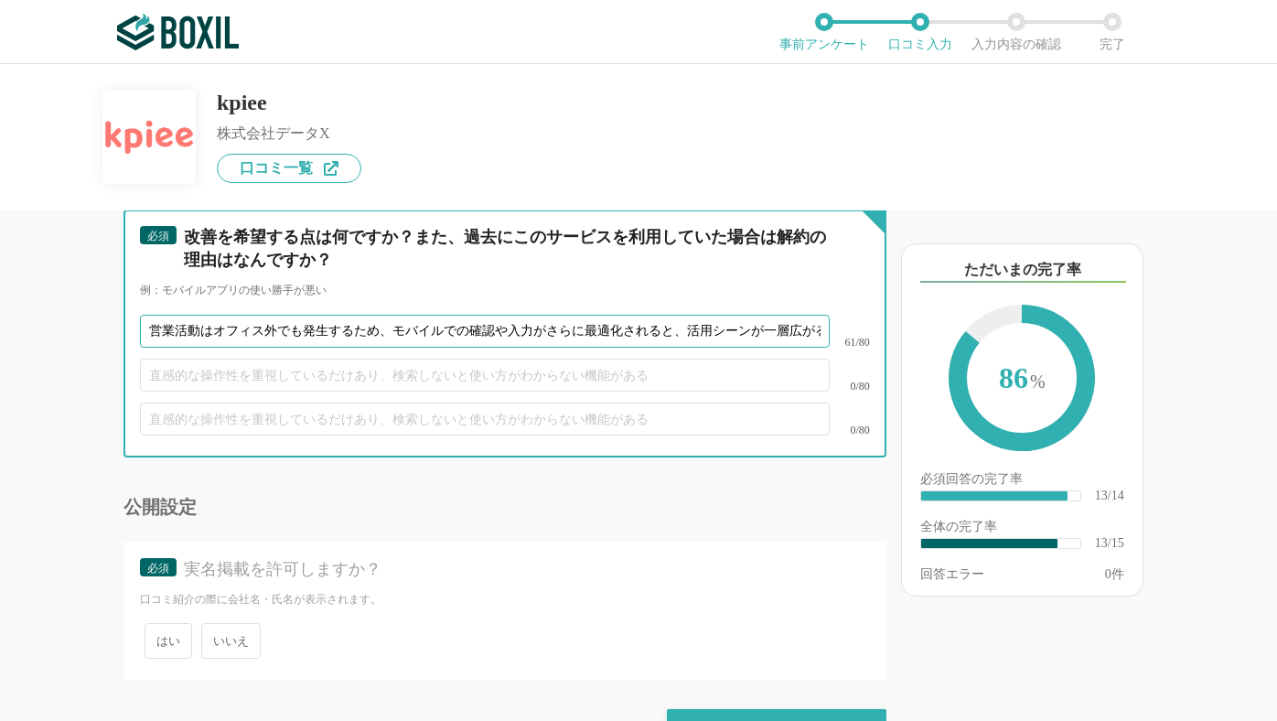
scroll to position [2723, 0]
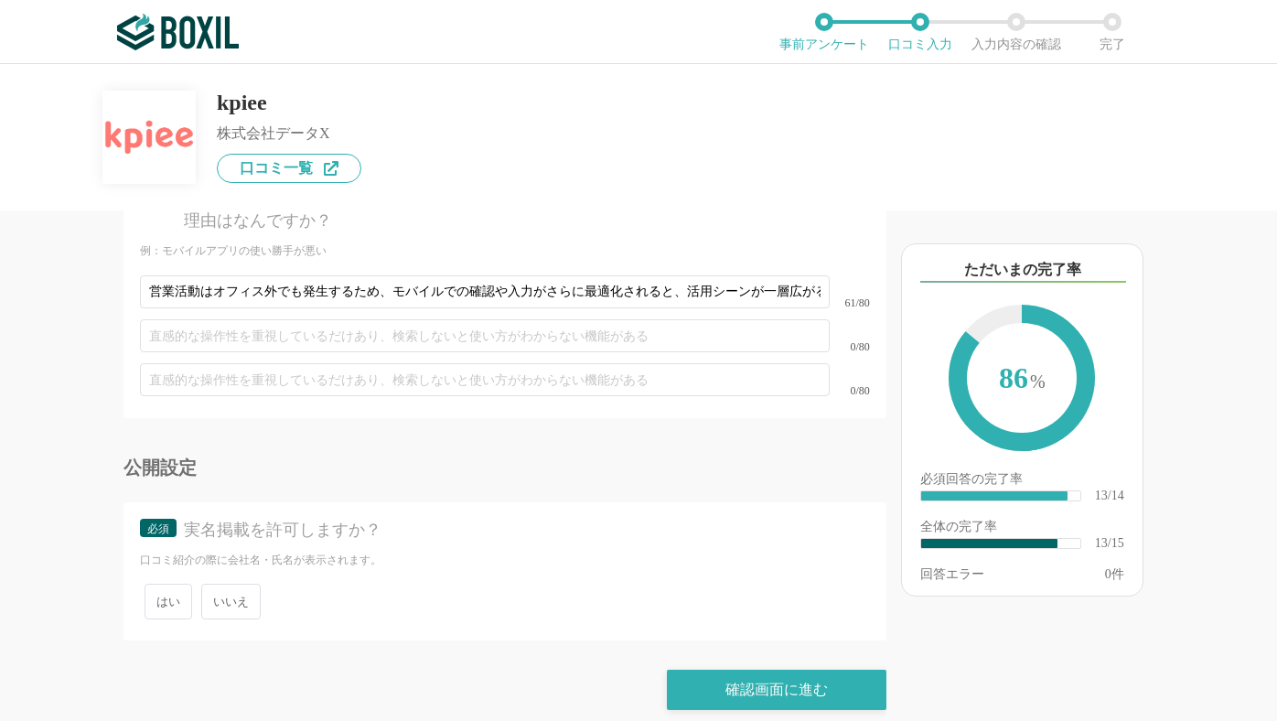
click at [231, 587] on span "いいえ" at bounding box center [230, 602] width 59 height 36
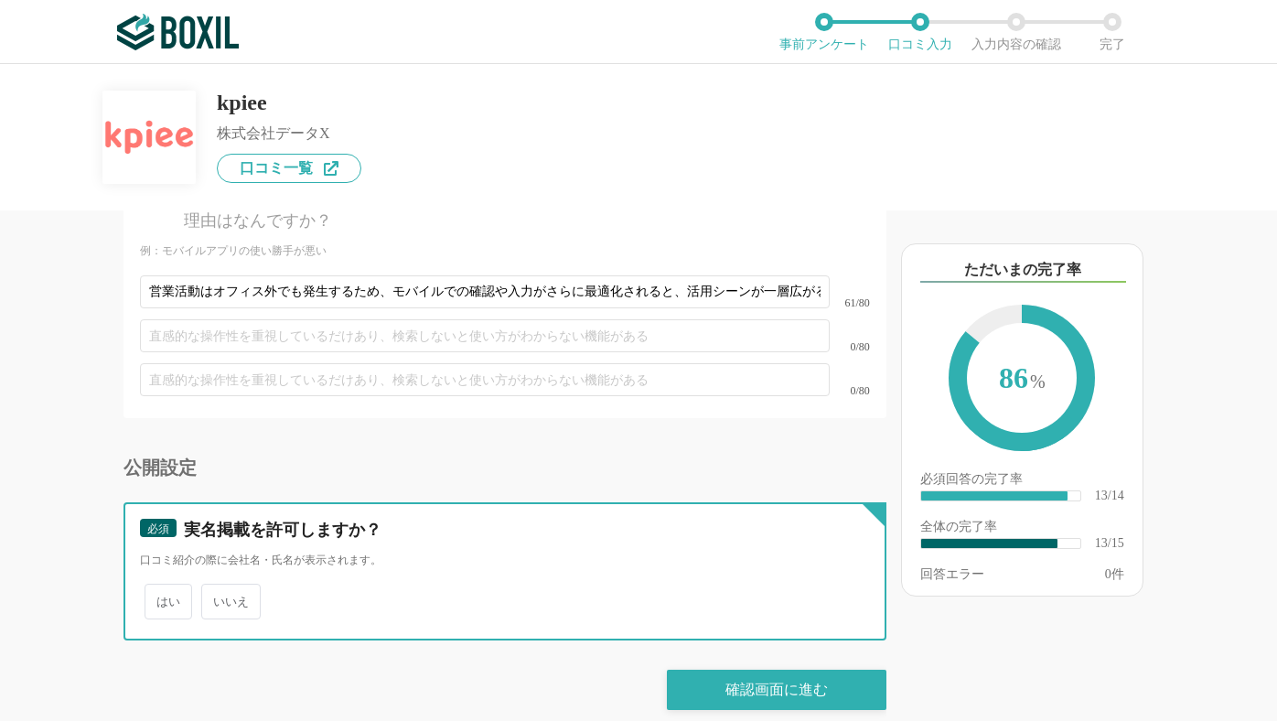
click at [218, 587] on input "いいえ" at bounding box center [212, 592] width 12 height 12
radio input "true"
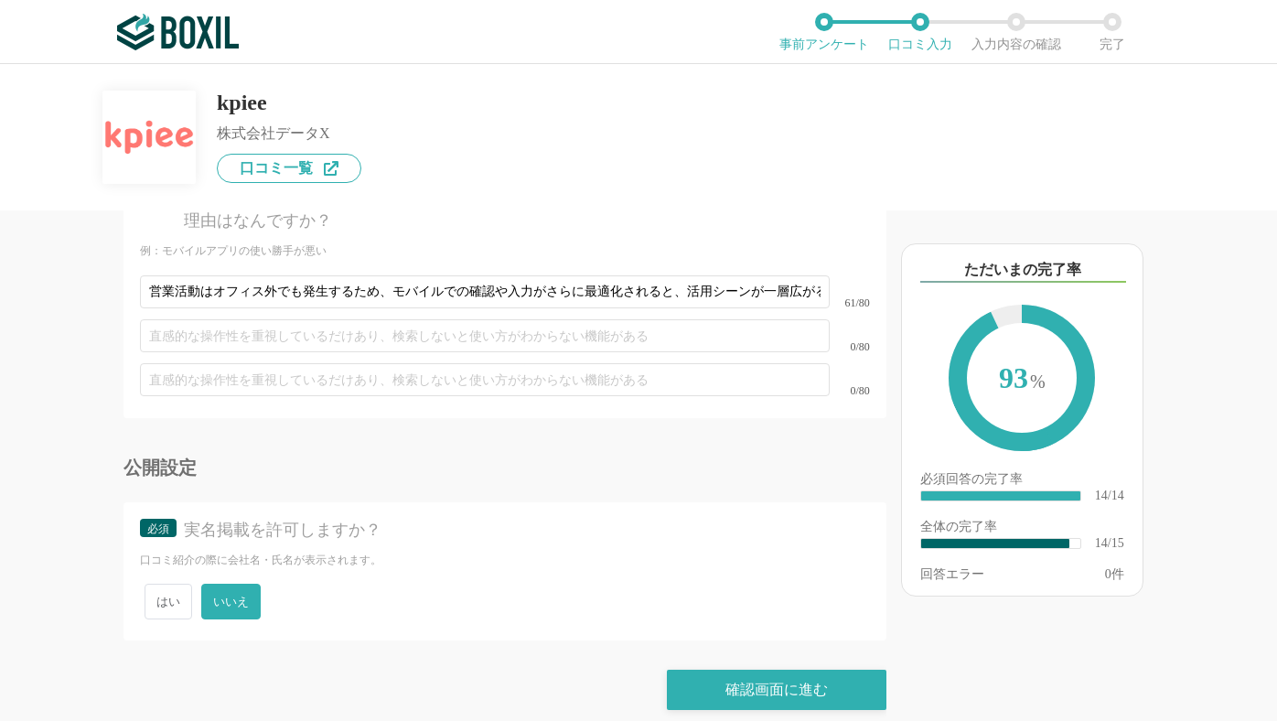
click at [231, 587] on span "いいえ" at bounding box center [230, 602] width 59 height 36
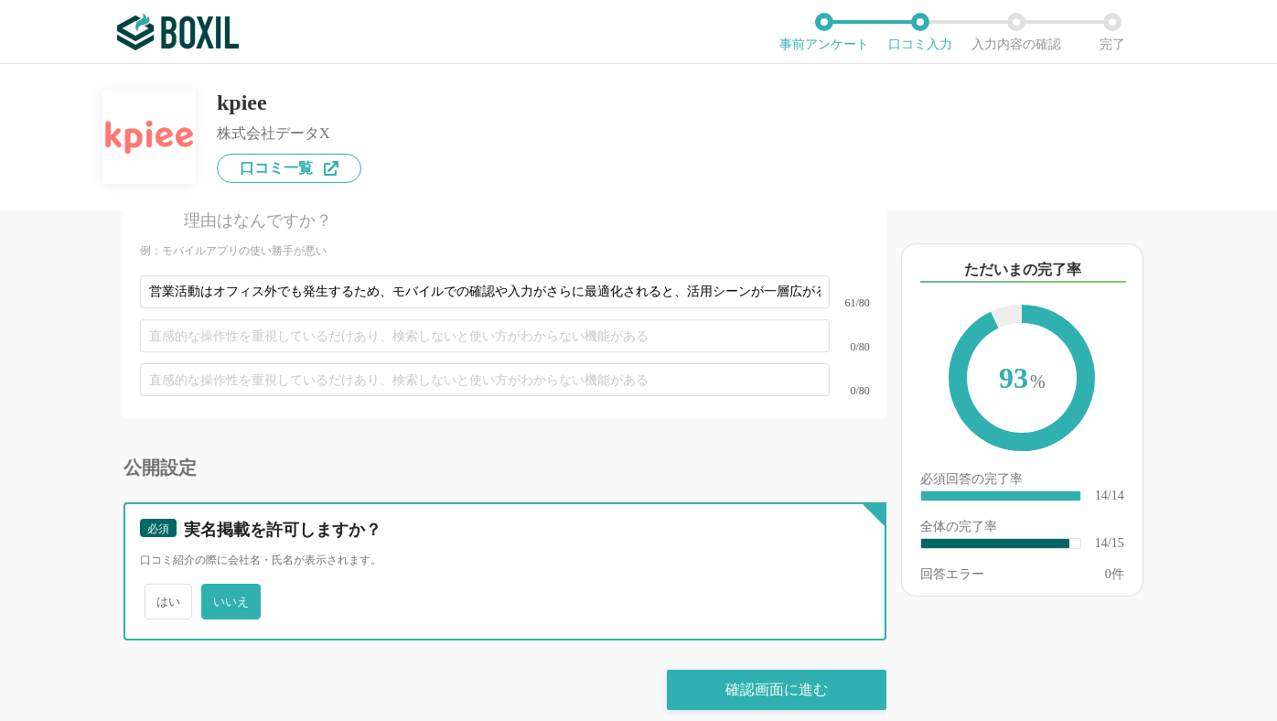
click at [218, 587] on input "いいえ" at bounding box center [212, 592] width 12 height 12
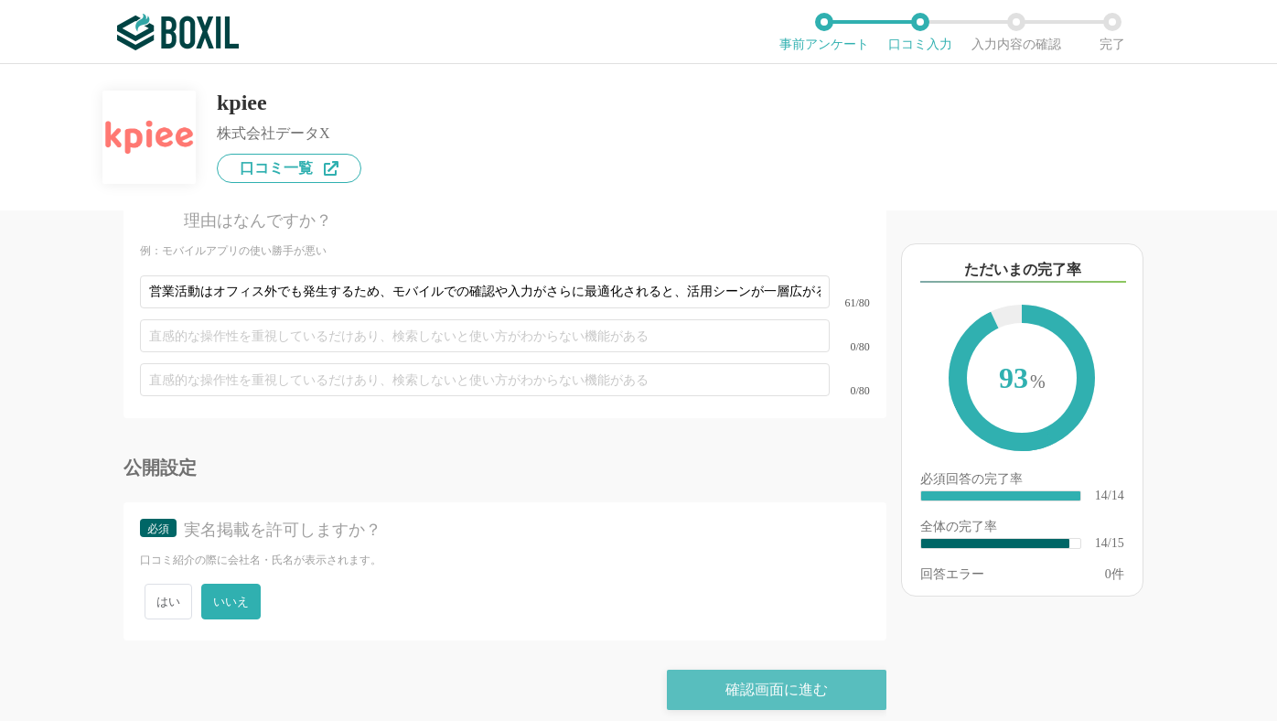
click at [758, 672] on div "確認画面に進む" at bounding box center [777, 690] width 220 height 40
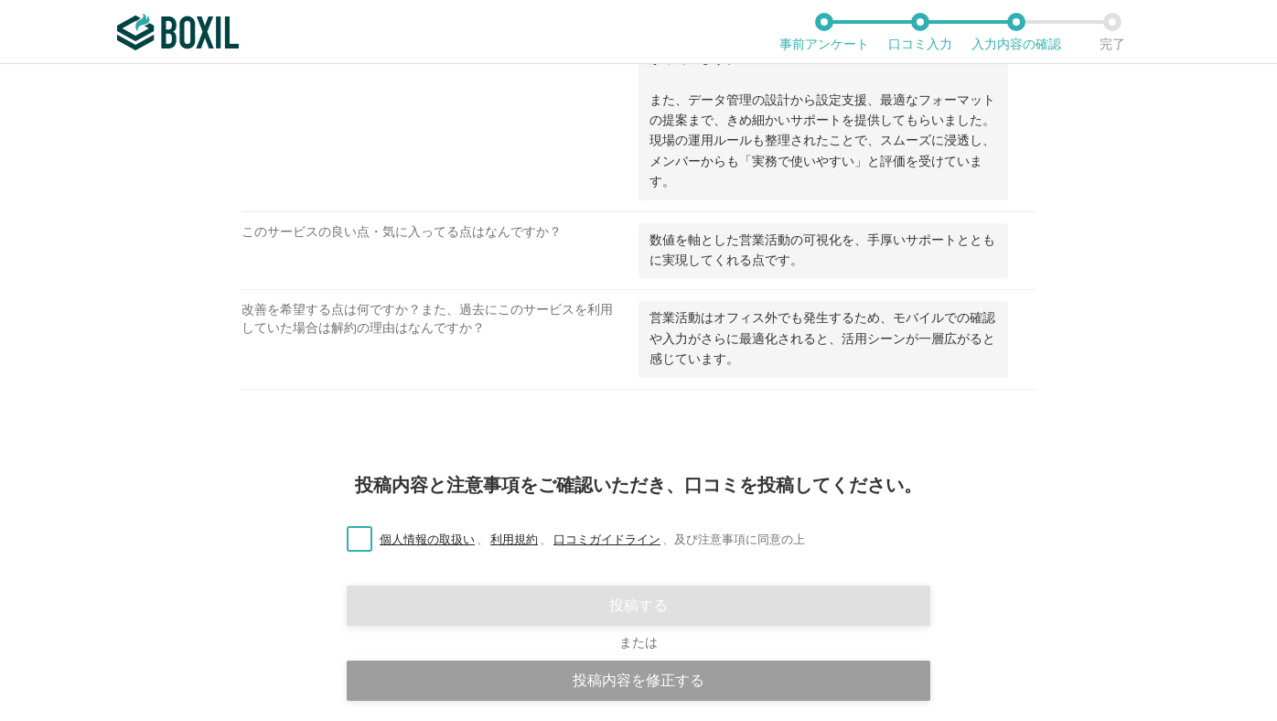
scroll to position [1275, 0]
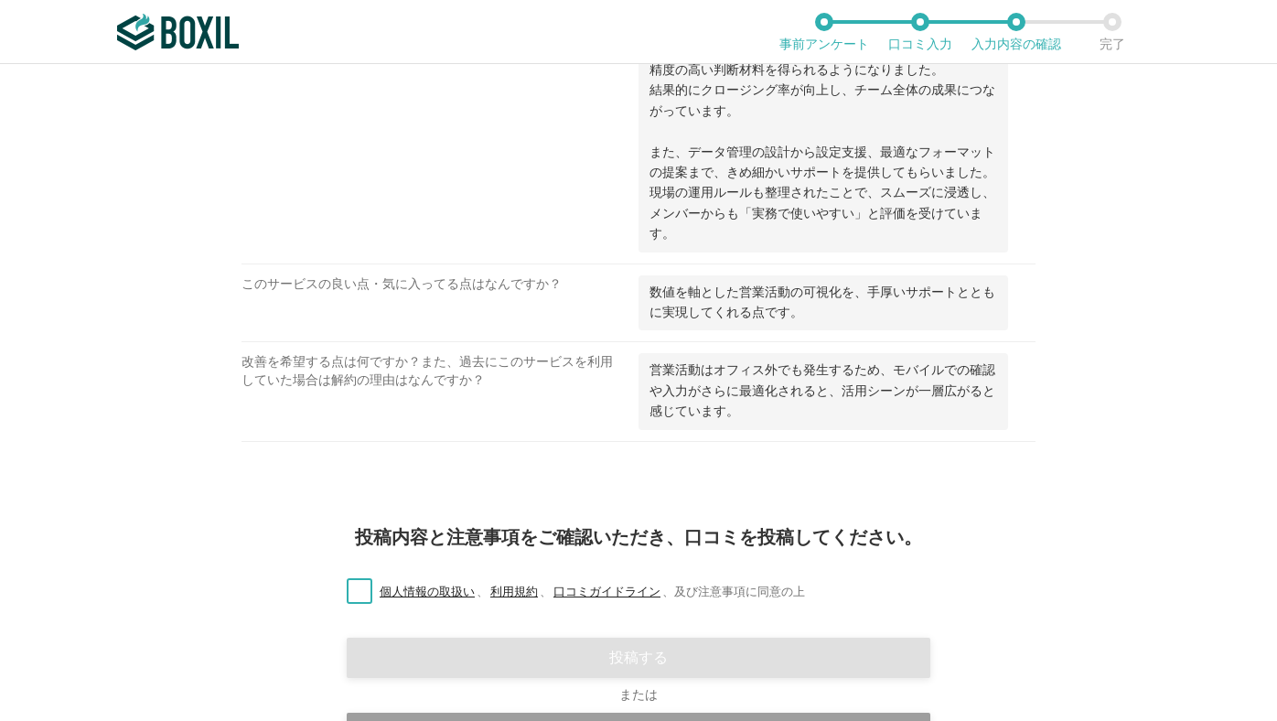
click at [363, 586] on label "個人情報の取扱い 、 利用規約 、 口コミガイドライン 、 及び注意事項に同意の上" at bounding box center [568, 592] width 473 height 19
click at [0, 0] on input "個人情報の取扱い 、 利用規約 、 口コミガイドライン 、 及び注意事項に同意の上" at bounding box center [0, 0] width 0 height 0
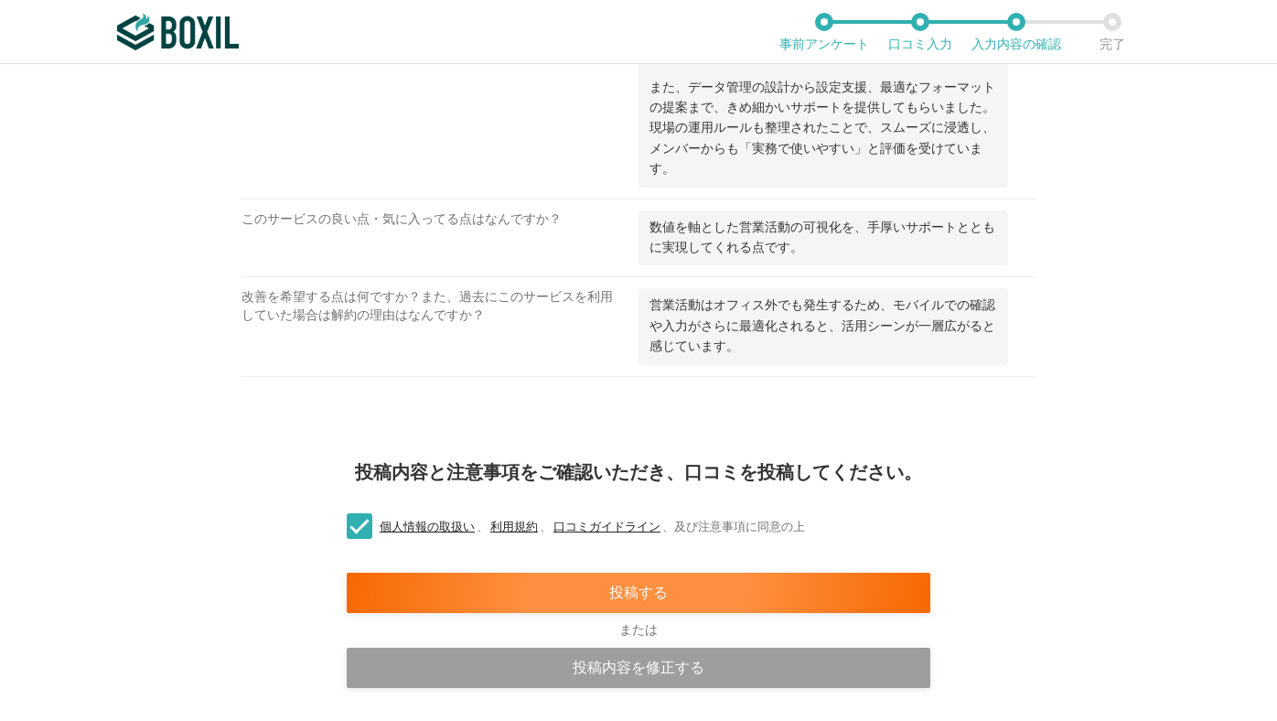
scroll to position [1401, 0]
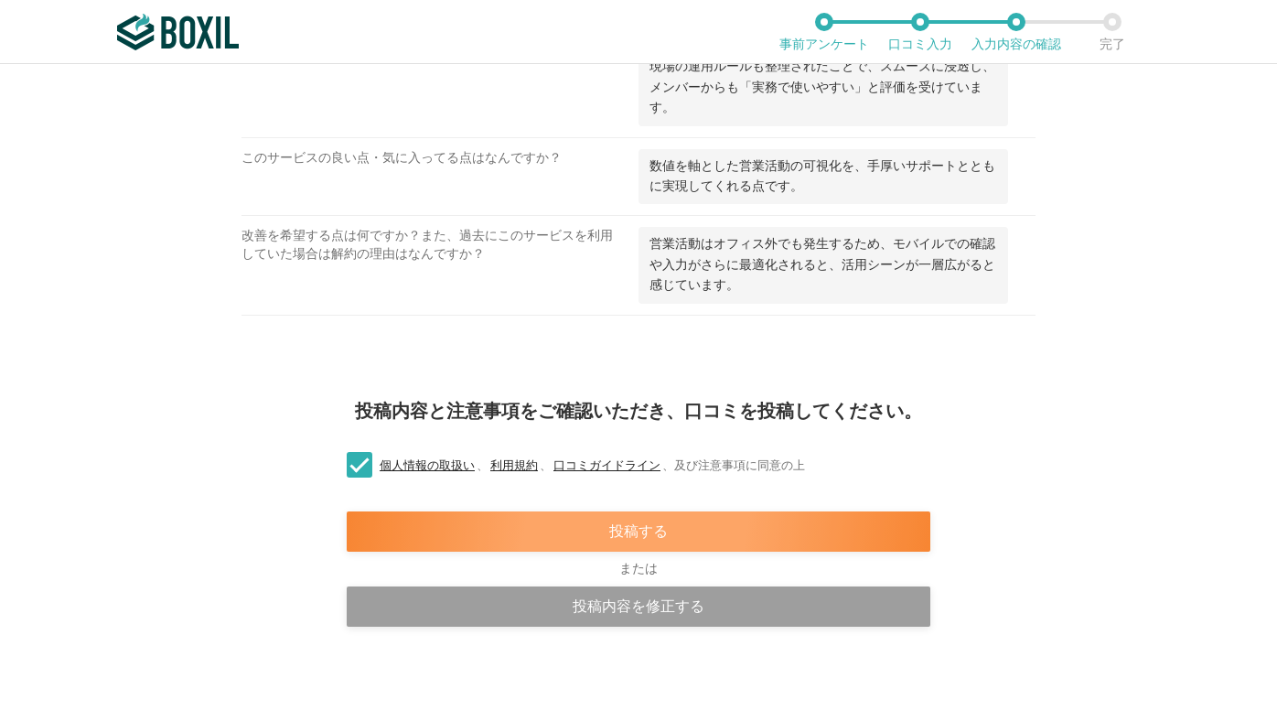
click at [813, 525] on div "投稿する" at bounding box center [639, 531] width 584 height 40
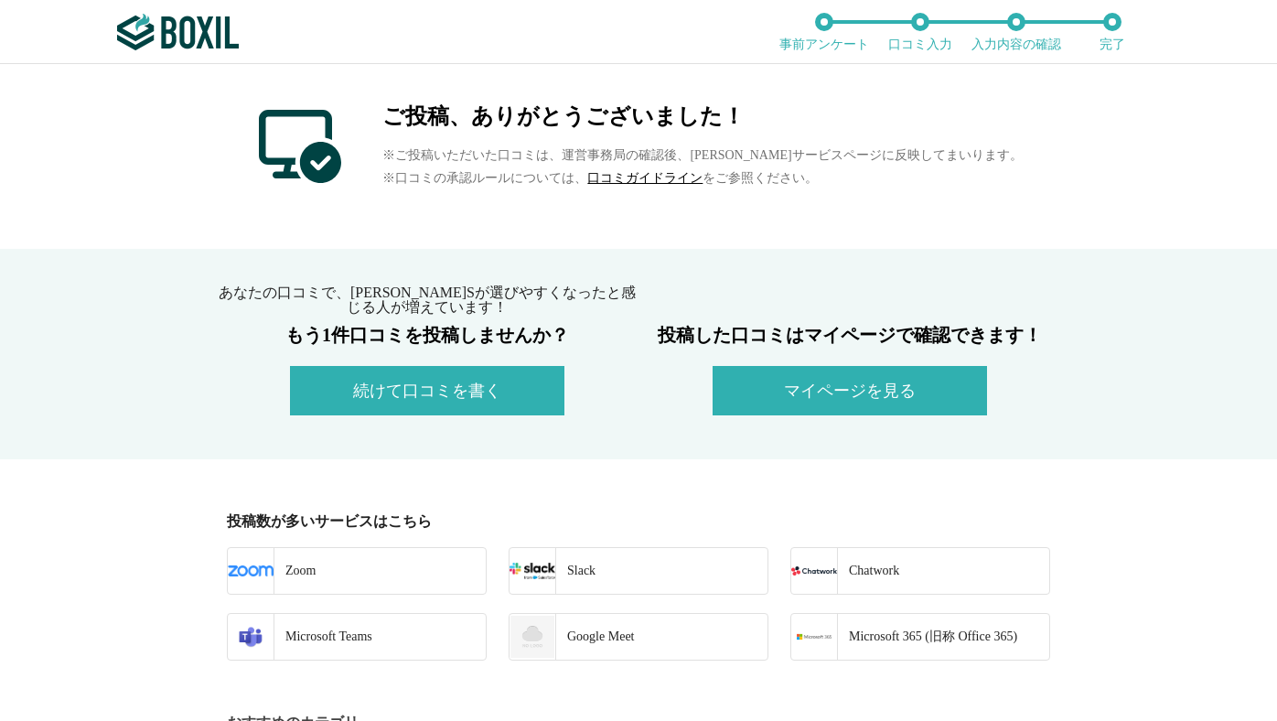
click at [1052, 149] on div "ご投稿、ありがとうございました！ ※ご投稿いただいた口コミは、運営事務局の確認後、[PERSON_NAME]サービスページに反映してまいります。 ※口コミの承…" at bounding box center [638, 156] width 1277 height 185
